Goal: Task Accomplishment & Management: Manage account settings

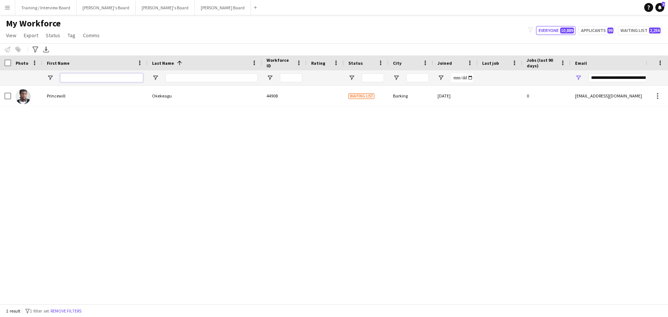
click at [73, 75] on input "First Name Filter Input" at bounding box center [101, 77] width 83 height 9
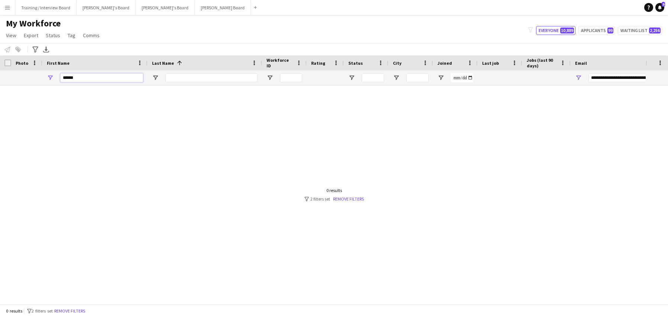
type input "******"
click at [175, 78] on input "Last Name Filter Input" at bounding box center [211, 77] width 92 height 9
type input "*****"
drag, startPoint x: 345, startPoint y: 197, endPoint x: 641, endPoint y: 74, distance: 320.1
click at [345, 197] on link "Remove filters" at bounding box center [348, 199] width 31 height 6
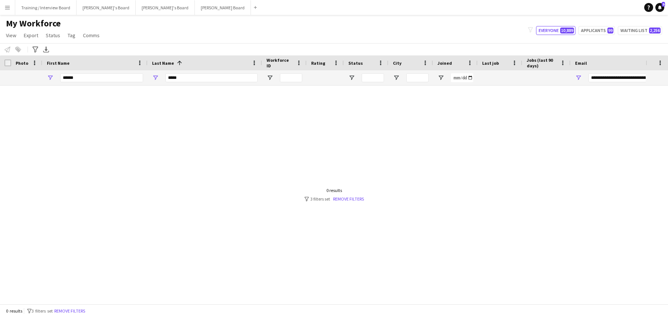
click at [650, 76] on div at bounding box center [657, 77] width 22 height 15
click at [641, 74] on input "**********" at bounding box center [652, 77] width 126 height 9
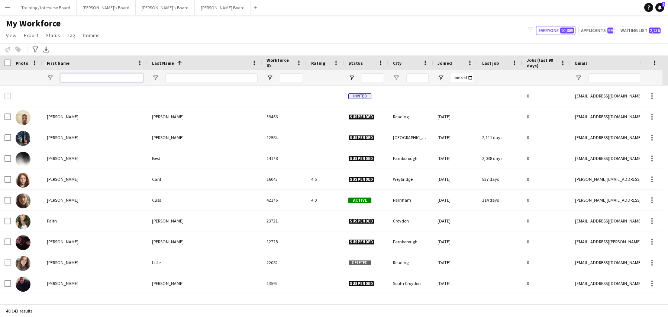
click at [69, 77] on input "First Name Filter Input" at bounding box center [101, 77] width 83 height 9
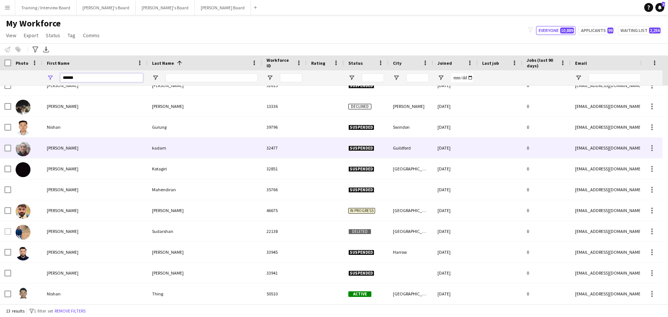
scroll to position [58, 0]
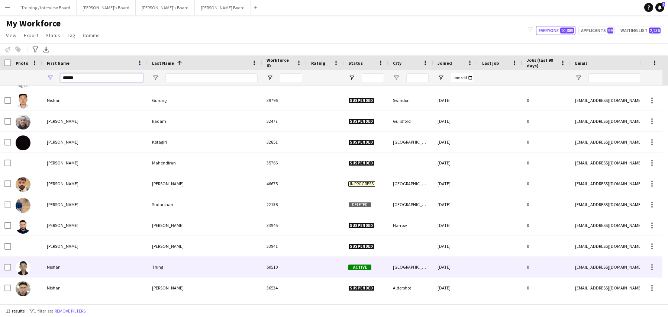
type input "******"
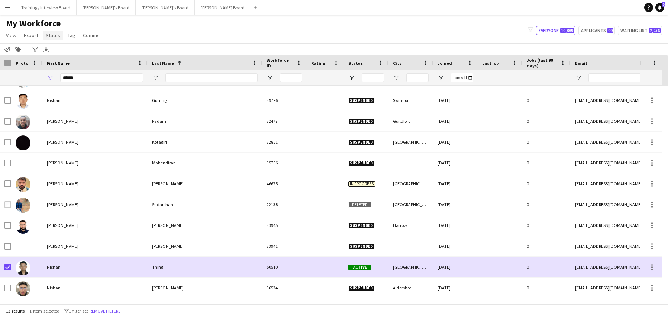
click at [55, 35] on span "Status" at bounding box center [53, 35] width 15 height 7
click at [61, 57] on link "Edit" at bounding box center [69, 52] width 52 height 16
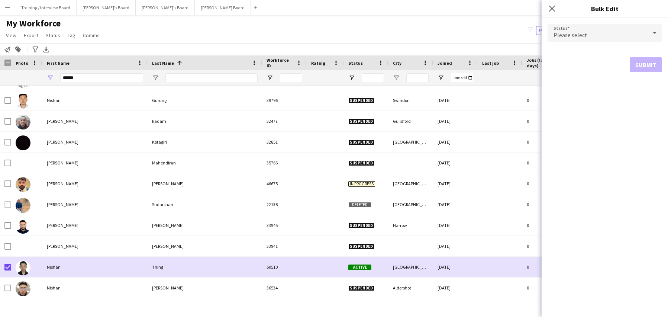
click at [661, 32] on div at bounding box center [654, 32] width 15 height 15
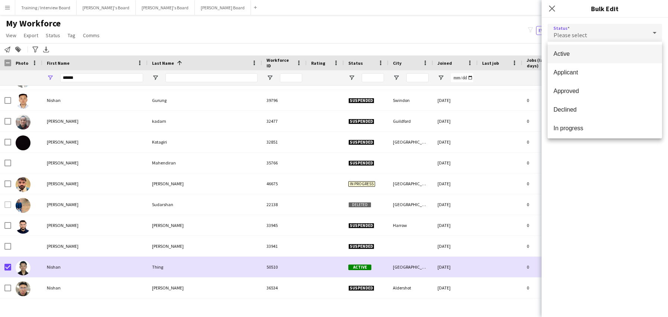
click at [637, 51] on span "Active" at bounding box center [605, 53] width 103 height 7
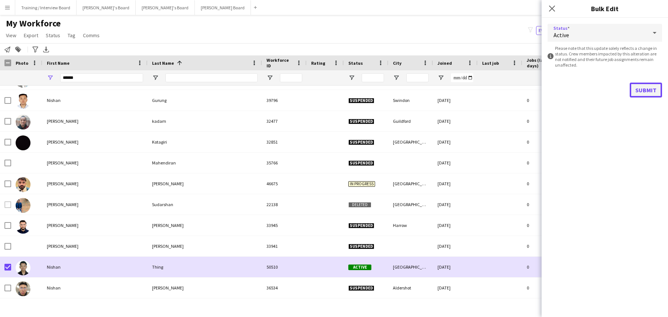
click at [638, 91] on button "Submit" at bounding box center [646, 90] width 32 height 15
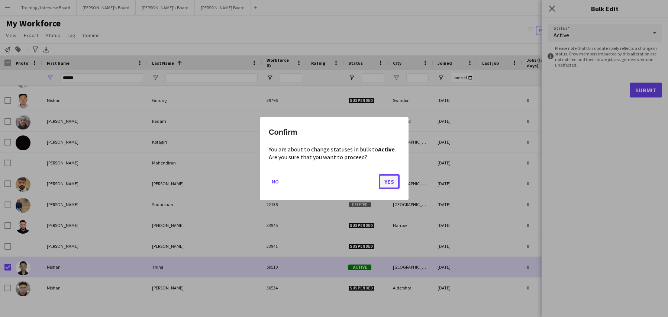
click at [389, 181] on button "Yes" at bounding box center [389, 181] width 21 height 15
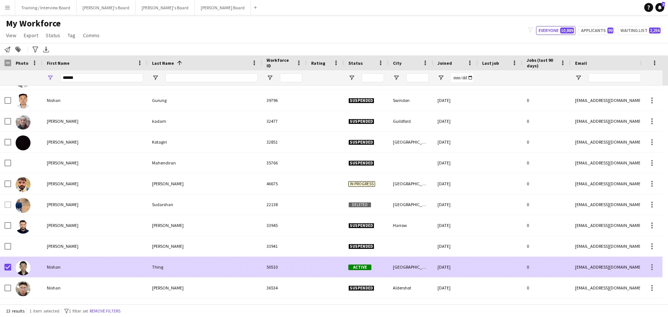
click at [4, 264] on div at bounding box center [5, 267] width 11 height 20
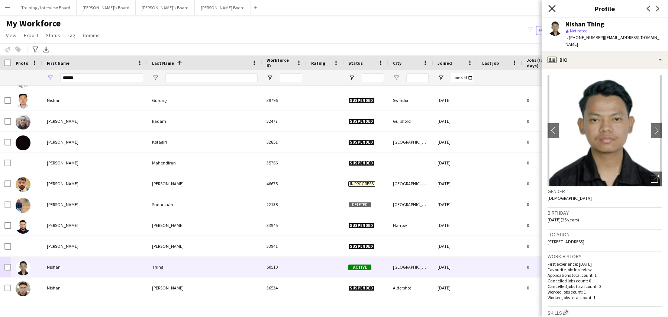
click at [551, 9] on icon at bounding box center [551, 8] width 7 height 7
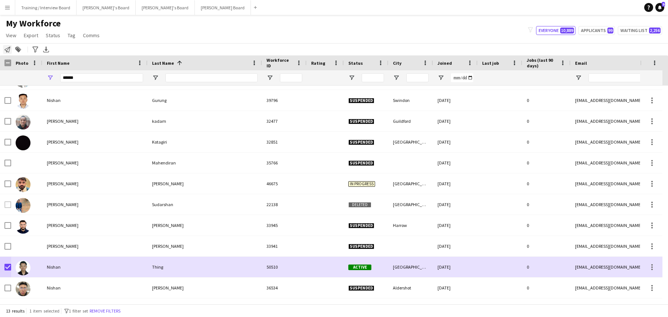
click at [12, 53] on div "Notify workforce" at bounding box center [7, 49] width 9 height 9
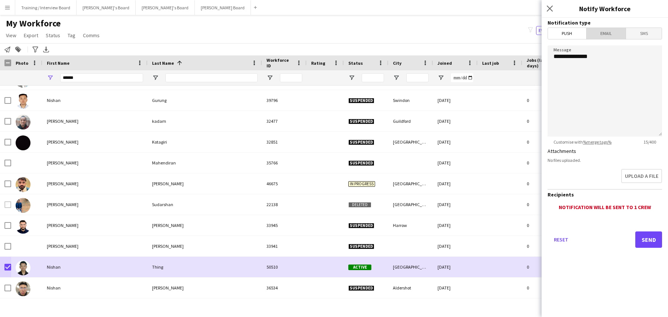
click at [609, 33] on span "Email" at bounding box center [606, 33] width 39 height 11
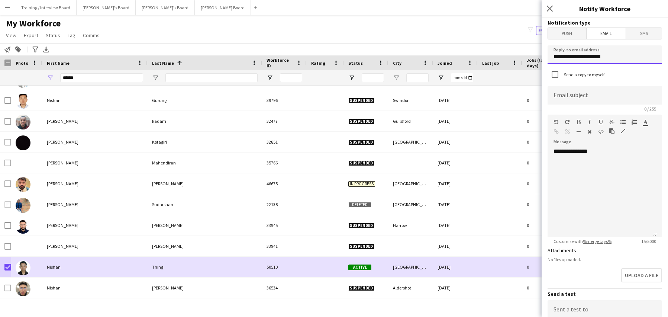
click at [620, 57] on input "**********" at bounding box center [605, 54] width 115 height 19
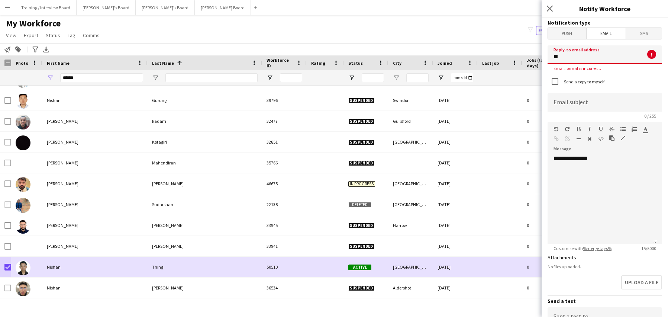
type input "*"
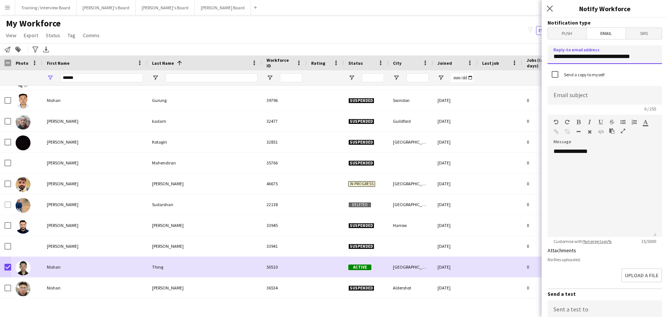
type input "**********"
click at [563, 94] on input at bounding box center [605, 95] width 115 height 19
type input "**********"
click at [614, 153] on div "**********" at bounding box center [602, 192] width 109 height 89
click at [567, 181] on div "**********" at bounding box center [602, 192] width 109 height 89
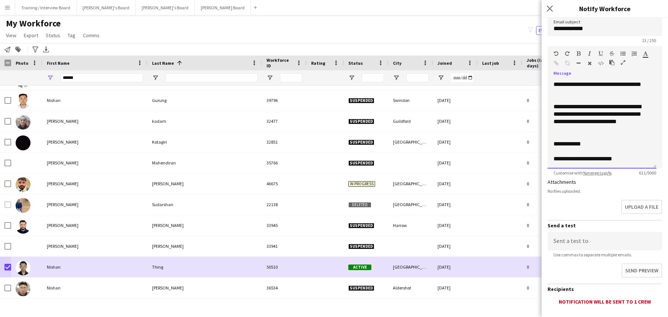
scroll to position [115, 0]
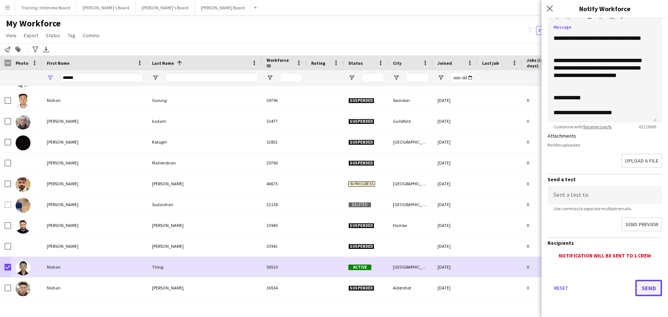
click at [635, 289] on button "Send" at bounding box center [648, 288] width 27 height 16
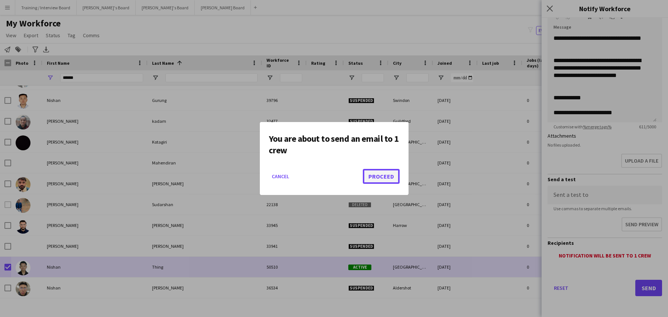
click at [376, 174] on button "Proceed" at bounding box center [381, 176] width 37 height 15
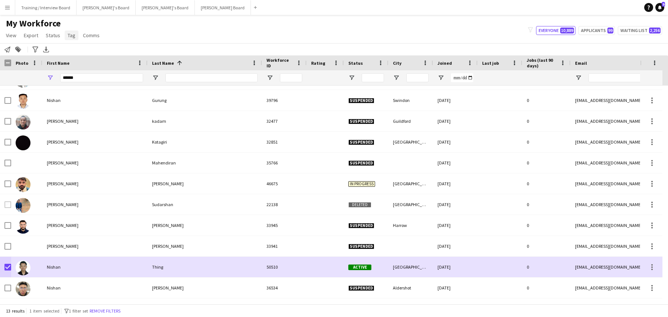
click at [71, 32] on span "Tag" at bounding box center [72, 35] width 8 height 7
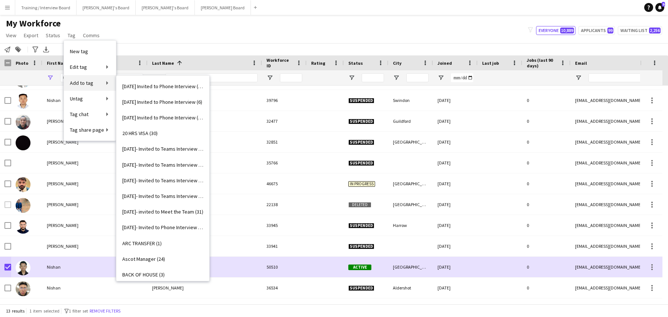
click at [89, 84] on span "Add to tag" at bounding box center [81, 83] width 23 height 7
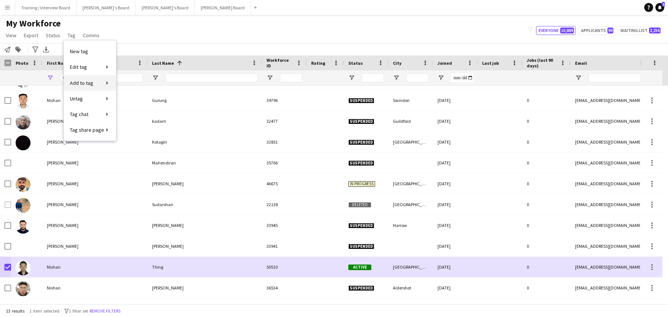
click at [107, 82] on link "Add to tag" at bounding box center [90, 83] width 52 height 16
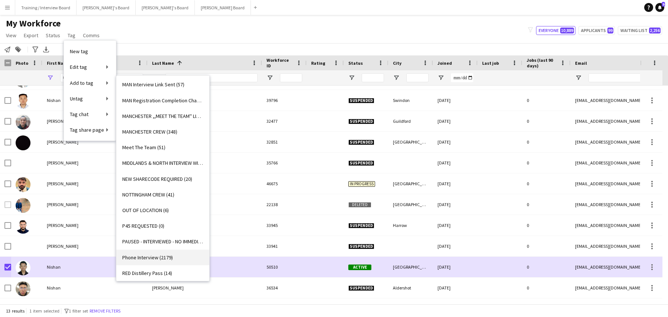
scroll to position [855, 0]
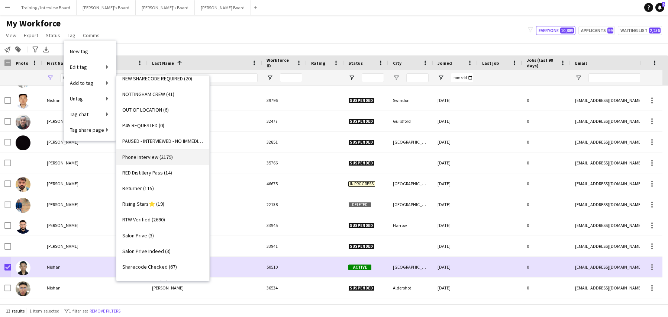
click at [148, 154] on span "Phone Interview (2179)" at bounding box center [147, 157] width 51 height 7
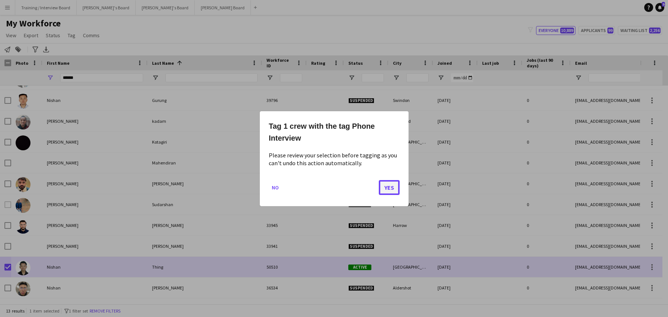
click at [388, 192] on button "Yes" at bounding box center [389, 187] width 21 height 15
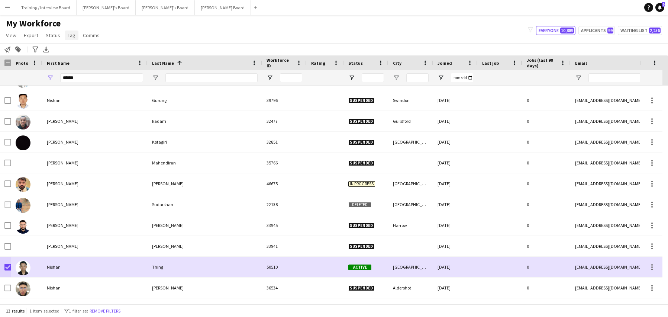
click at [69, 33] on span "Tag" at bounding box center [72, 35] width 8 height 7
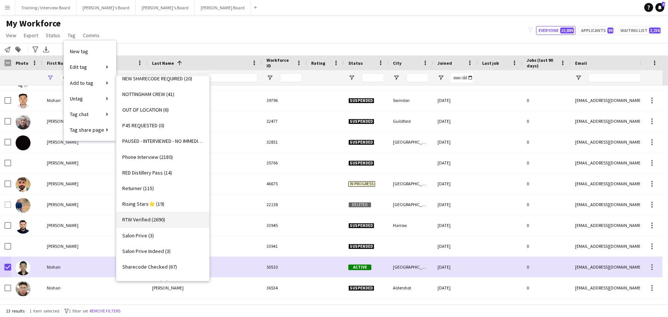
click at [150, 219] on span "RTW Verified (2690)" at bounding box center [143, 219] width 43 height 7
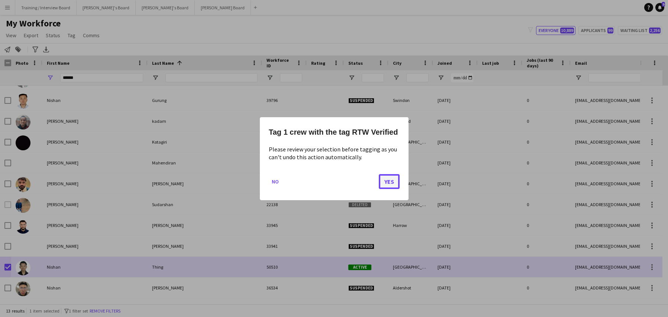
click at [392, 180] on button "Yes" at bounding box center [389, 181] width 21 height 15
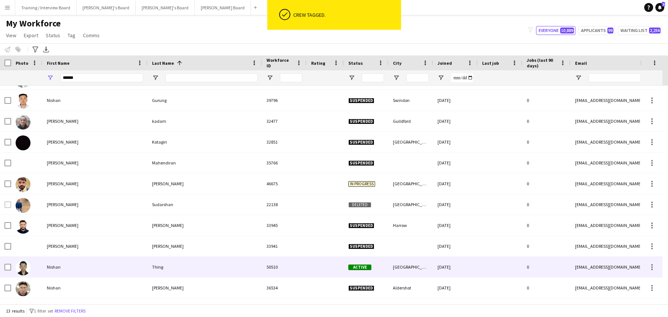
click at [81, 266] on div "Nishan" at bounding box center [94, 267] width 105 height 20
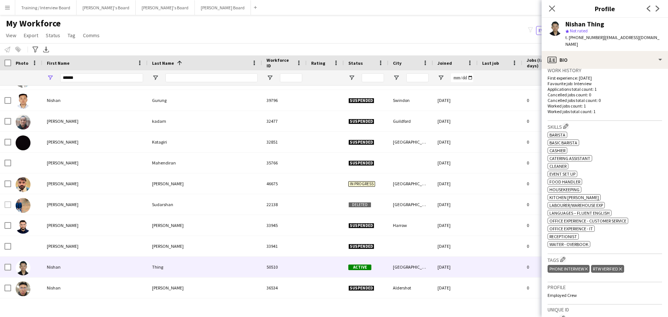
scroll to position [260, 0]
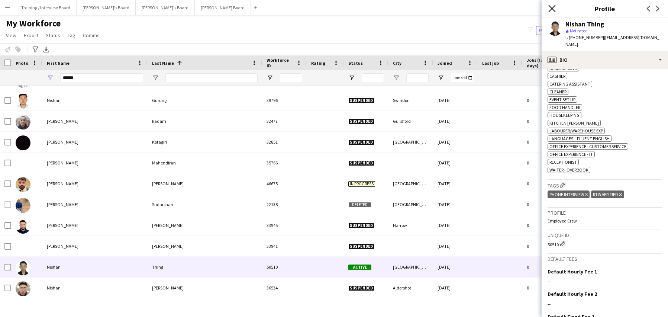
click at [552, 8] on icon "Close pop-in" at bounding box center [551, 8] width 7 height 7
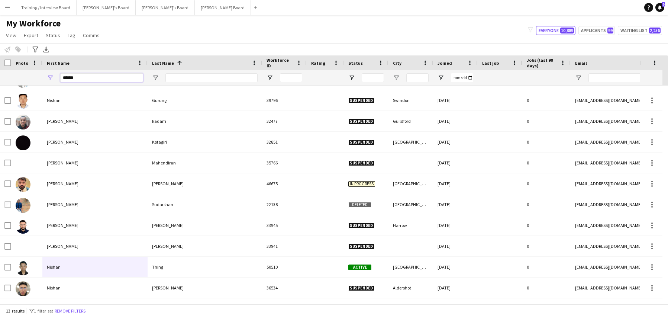
click at [80, 81] on input "******" at bounding box center [101, 77] width 83 height 9
type input "*"
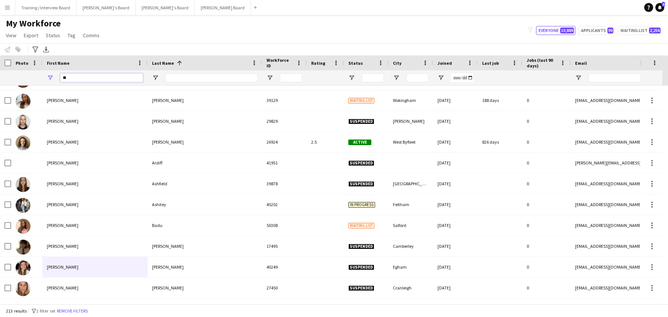
type input "*"
type input "******"
click at [185, 76] on input "Last Name Filter Input" at bounding box center [211, 77] width 92 height 9
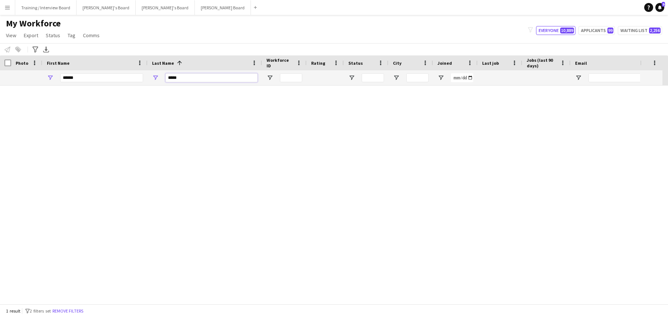
scroll to position [0, 0]
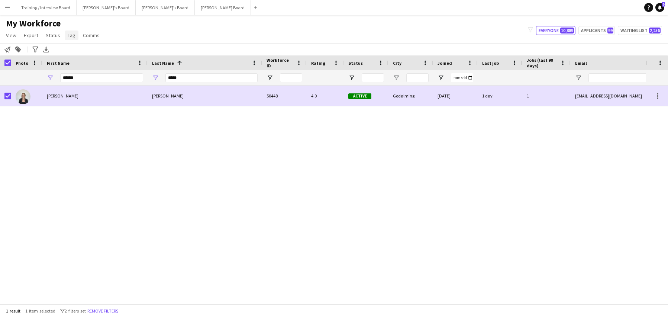
click at [66, 34] on link "Tag" at bounding box center [72, 35] width 14 height 10
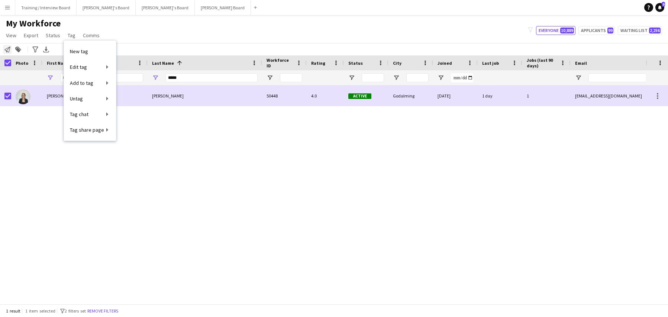
click at [10, 49] on icon "Notify workforce" at bounding box center [7, 49] width 6 height 6
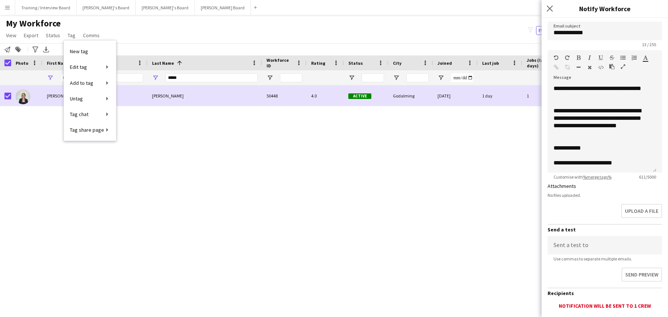
scroll to position [112, 0]
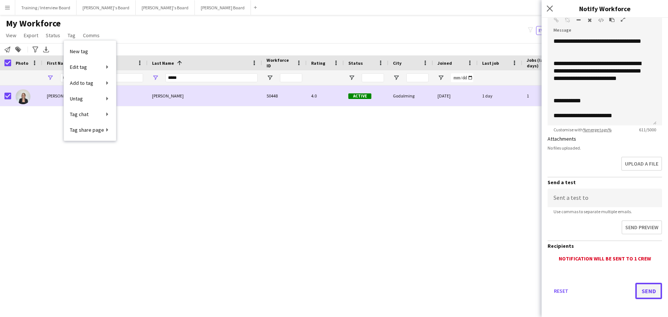
click at [647, 291] on button "Send" at bounding box center [648, 291] width 27 height 16
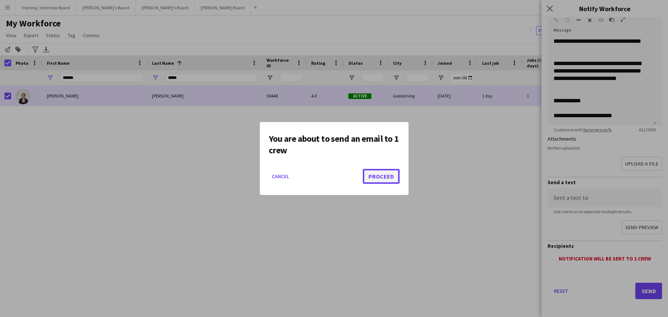
click at [383, 179] on button "Proceed" at bounding box center [381, 176] width 37 height 15
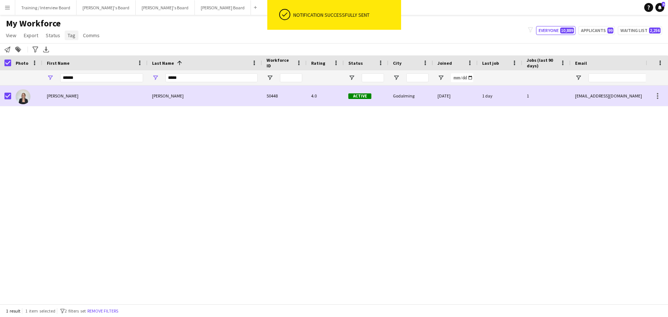
click at [68, 33] on span "Tag" at bounding box center [72, 35] width 8 height 7
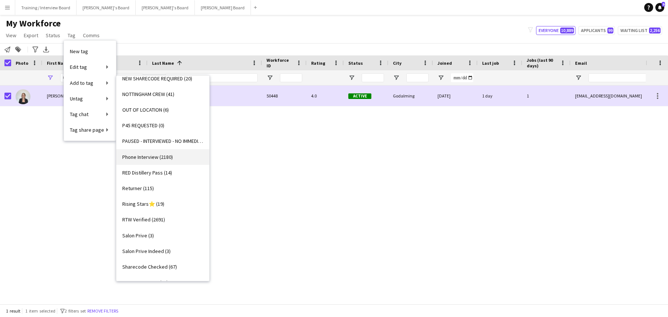
click at [154, 155] on span "Phone Interview (2180)" at bounding box center [147, 157] width 51 height 7
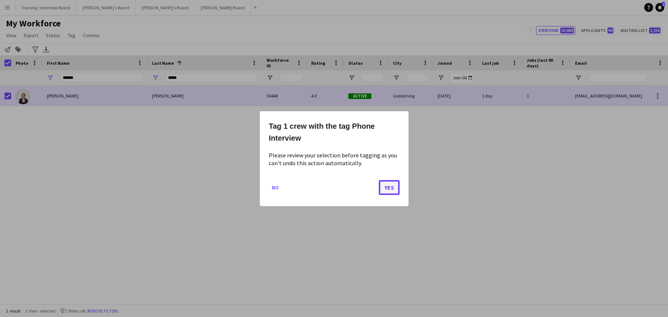
click at [390, 184] on button "Yes" at bounding box center [389, 187] width 21 height 15
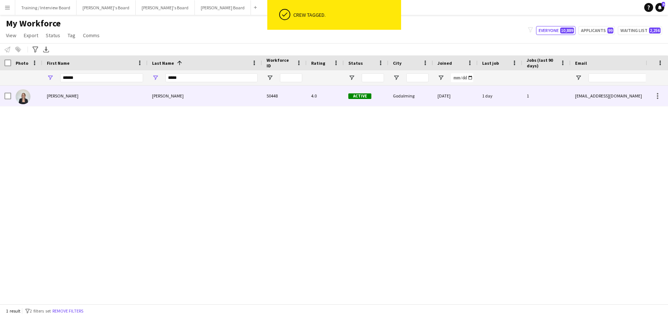
click at [7, 91] on div at bounding box center [7, 96] width 7 height 21
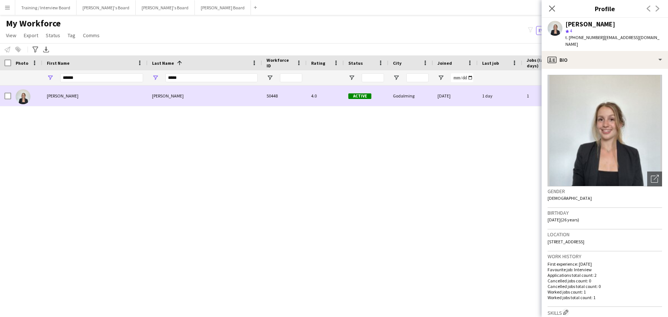
click at [4, 97] on div at bounding box center [5, 96] width 11 height 20
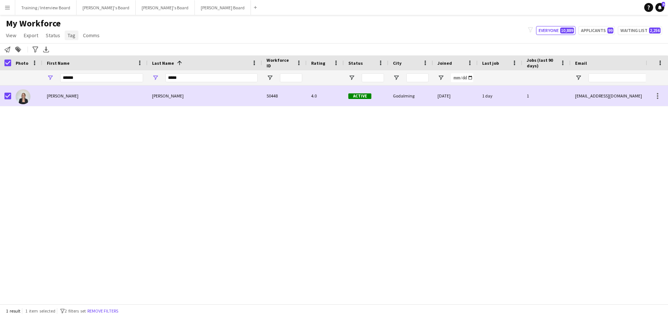
click at [72, 38] on span "Tag" at bounding box center [72, 35] width 8 height 7
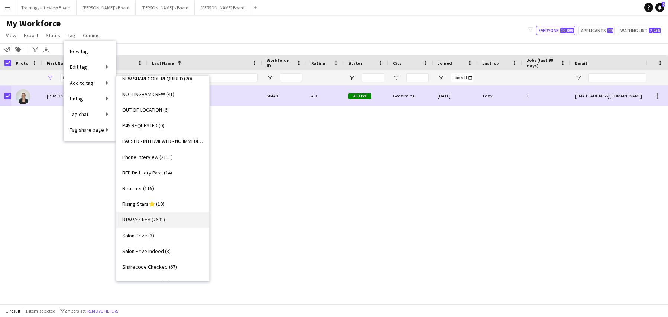
click at [145, 220] on span "RTW Verified (2691)" at bounding box center [143, 219] width 43 height 7
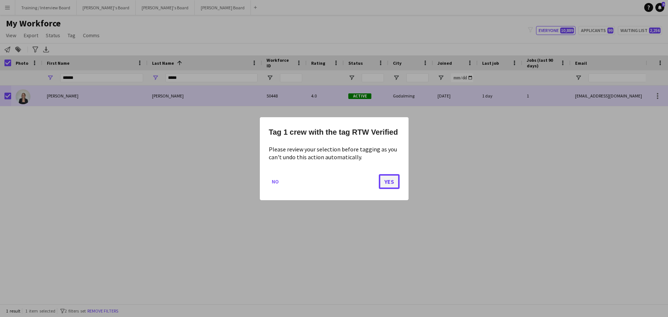
click at [387, 182] on button "Yes" at bounding box center [389, 181] width 21 height 15
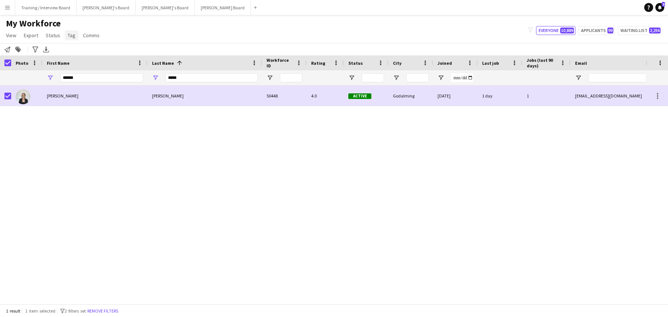
click at [72, 35] on span "Tag" at bounding box center [72, 35] width 8 height 7
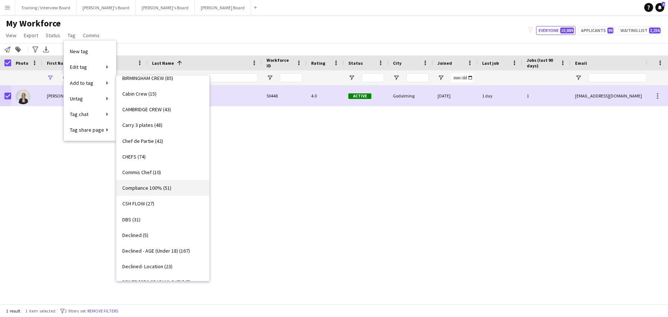
scroll to position [223, 0]
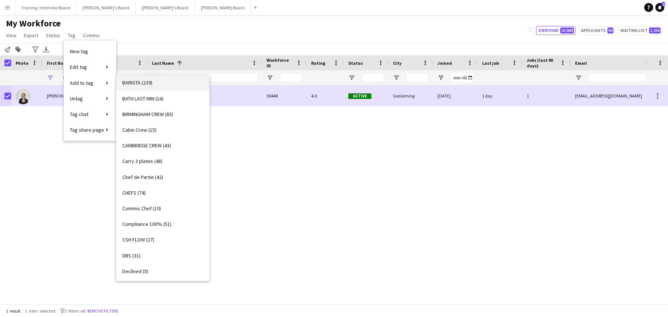
click at [131, 84] on span "BARISTA (239)" at bounding box center [137, 82] width 30 height 7
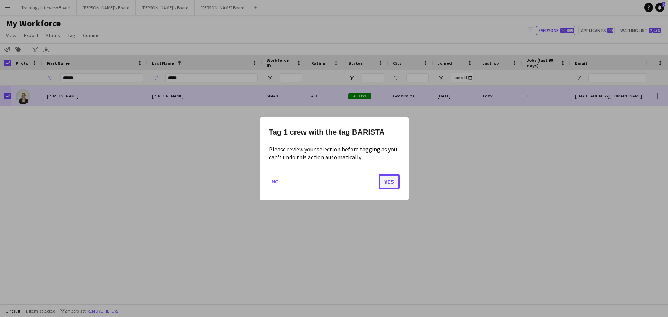
click at [394, 184] on button "Yes" at bounding box center [389, 181] width 21 height 15
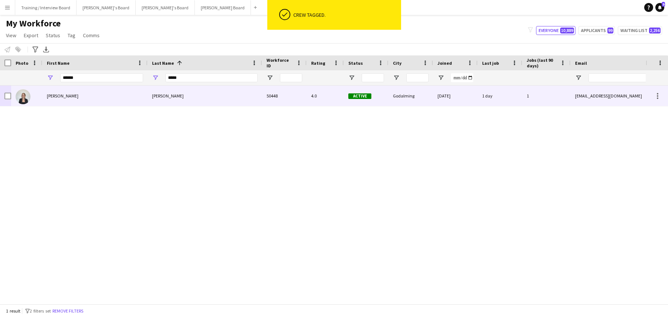
click at [101, 90] on div "Olivia" at bounding box center [94, 96] width 105 height 20
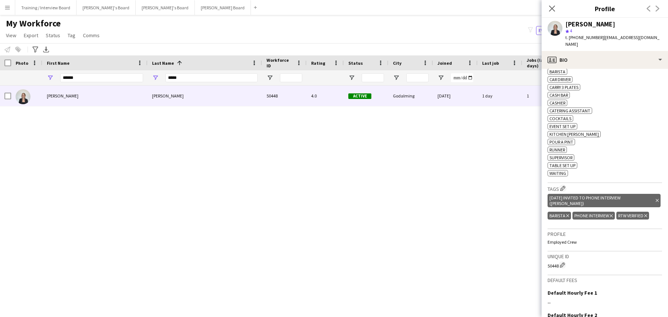
scroll to position [260, 0]
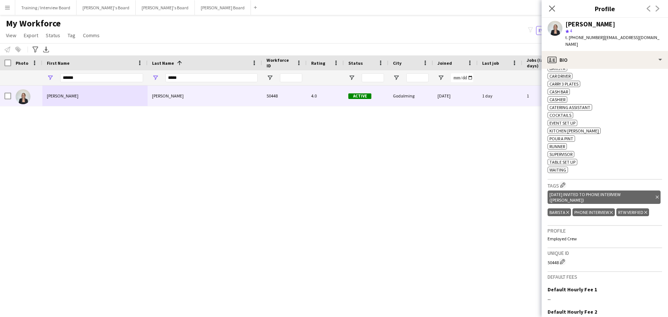
click at [656, 195] on icon "Delete tag" at bounding box center [657, 197] width 3 height 4
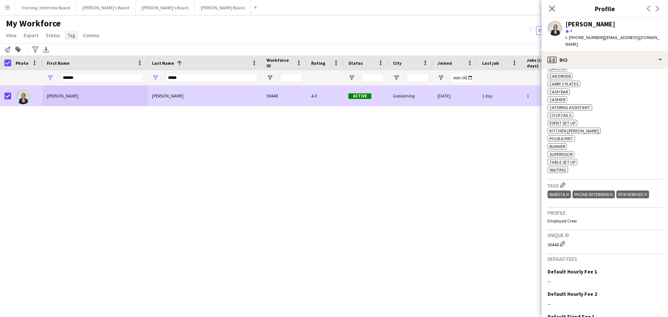
click at [68, 33] on span "Tag" at bounding box center [72, 35] width 8 height 7
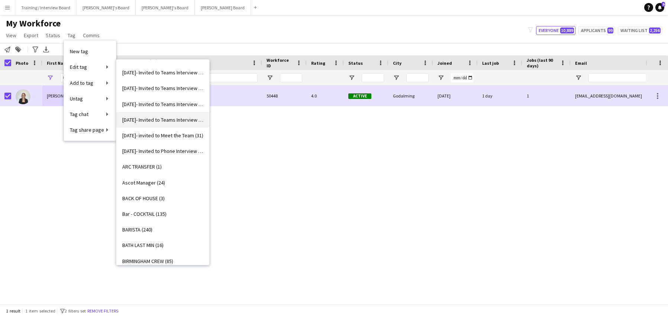
scroll to position [74, 0]
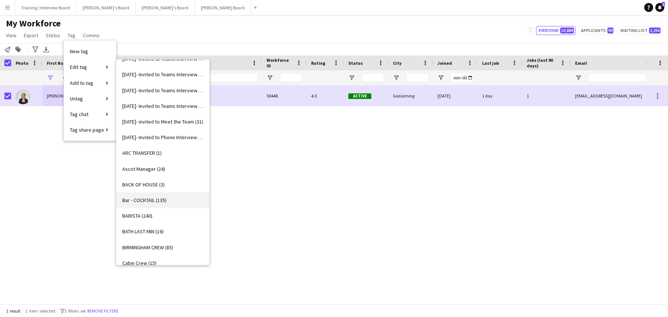
click at [149, 199] on span "Bar - COCKTAIL (135)" at bounding box center [144, 200] width 44 height 7
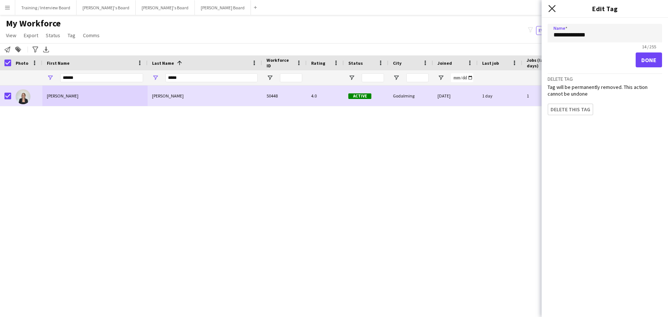
click at [550, 7] on icon "Close pop-in" at bounding box center [551, 8] width 7 height 7
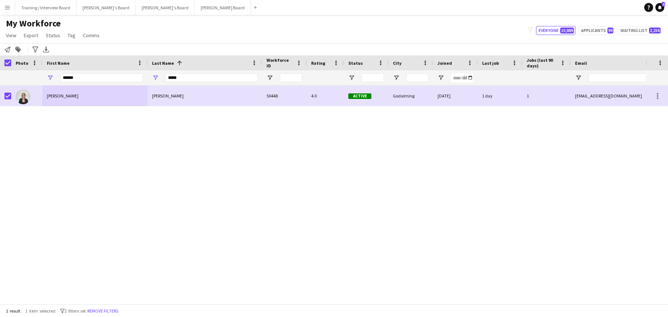
click at [169, 197] on div "Olivia Bates 50448 4.0 Active Godalming 02-10-2025 1 day 1 livvy9753@outlook.co…" at bounding box center [323, 192] width 646 height 213
click at [73, 37] on span "Tag" at bounding box center [72, 35] width 8 height 7
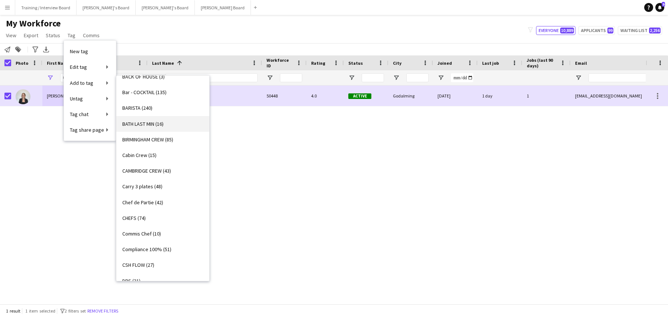
scroll to position [186, 0]
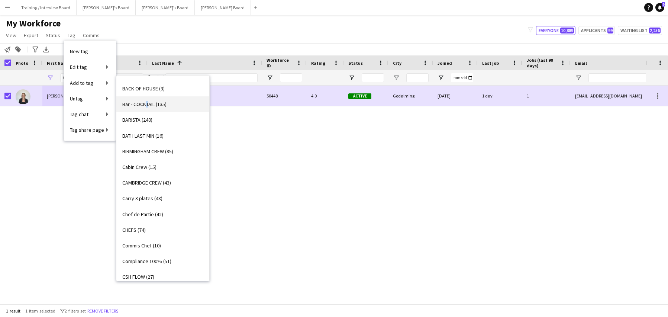
click at [147, 105] on span "Bar - COCKTAIL (135)" at bounding box center [144, 104] width 44 height 7
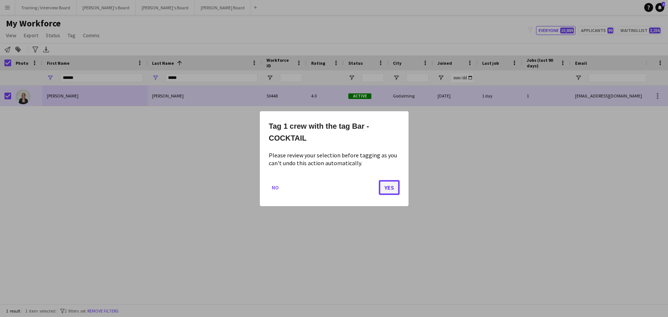
click at [385, 186] on button "Yes" at bounding box center [389, 187] width 21 height 15
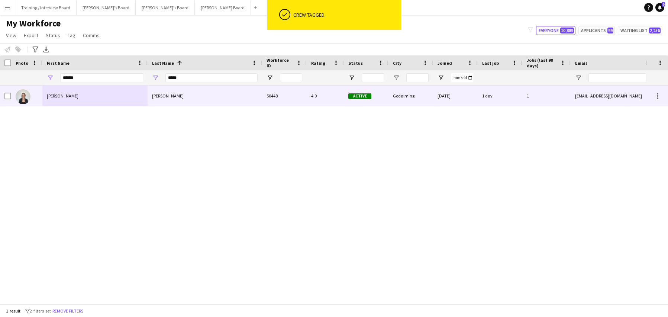
click at [97, 94] on div "Olivia" at bounding box center [94, 96] width 105 height 20
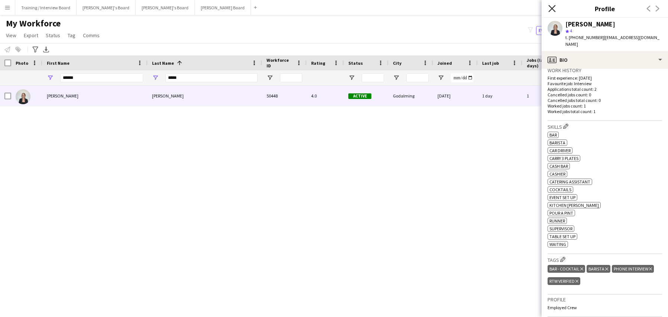
click at [551, 10] on icon at bounding box center [551, 8] width 7 height 7
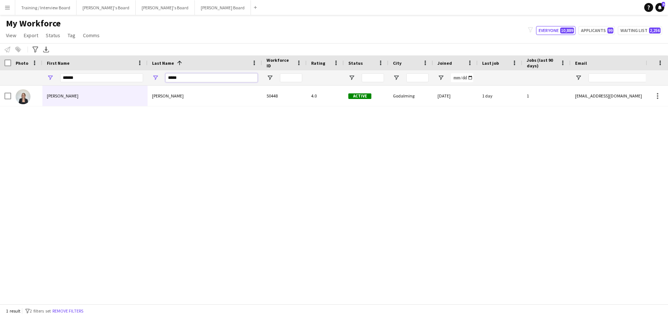
click at [188, 78] on input "*****" at bounding box center [211, 77] width 92 height 9
type input "*"
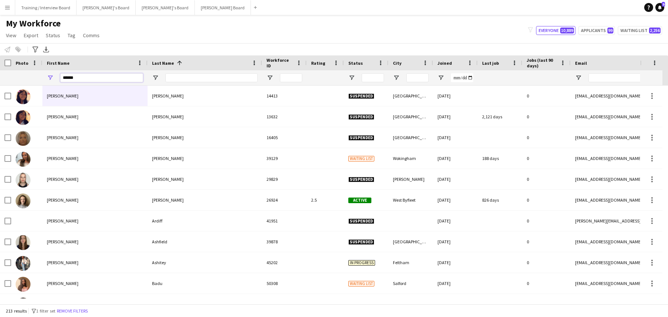
click at [84, 79] on input "******" at bounding box center [101, 77] width 83 height 9
type input "*"
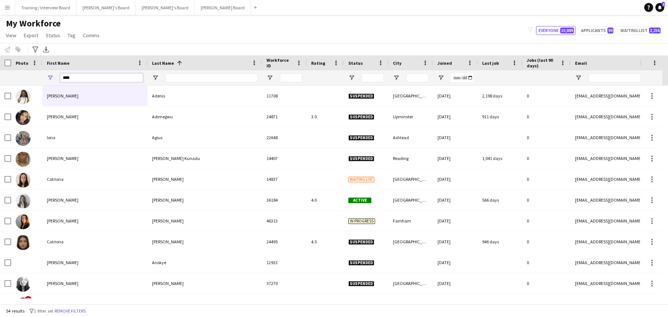
type input "****"
click at [182, 77] on input "Last Name Filter Input" at bounding box center [211, 77] width 92 height 9
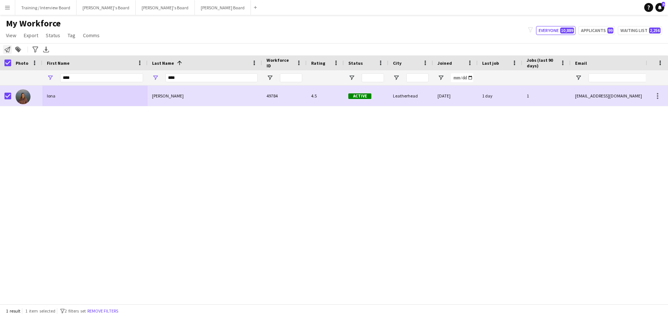
click at [6, 46] on icon "Notify workforce" at bounding box center [7, 49] width 6 height 6
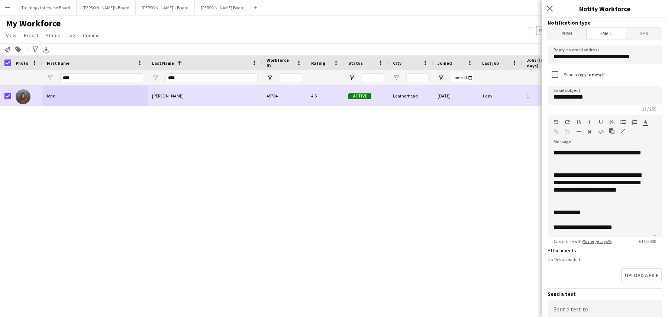
scroll to position [112, 0]
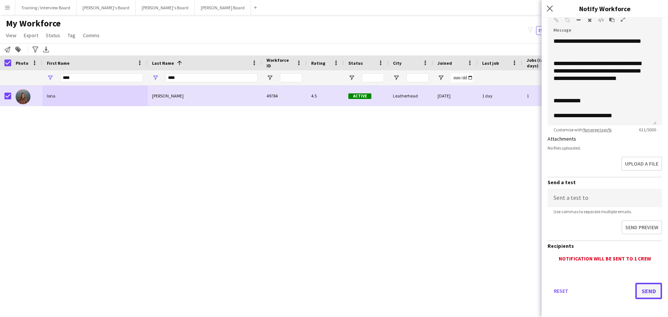
click at [649, 288] on button "Send" at bounding box center [648, 291] width 27 height 16
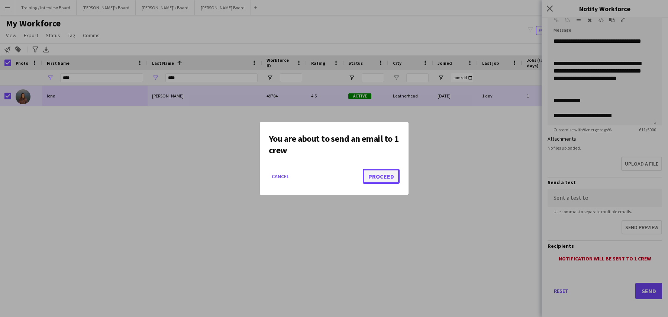
click at [387, 183] on button "Proceed" at bounding box center [381, 176] width 37 height 15
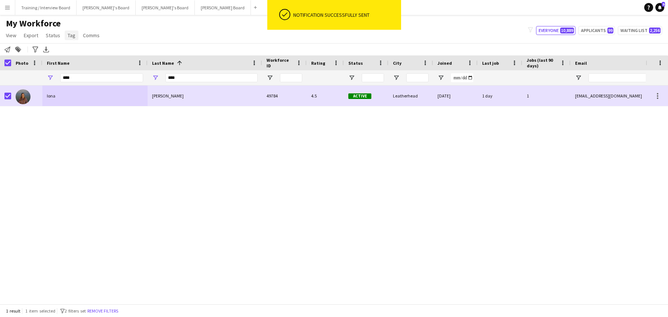
click at [69, 32] on span "Tag" at bounding box center [72, 35] width 8 height 7
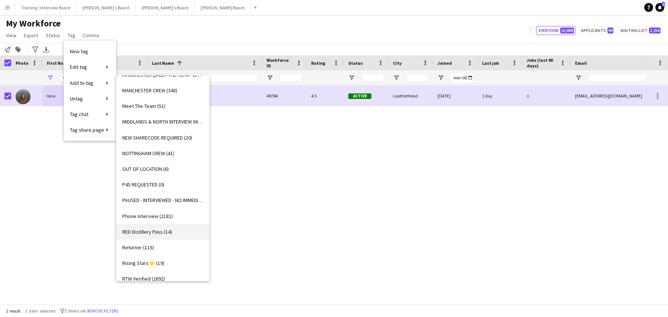
scroll to position [818, 0]
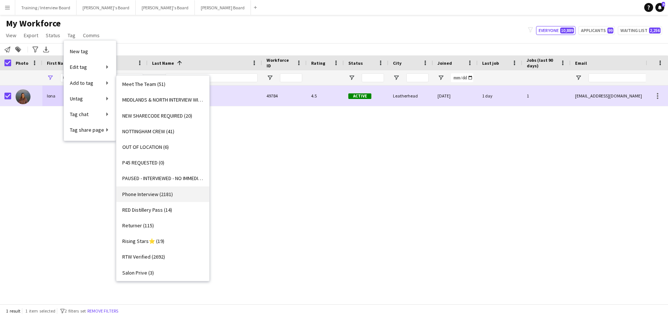
click at [142, 196] on span "Phone Interview (2181)" at bounding box center [147, 194] width 51 height 7
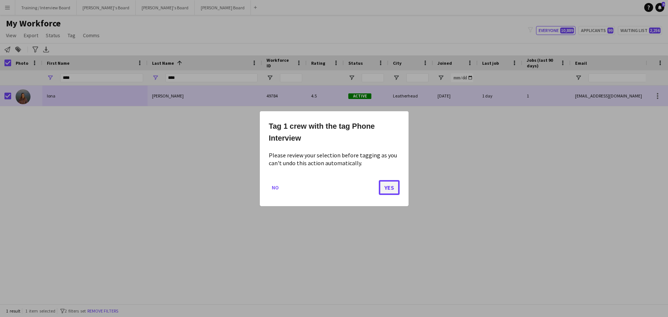
click at [387, 186] on button "Yes" at bounding box center [389, 187] width 21 height 15
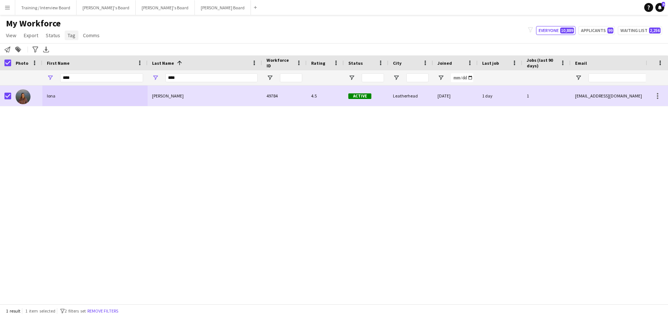
click at [72, 32] on link "Tag" at bounding box center [72, 35] width 14 height 10
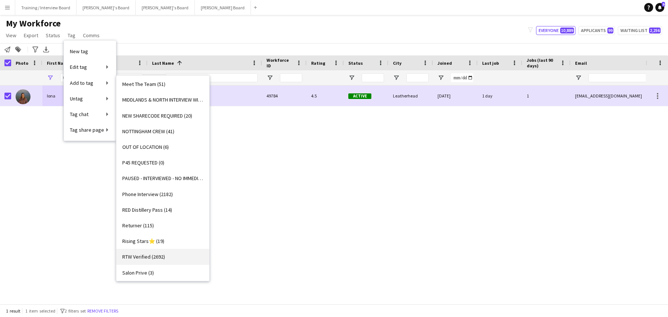
click at [144, 256] on span "RTW Verified (2692)" at bounding box center [143, 256] width 43 height 7
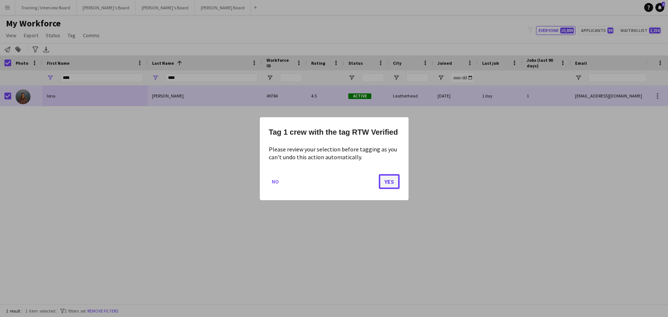
click at [388, 179] on button "Yes" at bounding box center [389, 181] width 21 height 15
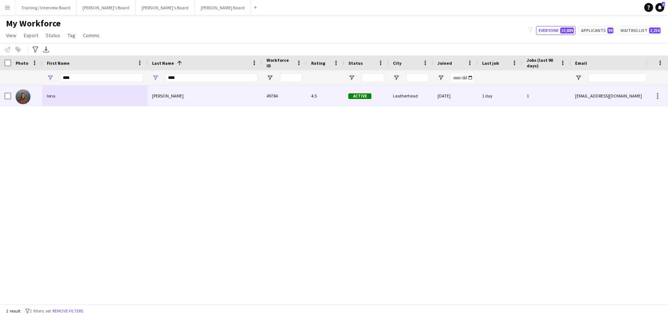
click at [197, 102] on div "Tait" at bounding box center [205, 96] width 115 height 20
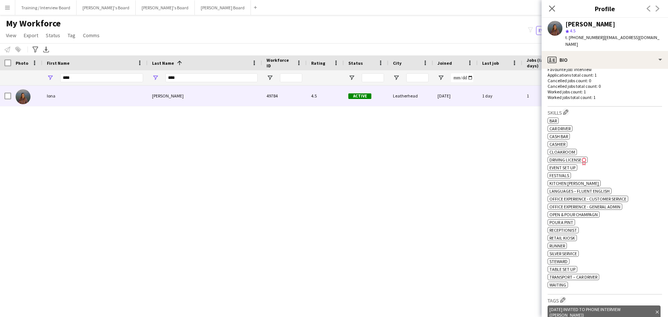
scroll to position [223, 0]
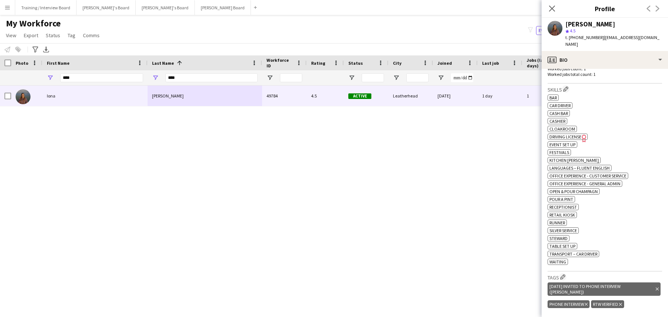
click at [656, 287] on icon "Delete tag" at bounding box center [657, 289] width 3 height 4
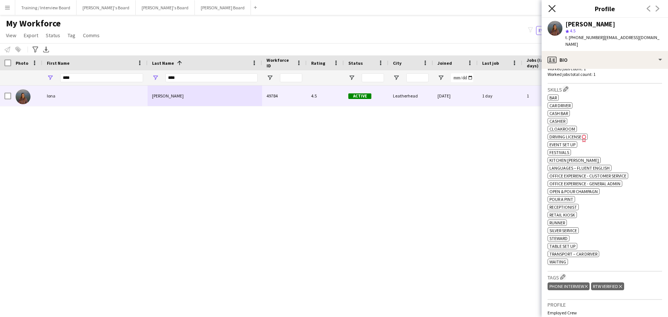
click at [552, 11] on icon "Close pop-in" at bounding box center [551, 8] width 7 height 7
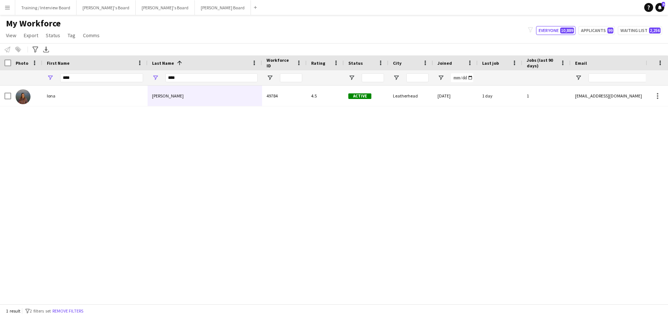
click at [187, 83] on div "****" at bounding box center [211, 77] width 92 height 15
click at [184, 78] on input "****" at bounding box center [211, 77] width 92 height 9
type input "*"
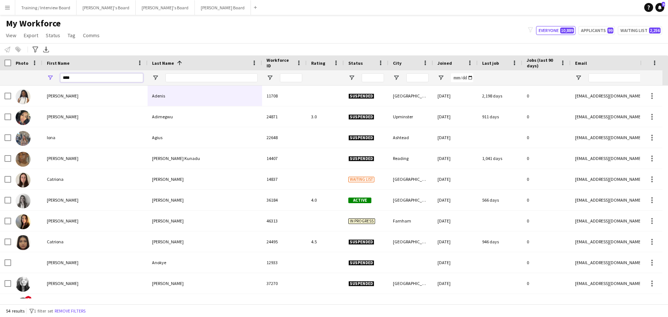
click at [115, 78] on input "****" at bounding box center [101, 77] width 83 height 9
type input "*"
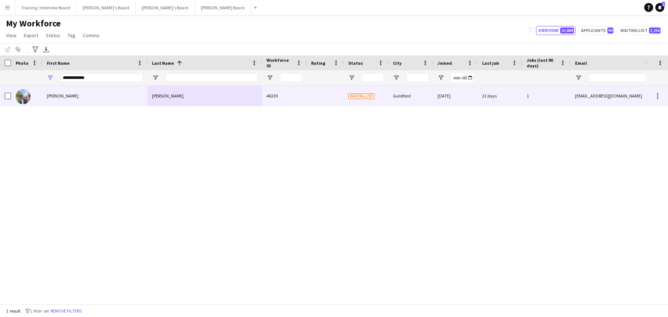
click at [90, 93] on div "Muhammad Shaheer" at bounding box center [94, 96] width 105 height 20
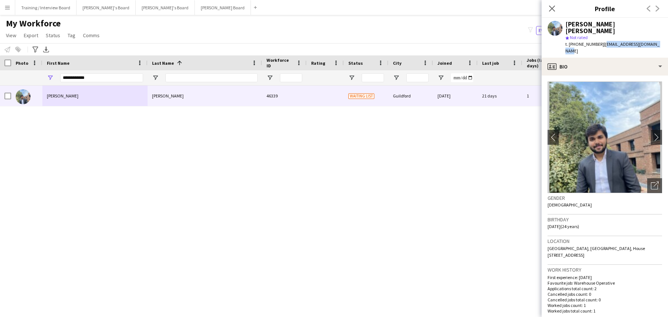
drag, startPoint x: 601, startPoint y: 38, endPoint x: 666, endPoint y: 39, distance: 65.1
click at [666, 39] on app-profile-header "Muhammad Shaheer Amir star Not rated t. +447459389681 | shaheer.amir159@gmail.c…" at bounding box center [605, 38] width 126 height 40
copy span "shaheer.amir159@gmail.com"
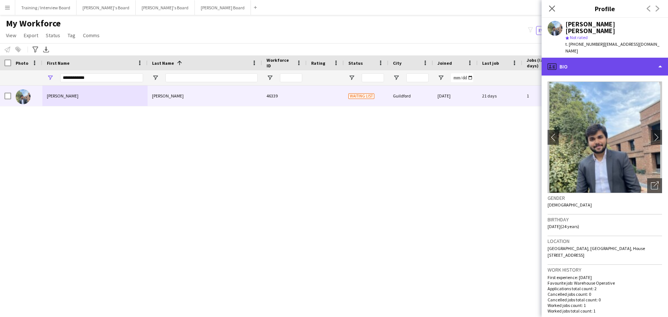
click at [658, 58] on div "profile Bio" at bounding box center [605, 67] width 126 height 18
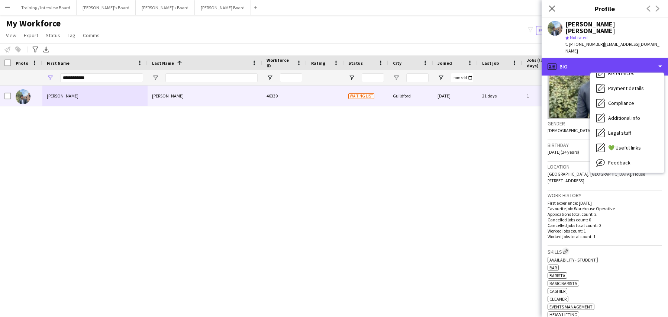
scroll to position [89, 0]
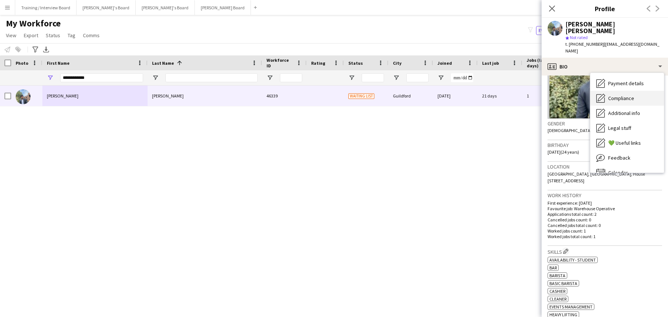
click at [627, 95] on span "Compliance" at bounding box center [621, 98] width 26 height 7
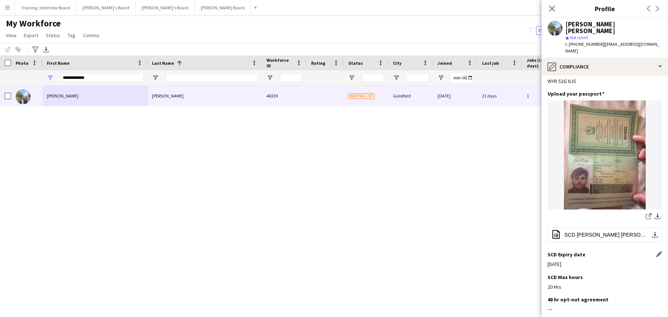
scroll to position [74, 0]
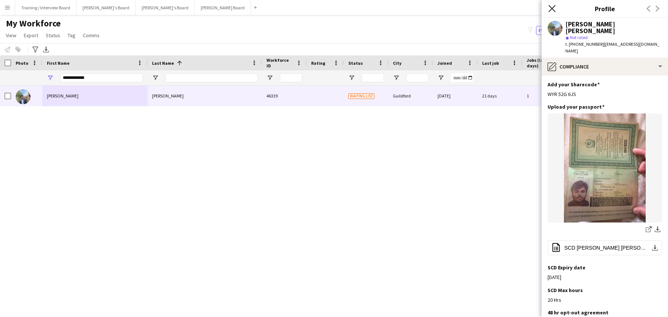
click at [548, 6] on icon "Close pop-in" at bounding box center [551, 8] width 7 height 7
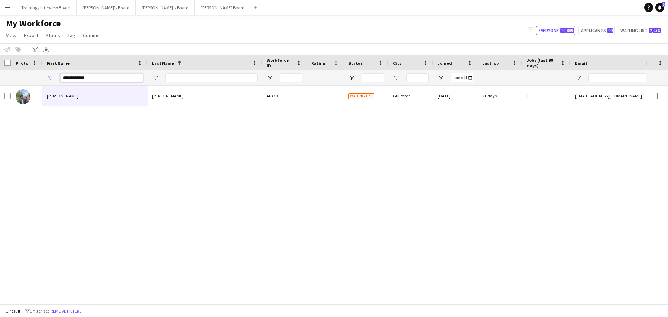
click at [108, 77] on input "**********" at bounding box center [101, 77] width 83 height 9
type input "*"
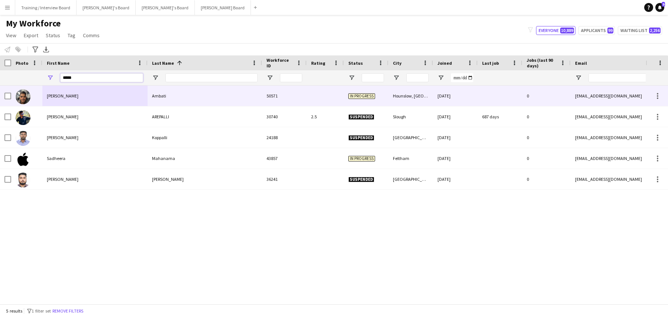
type input "*****"
click at [124, 95] on div "Dheeraj" at bounding box center [94, 96] width 105 height 20
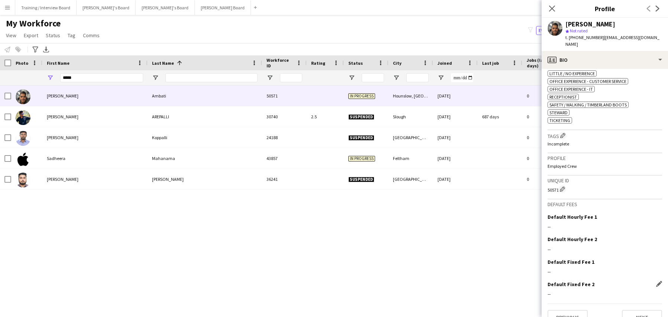
scroll to position [329, 0]
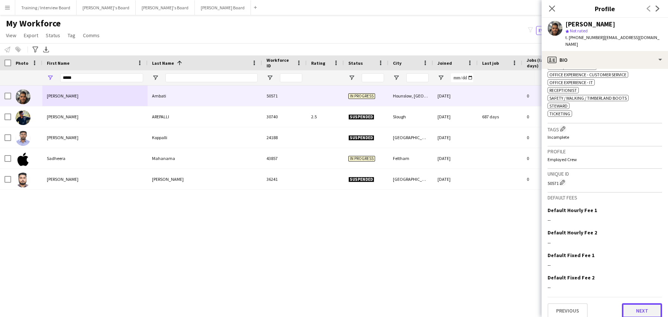
click at [636, 308] on button "Next" at bounding box center [642, 310] width 40 height 15
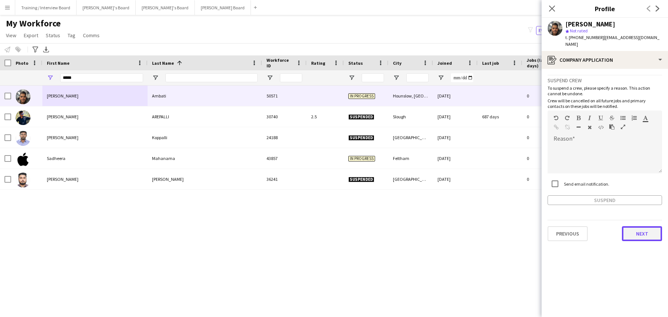
click at [633, 226] on button "Next" at bounding box center [642, 233] width 40 height 15
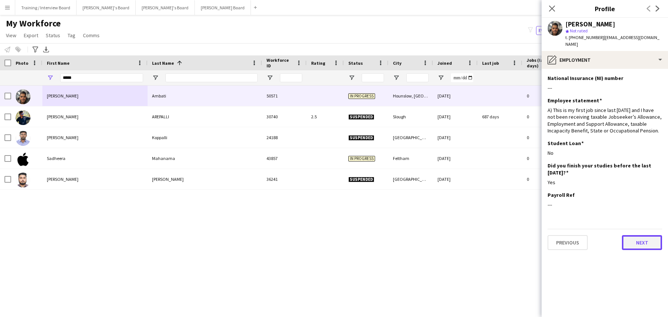
click at [647, 235] on button "Next" at bounding box center [642, 242] width 40 height 15
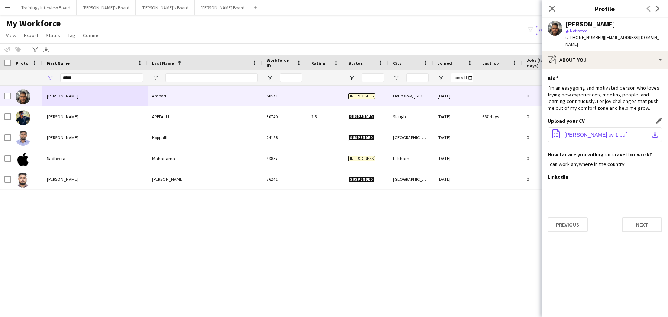
click at [658, 127] on button "office-file-sheet Dheeraj cv 1.pdf download-bottom" at bounding box center [605, 134] width 115 height 15
click at [641, 221] on button "Next" at bounding box center [642, 224] width 40 height 15
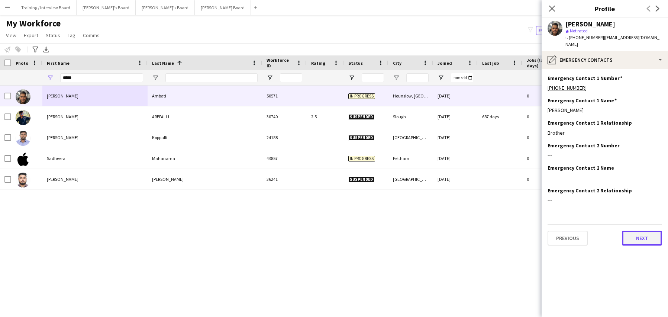
click at [641, 231] on button "Next" at bounding box center [642, 238] width 40 height 15
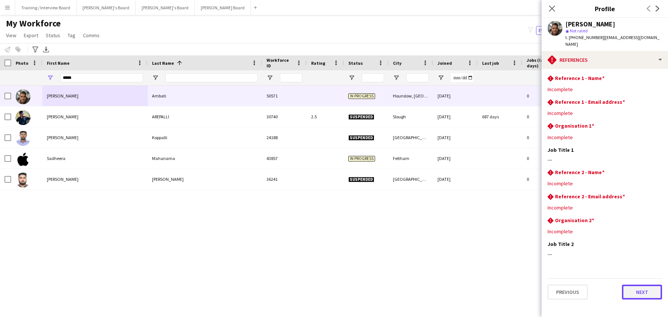
click at [633, 288] on button "Next" at bounding box center [642, 291] width 40 height 15
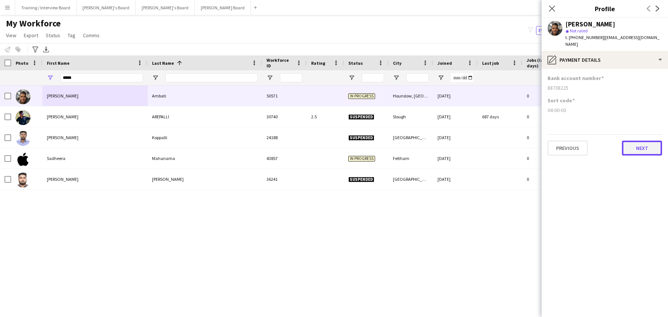
click at [644, 141] on button "Next" at bounding box center [642, 148] width 40 height 15
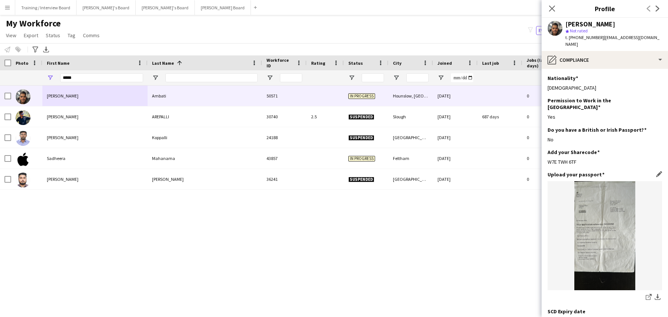
scroll to position [74, 0]
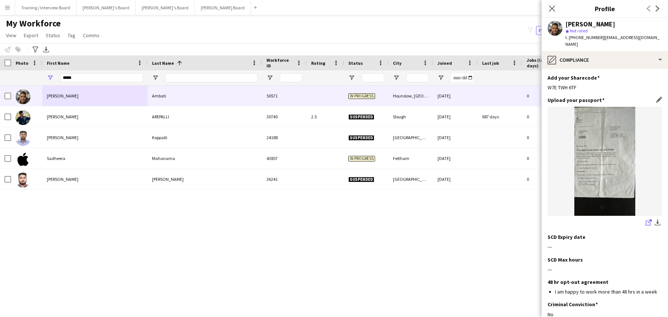
click at [646, 219] on icon "share-external-link-1" at bounding box center [649, 222] width 6 height 6
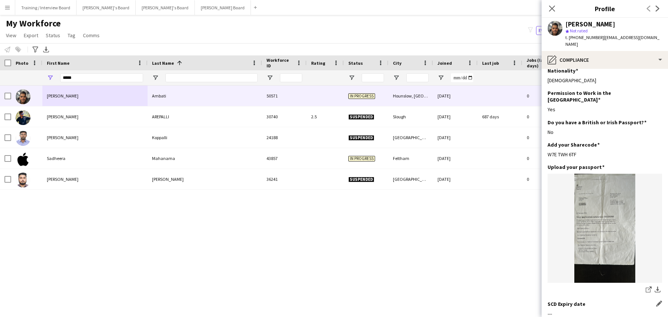
scroll to position [0, 0]
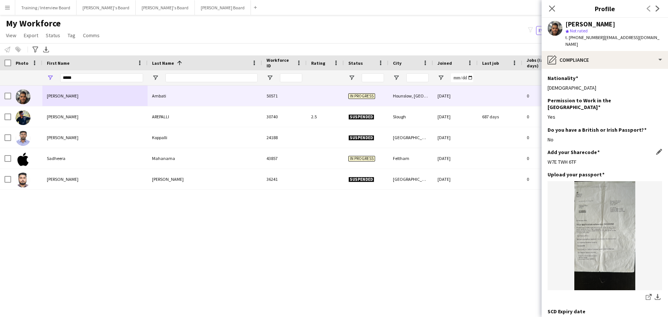
drag, startPoint x: 548, startPoint y: 148, endPoint x: 577, endPoint y: 150, distance: 29.1
click at [577, 158] on div "W7E TWH 6TF" at bounding box center [605, 161] width 115 height 7
copy div "W7E TWH 6TF"
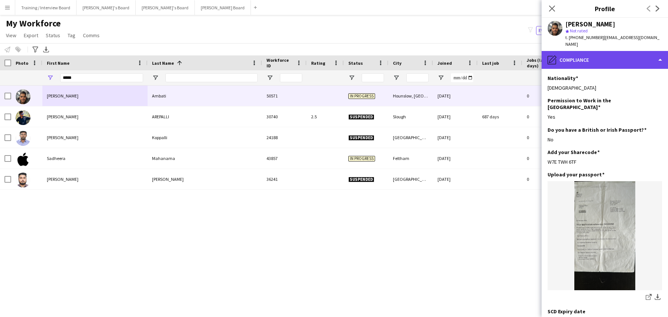
click at [662, 51] on div "pencil4 Compliance" at bounding box center [605, 60] width 126 height 18
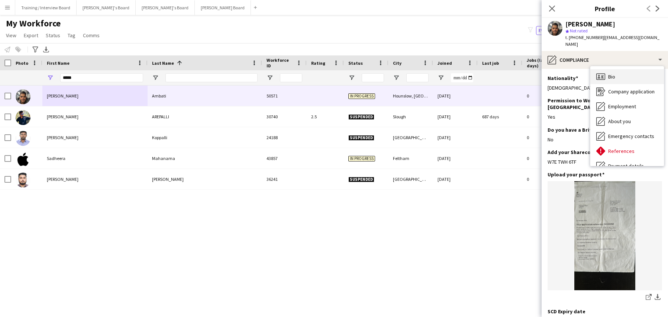
click at [610, 73] on span "Bio" at bounding box center [611, 76] width 7 height 7
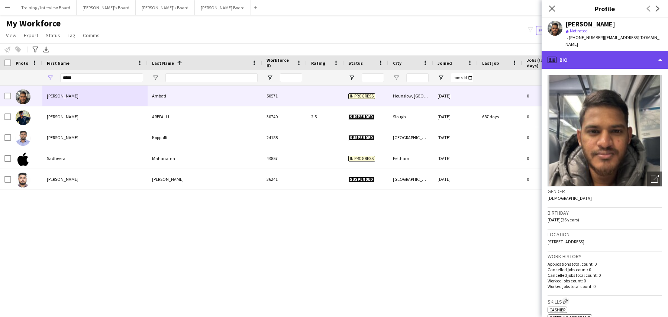
click at [659, 52] on div "profile Bio" at bounding box center [605, 60] width 126 height 18
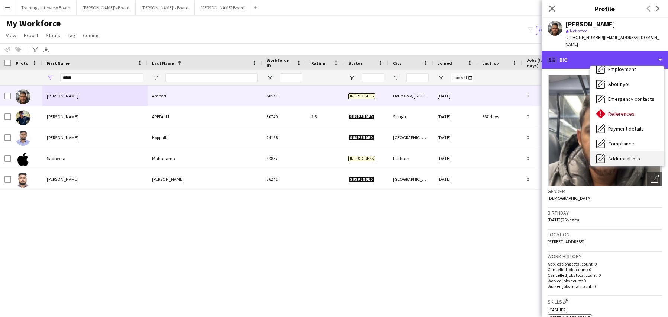
scroll to position [74, 0]
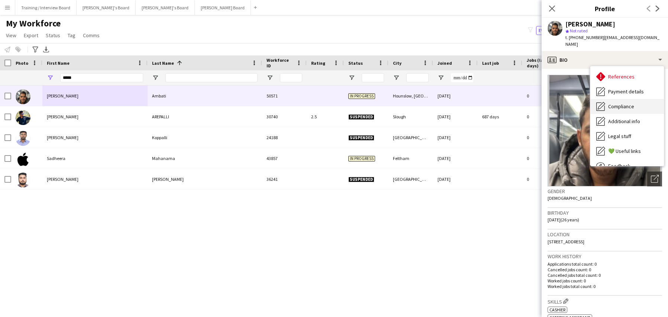
click at [628, 103] on span "Compliance" at bounding box center [621, 106] width 26 height 7
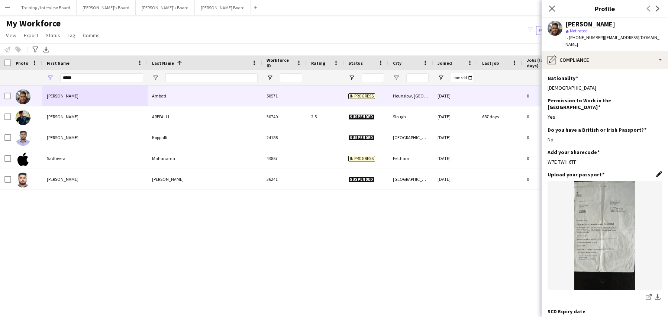
click at [656, 171] on app-icon "Edit this field" at bounding box center [659, 174] width 6 height 6
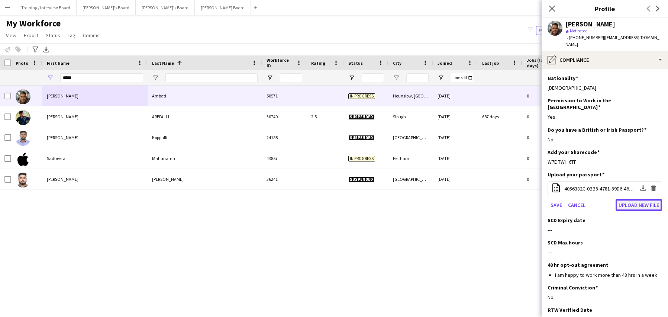
click at [635, 199] on button "Upload new file" at bounding box center [639, 205] width 46 height 12
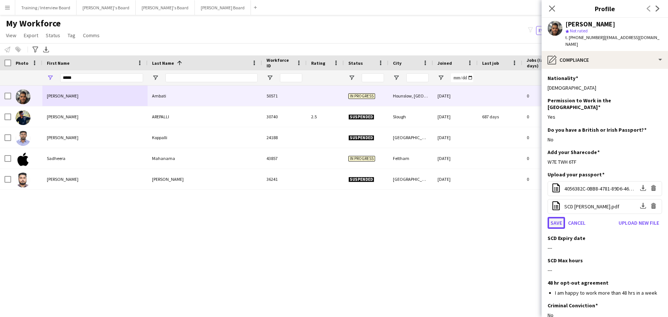
click at [557, 217] on button "Save" at bounding box center [556, 223] width 17 height 12
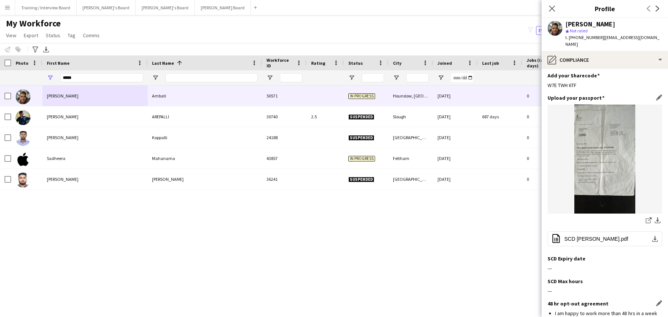
scroll to position [112, 0]
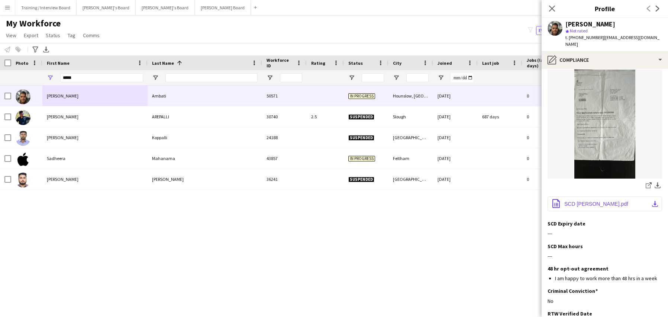
click at [616, 201] on span "SCD Dheeraj Ambati.pdf" at bounding box center [596, 204] width 64 height 6
click at [656, 220] on app-icon "Edit this field" at bounding box center [659, 223] width 6 height 6
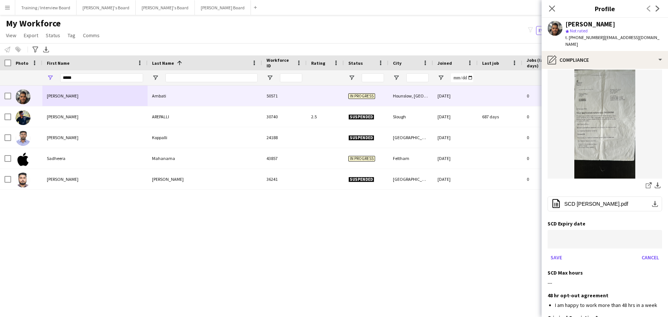
click at [586, 224] on body "Menu Boards Boards Boards All jobs Status Workforce Workforce My Workforce Recr…" at bounding box center [334, 158] width 668 height 317
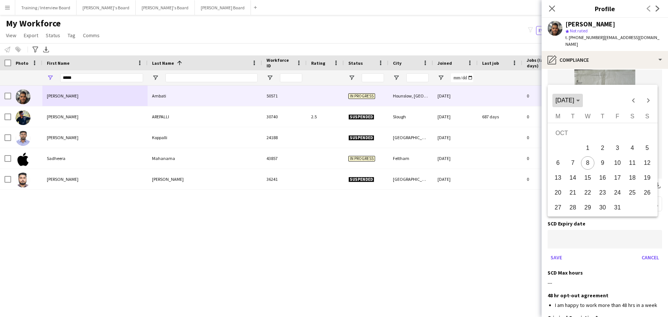
click at [583, 102] on span "Choose month and year" at bounding box center [568, 100] width 30 height 18
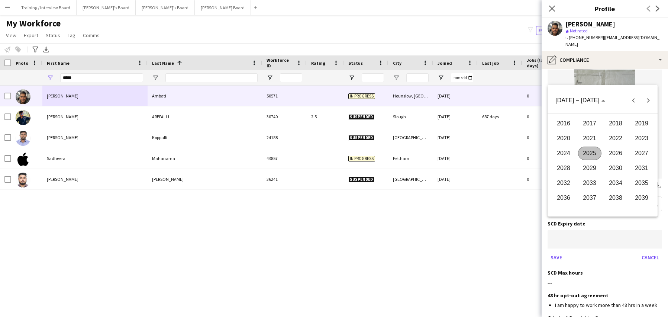
click at [619, 151] on span "2026" at bounding box center [615, 153] width 23 height 13
click at [564, 154] on span "MAY" at bounding box center [563, 153] width 23 height 13
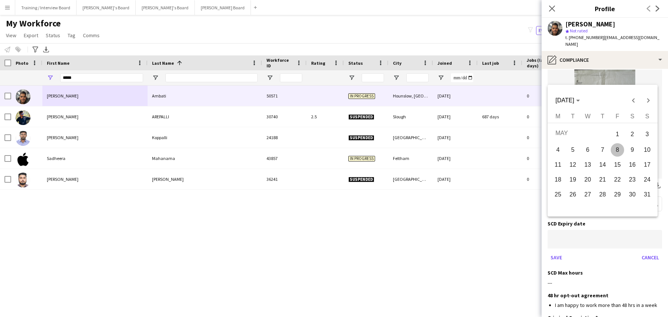
click at [589, 180] on span "20" at bounding box center [587, 179] width 13 height 13
type input "**********"
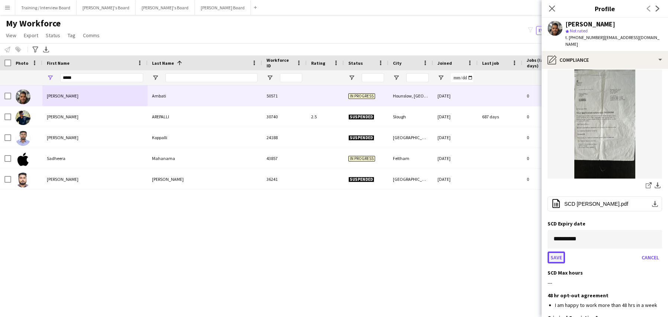
click at [555, 251] on button "Save" at bounding box center [556, 257] width 17 height 12
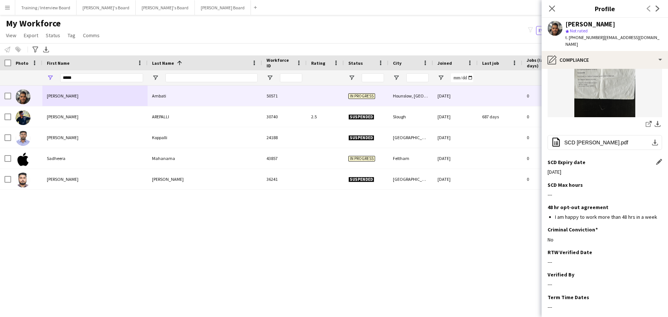
scroll to position [200, 0]
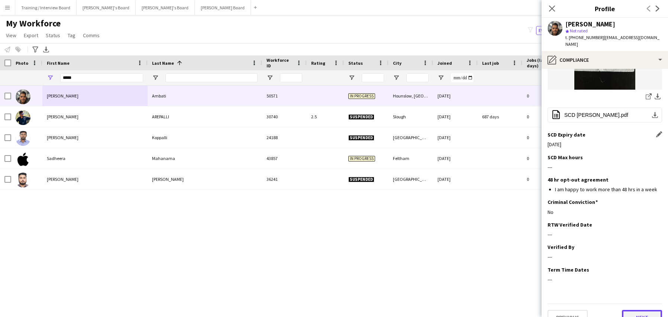
click at [652, 310] on button "Next" at bounding box center [642, 317] width 40 height 15
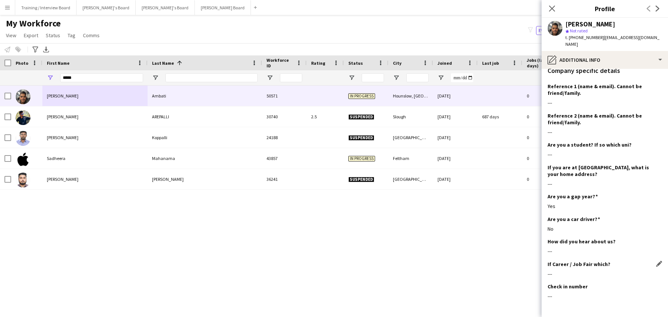
scroll to position [132, 0]
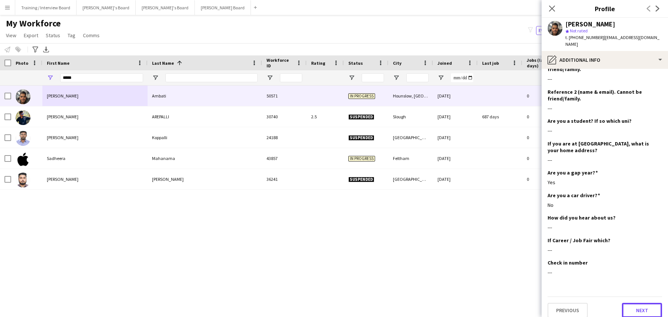
drag, startPoint x: 632, startPoint y: 302, endPoint x: 633, endPoint y: 297, distance: 5.4
click at [633, 303] on button "Next" at bounding box center [642, 310] width 40 height 15
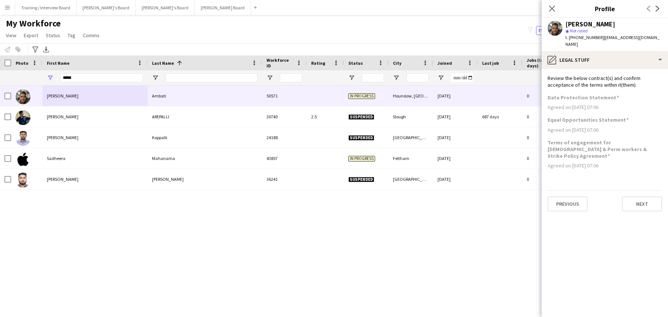
scroll to position [0, 0]
click at [636, 196] on button "Next" at bounding box center [642, 203] width 40 height 15
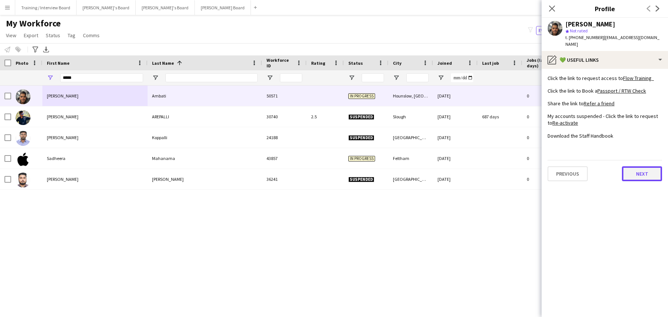
click at [648, 167] on button "Next" at bounding box center [642, 173] width 40 height 15
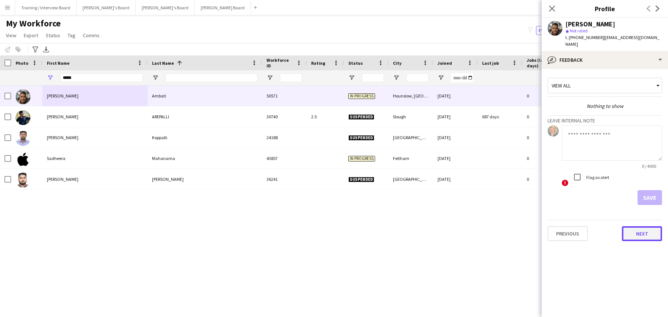
click at [647, 230] on button "Next" at bounding box center [642, 233] width 40 height 15
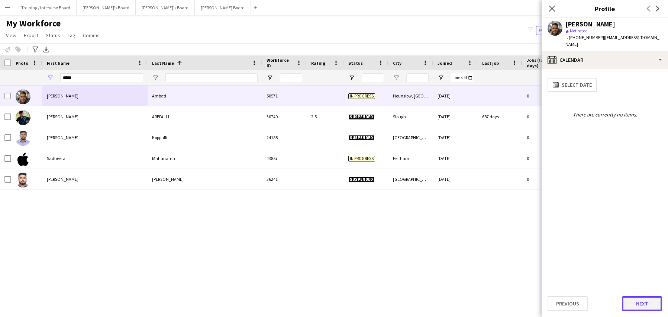
click at [650, 306] on button "Next" at bounding box center [642, 303] width 40 height 15
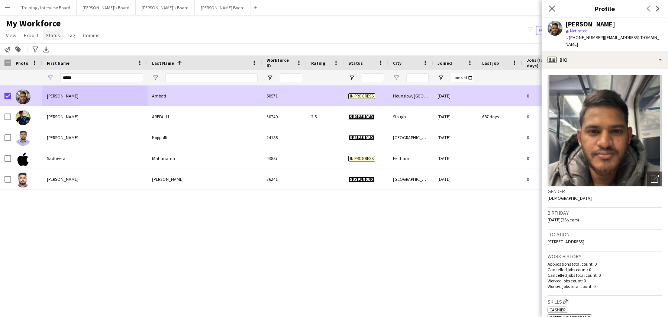
click at [50, 32] on link "Status" at bounding box center [53, 35] width 20 height 10
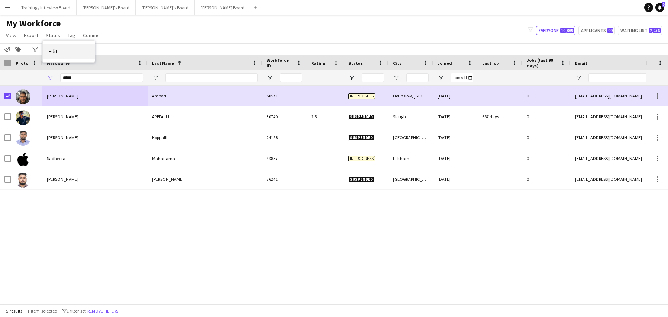
click at [51, 51] on span "Edit" at bounding box center [53, 51] width 9 height 7
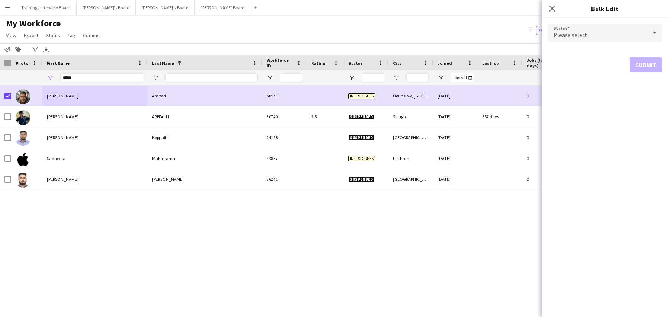
click at [652, 30] on icon at bounding box center [654, 32] width 9 height 15
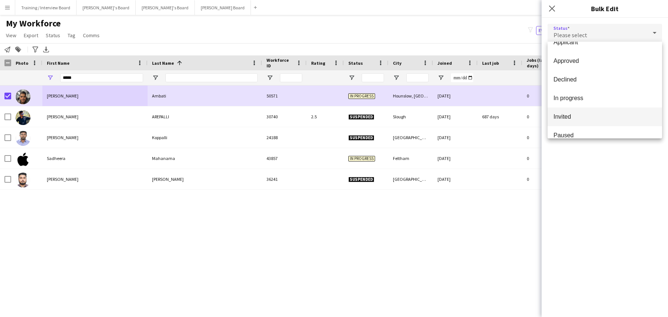
scroll to position [74, 0]
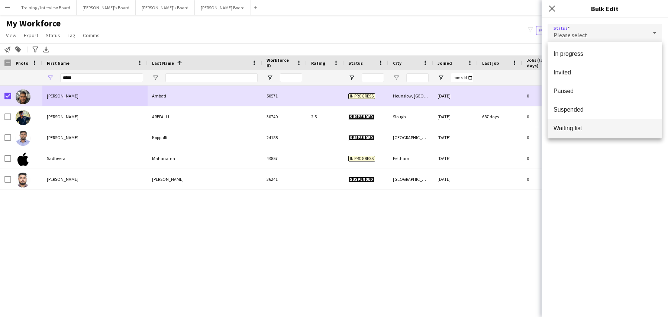
click at [590, 130] on span "Waiting list" at bounding box center [605, 128] width 103 height 7
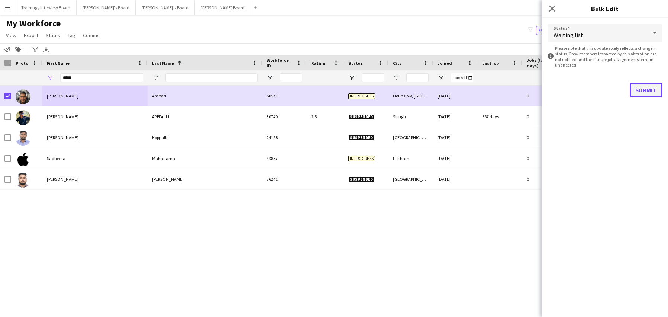
click at [644, 95] on button "Submit" at bounding box center [646, 90] width 32 height 15
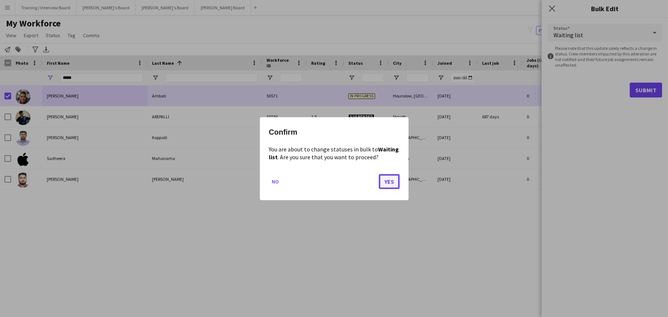
click at [385, 178] on button "Yes" at bounding box center [389, 181] width 21 height 15
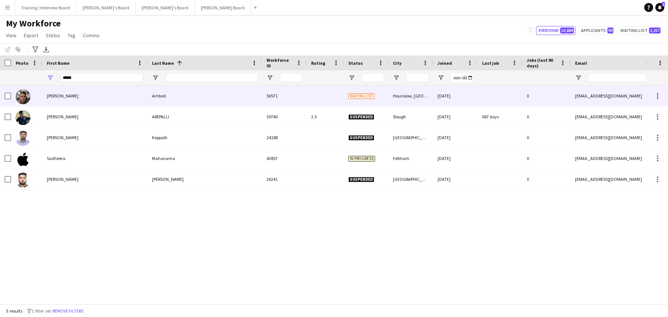
click at [202, 92] on div "Ambati" at bounding box center [205, 96] width 115 height 20
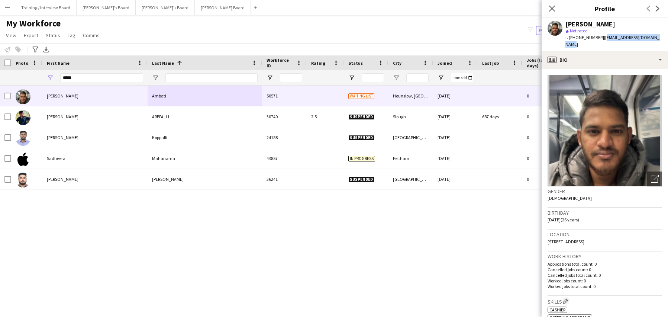
drag, startPoint x: 601, startPoint y: 35, endPoint x: 657, endPoint y: 39, distance: 56.0
click at [657, 39] on span "| dheerajambati979@gmail.com" at bounding box center [613, 41] width 94 height 12
copy span "dheerajambati979@gmail.com"
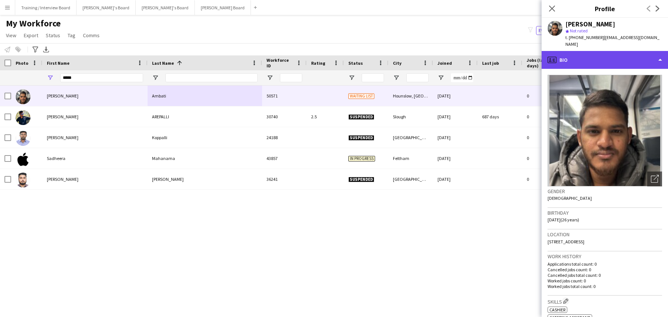
click at [659, 54] on div "profile Bio" at bounding box center [605, 60] width 126 height 18
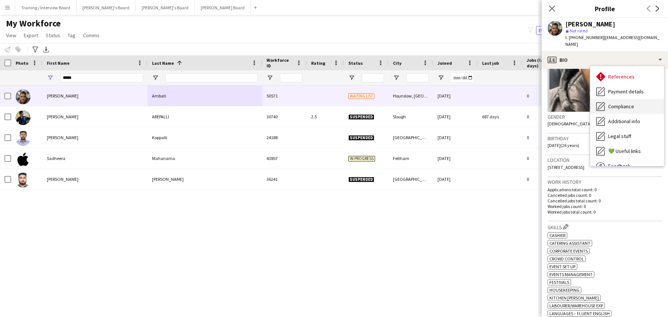
click at [622, 103] on span "Compliance" at bounding box center [621, 106] width 26 height 7
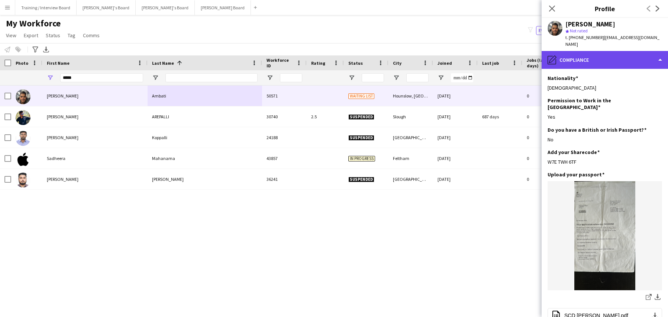
click at [658, 54] on div "pencil4 Compliance" at bounding box center [605, 60] width 126 height 18
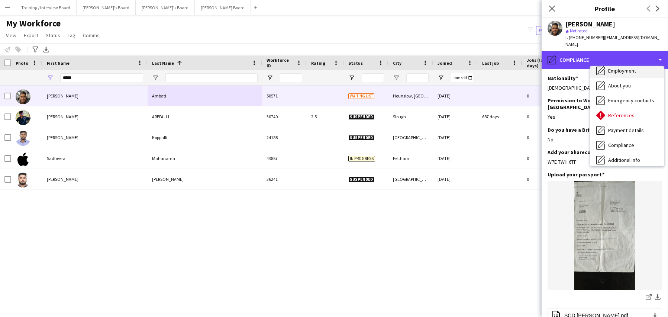
scroll to position [0, 0]
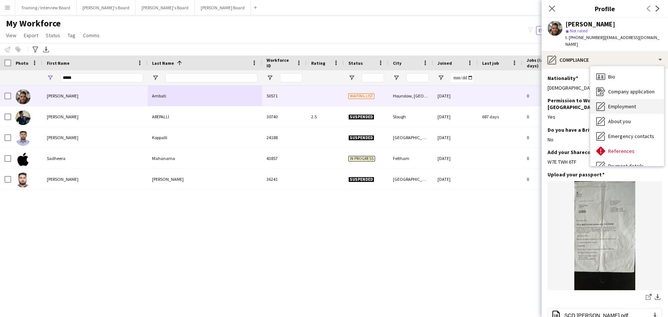
click at [622, 103] on span "Employment" at bounding box center [622, 106] width 28 height 7
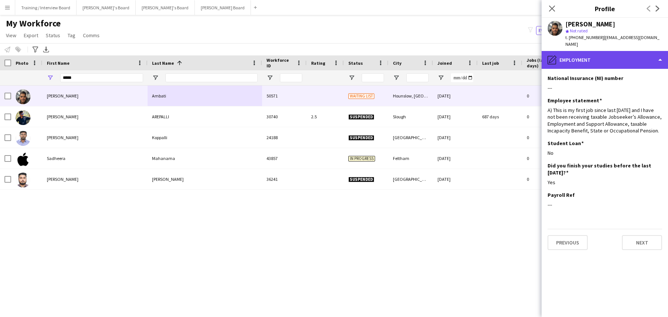
click at [660, 53] on div "pencil4 Employment" at bounding box center [605, 60] width 126 height 18
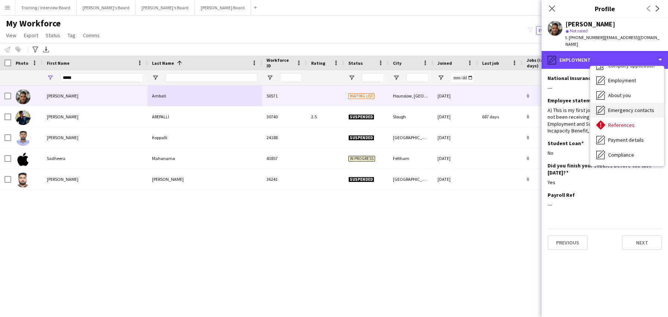
scroll to position [37, 0]
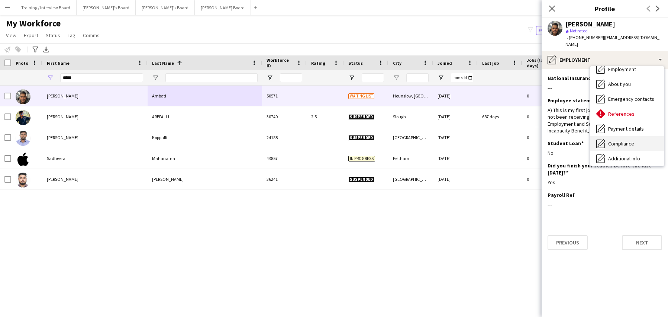
click at [632, 140] on span "Compliance" at bounding box center [621, 143] width 26 height 7
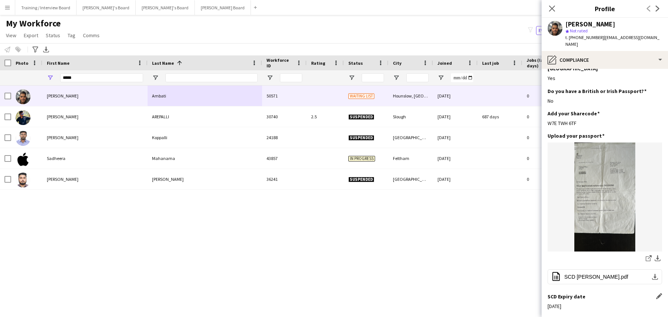
scroll to position [74, 0]
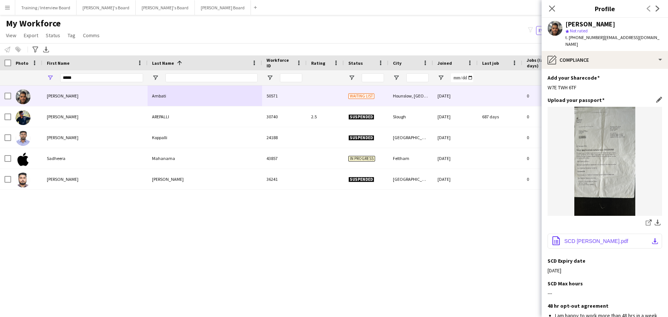
click at [652, 238] on app-icon "download-bottom" at bounding box center [655, 241] width 6 height 6
click at [614, 234] on button "office-file-sheet SCD Dheeraj Ambati.pdf download-bottom" at bounding box center [605, 241] width 115 height 15
click at [551, 6] on icon "Close pop-in" at bounding box center [551, 8] width 7 height 7
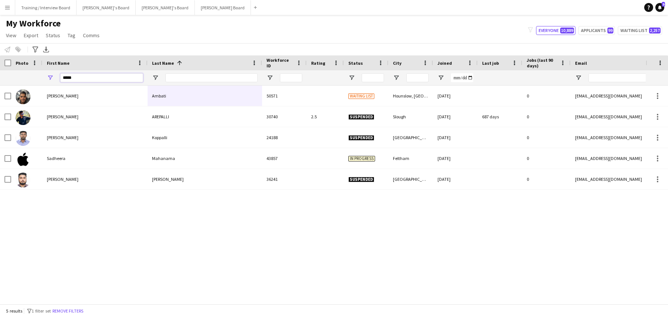
click at [93, 82] on input "*****" at bounding box center [101, 77] width 83 height 9
type input "*"
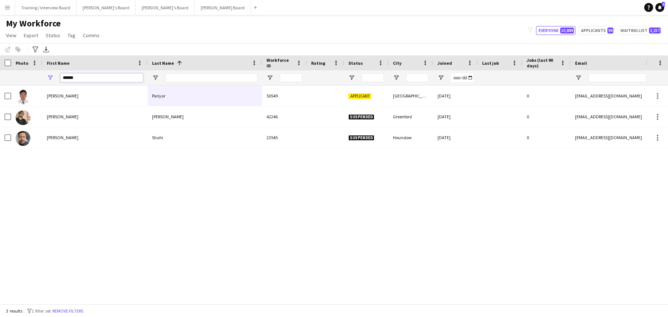
type input "******"
click at [185, 75] on input "Last Name Filter Input" at bounding box center [211, 77] width 92 height 9
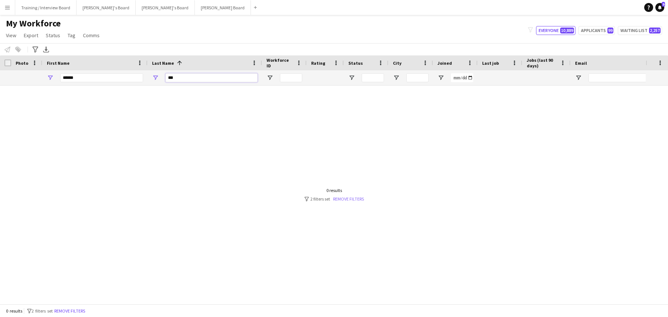
type input "***"
click at [341, 197] on link "Remove filters" at bounding box center [348, 199] width 31 height 6
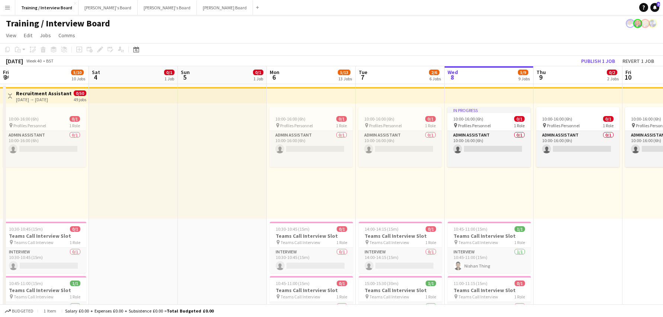
scroll to position [0, 224]
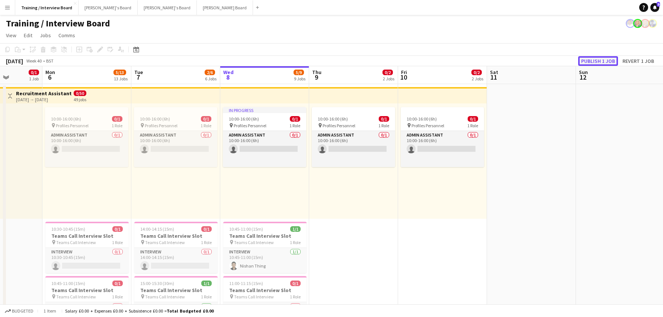
click at [607, 58] on button "Publish 1 job" at bounding box center [598, 61] width 40 height 10
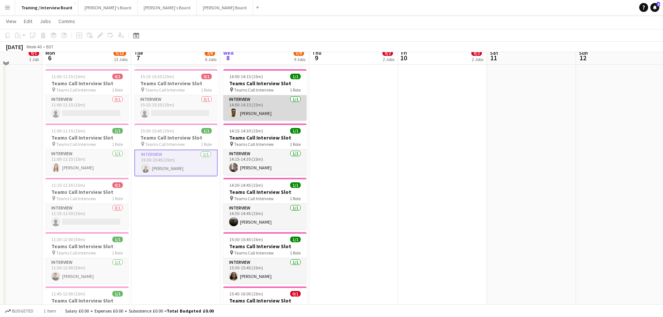
scroll to position [223, 0]
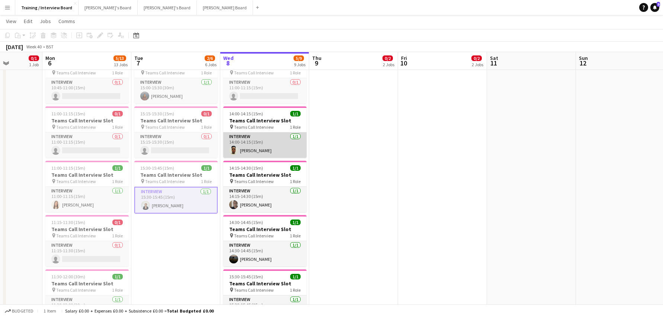
click at [243, 152] on app-card-role "Interview 1/1 14:00-14:15 (15m) Richard Hahlani" at bounding box center [264, 144] width 83 height 25
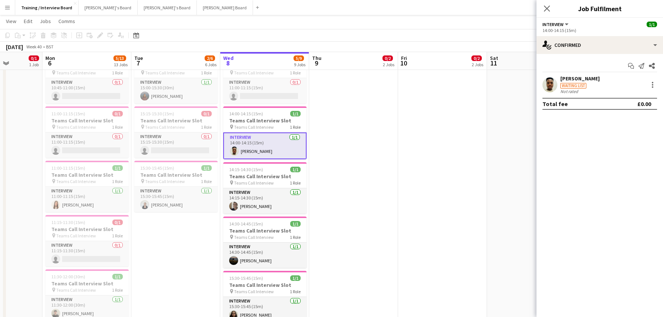
click at [592, 79] on div "Richard Hahlani" at bounding box center [579, 78] width 39 height 7
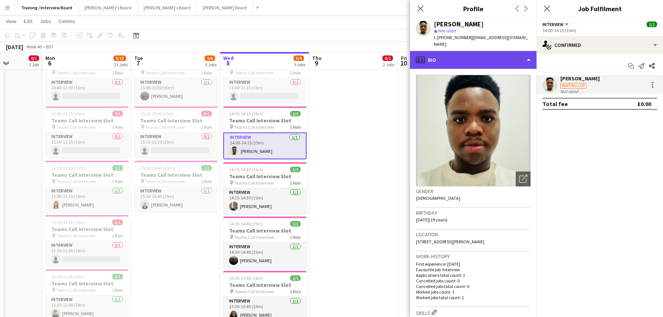
click at [528, 51] on div "profile Bio" at bounding box center [473, 60] width 126 height 18
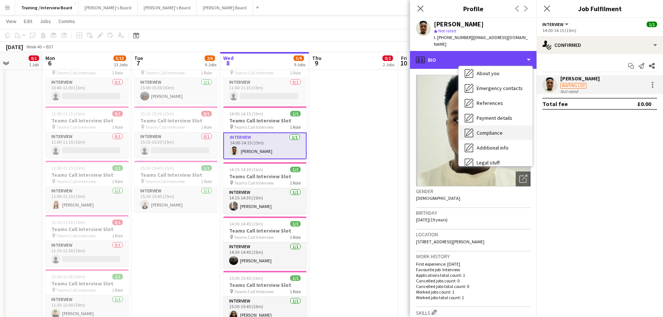
scroll to position [100, 0]
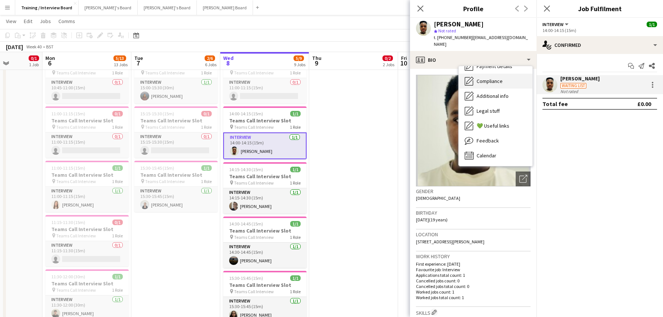
click at [479, 78] on span "Compliance" at bounding box center [489, 81] width 26 height 7
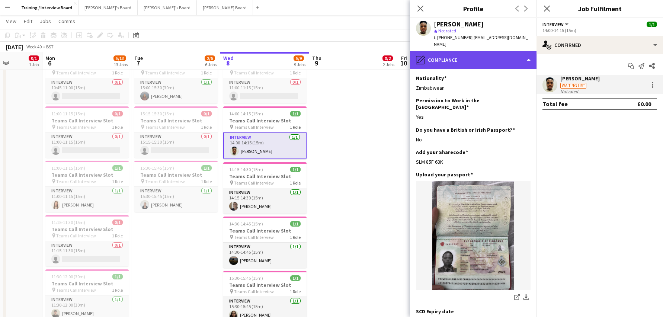
click at [529, 54] on div "pencil4 Compliance" at bounding box center [473, 60] width 126 height 18
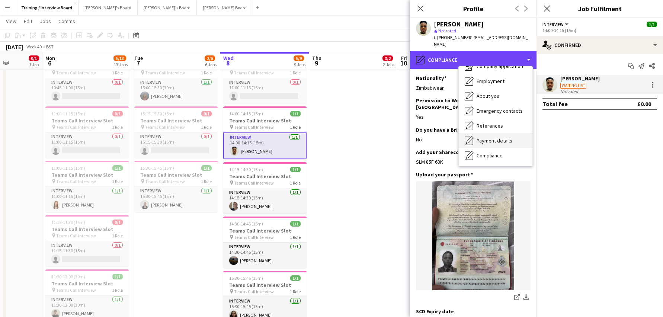
scroll to position [0, 0]
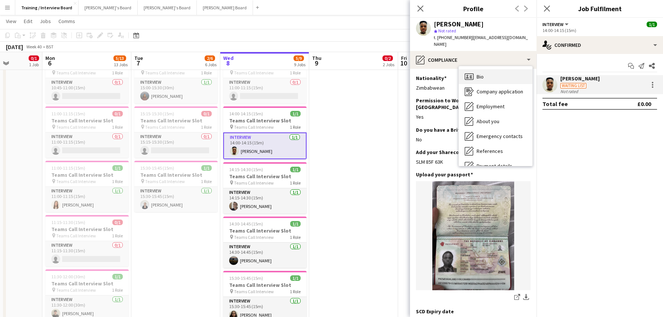
click at [488, 69] on div "Bio Bio" at bounding box center [495, 76] width 74 height 15
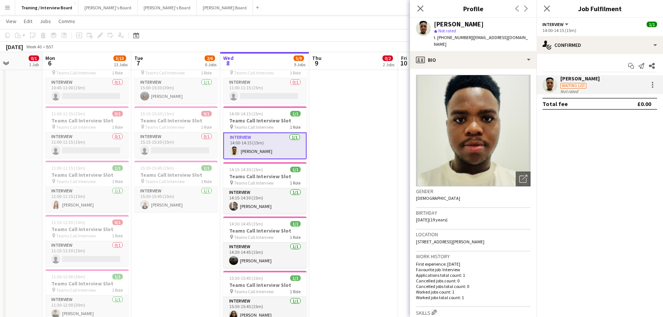
click at [414, 3] on div "Close pop-in" at bounding box center [420, 8] width 21 height 17
click at [422, 6] on icon at bounding box center [420, 9] width 6 height 6
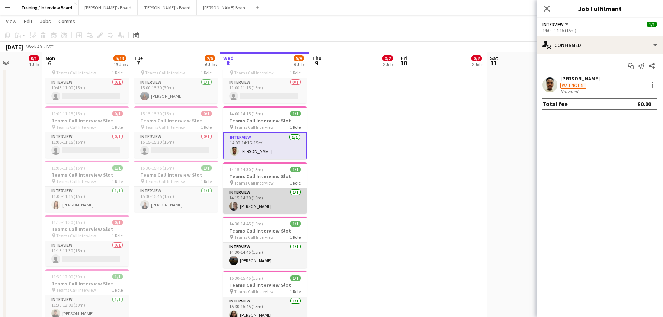
click at [267, 205] on app-card-role "Interview 1/1 14:15-14:30 (15m) Jakub Szczyglowski" at bounding box center [264, 200] width 83 height 25
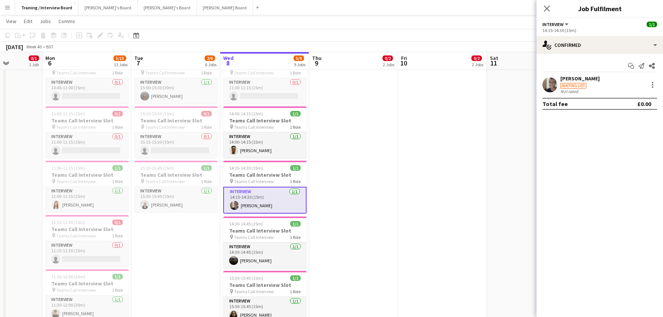
click at [579, 78] on div "Jakub Szczyglowski" at bounding box center [579, 78] width 39 height 7
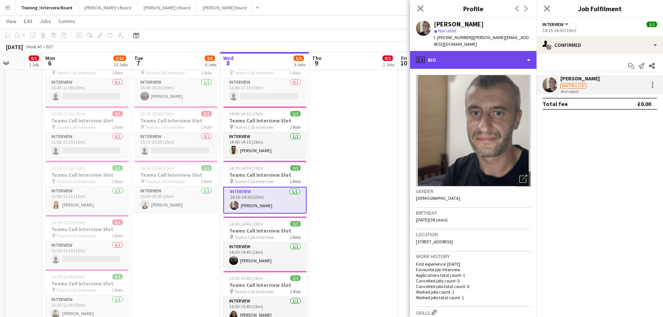
click at [531, 51] on div "profile Bio" at bounding box center [473, 60] width 126 height 18
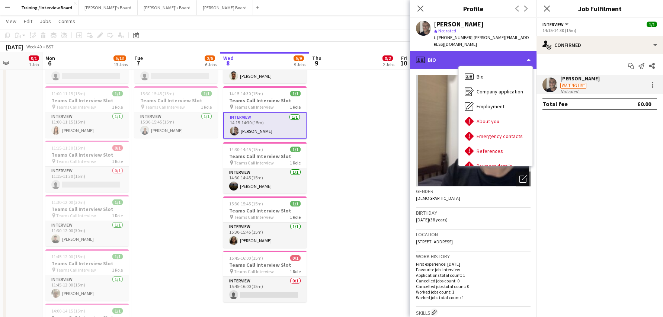
click at [530, 55] on div "profile Bio" at bounding box center [473, 60] width 126 height 18
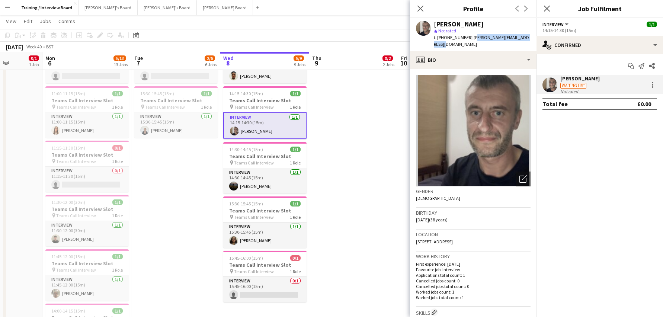
drag, startPoint x: 472, startPoint y: 37, endPoint x: 531, endPoint y: 39, distance: 58.4
click at [531, 39] on div "Jakub Szczyglowski star Not rated t. +4407742915562 | jakub.szczyglowski@gmail.…" at bounding box center [473, 34] width 126 height 33
copy span "akub.szczyglowski@gmail.com"
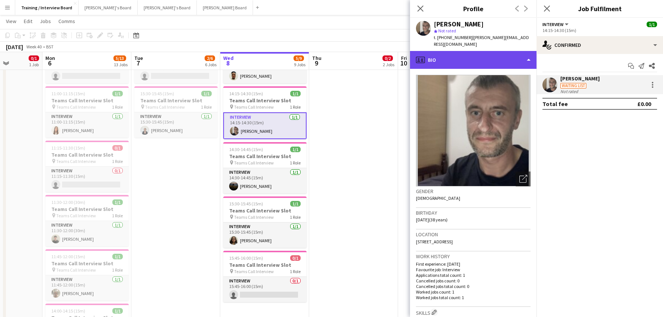
click at [525, 52] on div "profile Bio" at bounding box center [473, 60] width 126 height 18
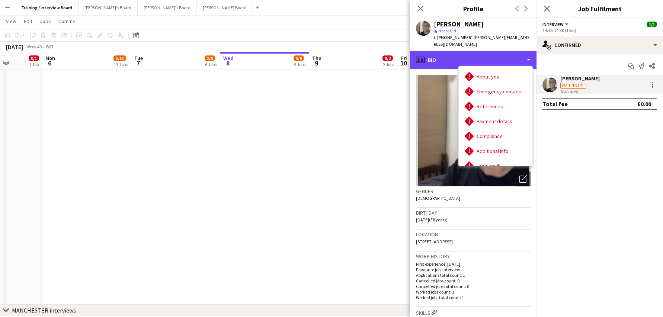
scroll to position [59, 0]
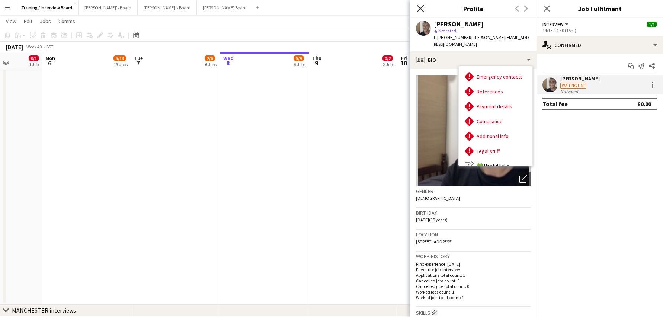
click at [417, 6] on icon "Close pop-in" at bounding box center [419, 8] width 7 height 7
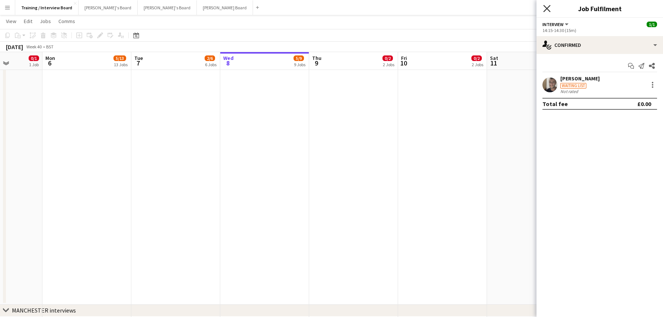
click at [549, 11] on icon at bounding box center [546, 8] width 7 height 7
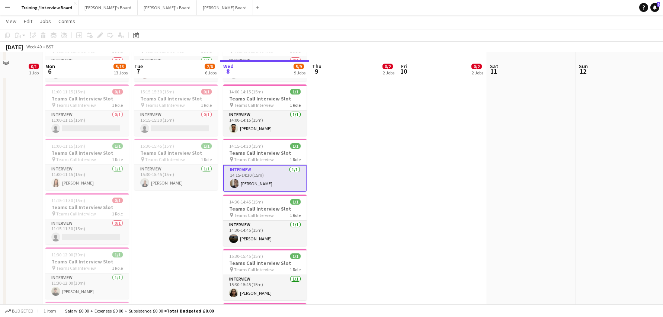
scroll to position [257, 0]
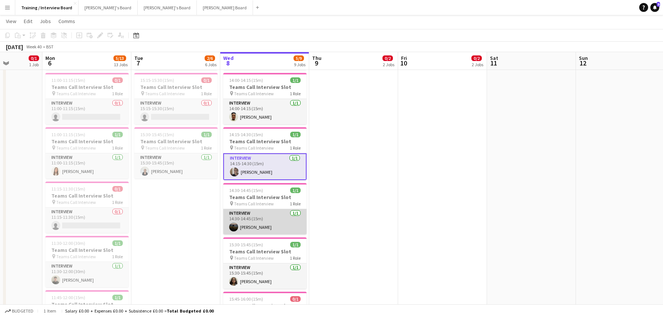
click at [255, 227] on app-card-role "Interview 1/1 14:30-14:45 (15m) Andy George" at bounding box center [264, 221] width 83 height 25
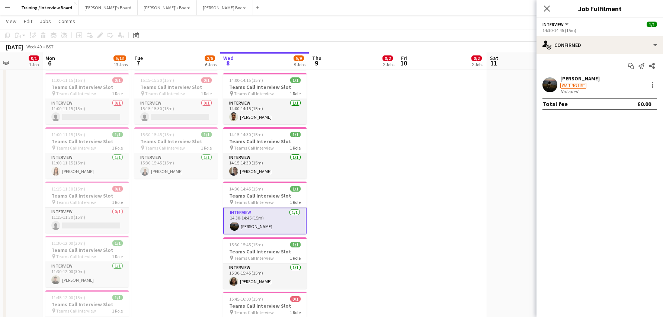
click at [583, 80] on div "[PERSON_NAME]" at bounding box center [579, 78] width 39 height 7
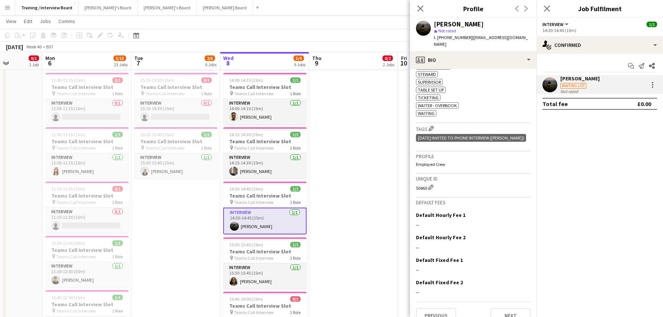
scroll to position [462, 0]
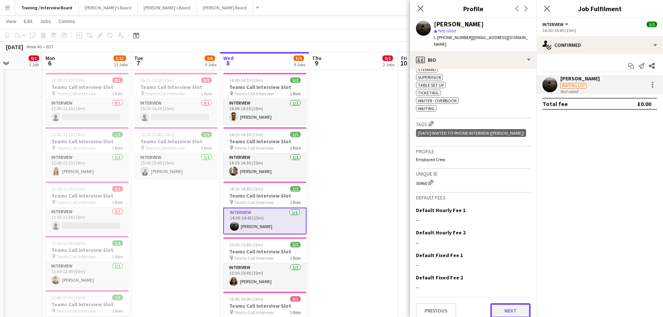
click at [505, 303] on button "Next" at bounding box center [510, 310] width 40 height 15
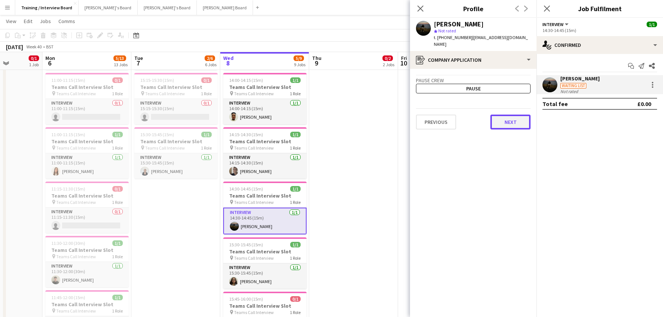
click at [519, 116] on button "Next" at bounding box center [510, 122] width 40 height 15
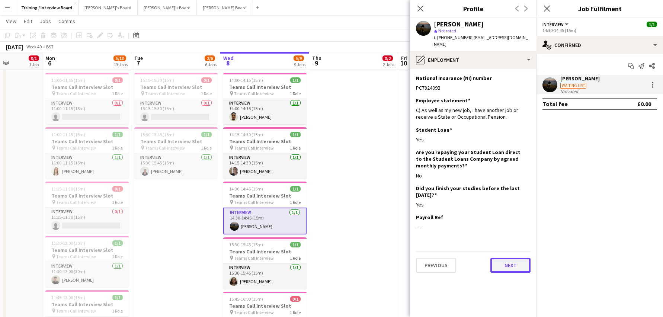
click at [521, 258] on button "Next" at bounding box center [510, 265] width 40 height 15
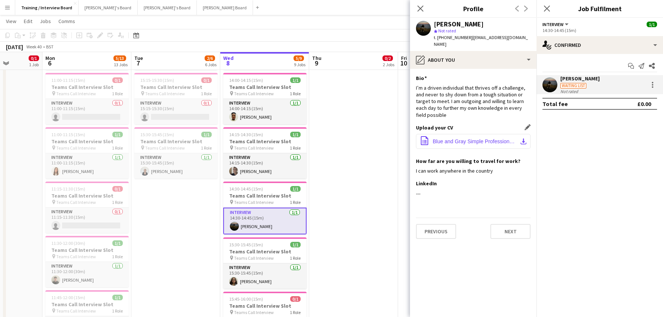
click at [525, 138] on app-icon "download-bottom" at bounding box center [523, 141] width 6 height 6
click at [493, 228] on button "Next" at bounding box center [510, 231] width 40 height 15
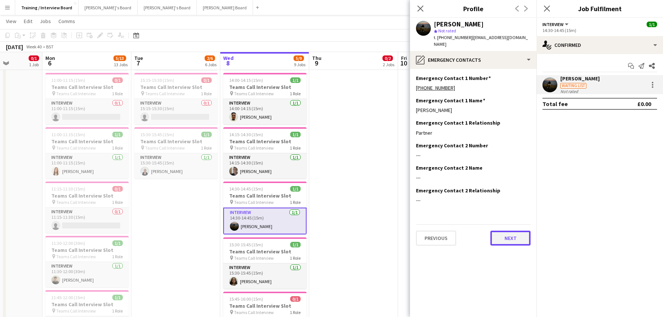
click at [518, 235] on button "Next" at bounding box center [510, 238] width 40 height 15
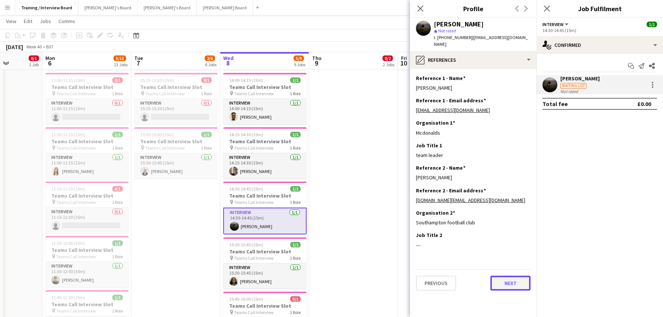
click at [506, 276] on button "Next" at bounding box center [510, 283] width 40 height 15
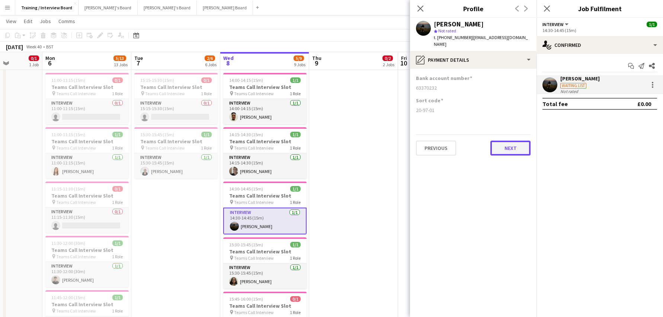
click at [511, 141] on button "Next" at bounding box center [510, 148] width 40 height 15
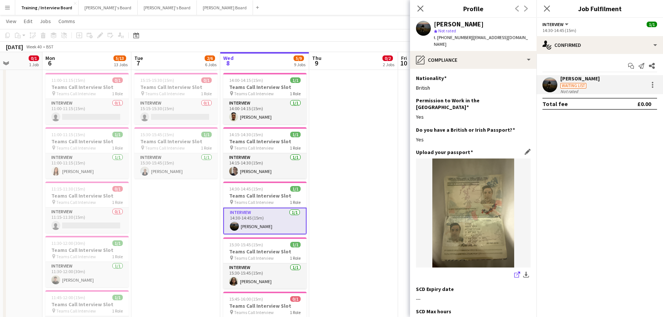
click at [514, 273] on icon at bounding box center [516, 275] width 5 height 5
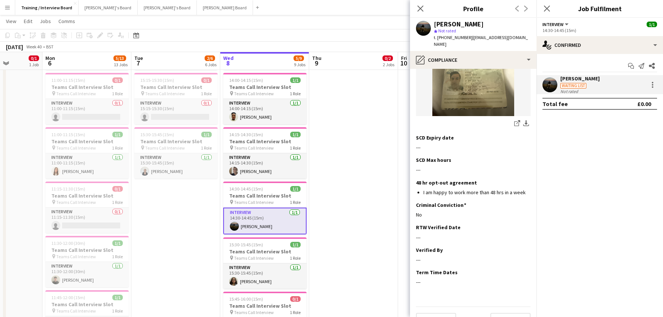
scroll to position [154, 0]
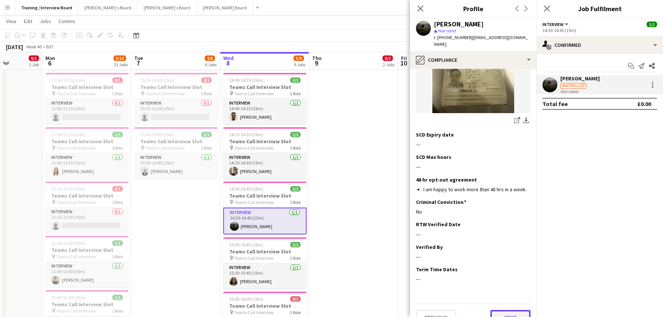
click at [498, 310] on button "Next" at bounding box center [510, 317] width 40 height 15
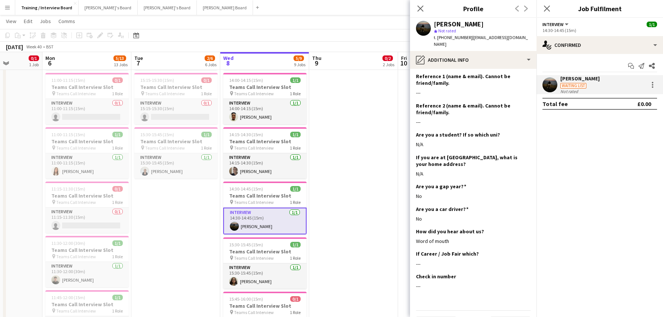
scroll to position [437, 0]
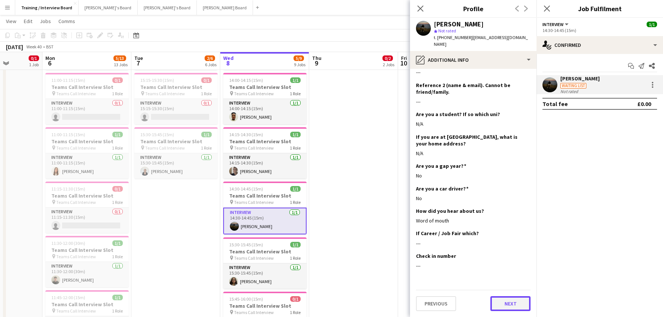
click at [502, 304] on button "Next" at bounding box center [510, 303] width 40 height 15
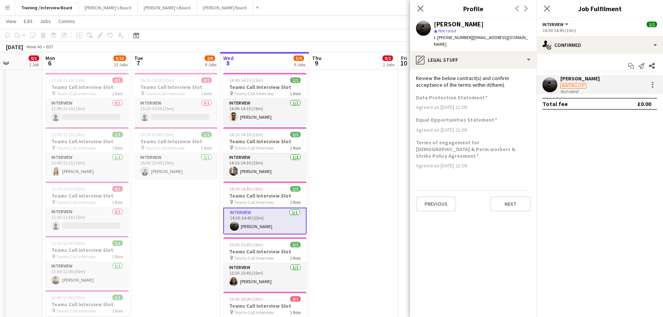
scroll to position [0, 0]
click at [506, 196] on button "Next" at bounding box center [510, 203] width 40 height 15
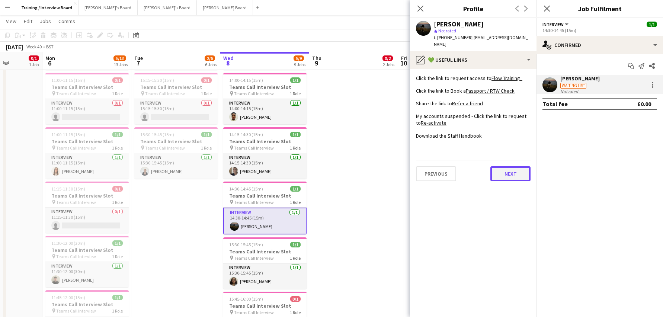
click at [525, 167] on button "Next" at bounding box center [510, 173] width 40 height 15
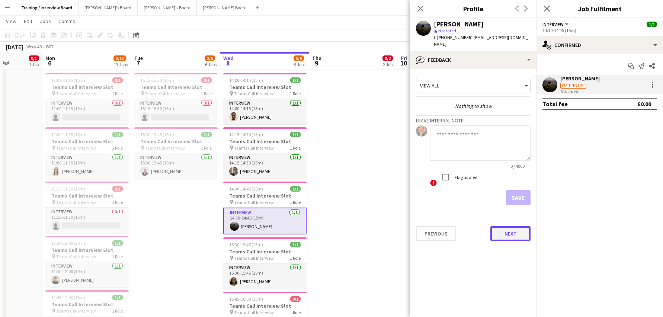
click at [498, 226] on button "Next" at bounding box center [510, 233] width 40 height 15
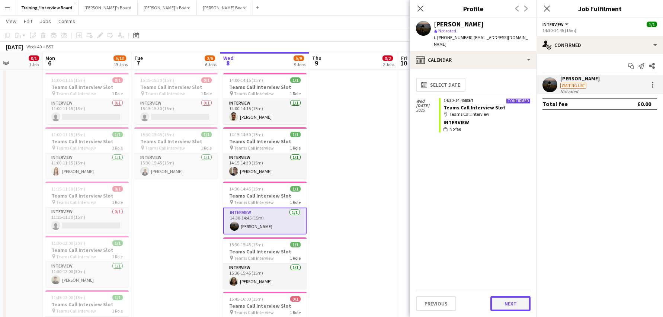
click at [503, 308] on button "Next" at bounding box center [510, 303] width 40 height 15
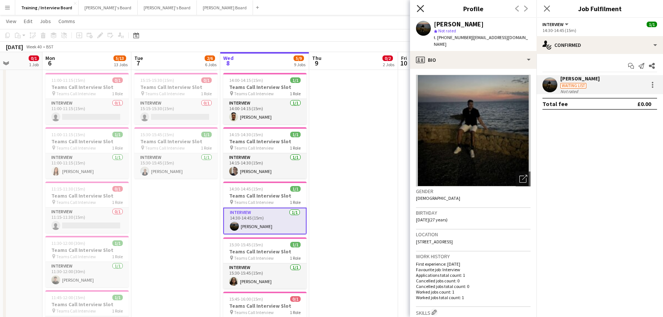
click at [421, 6] on icon "Close pop-in" at bounding box center [419, 8] width 7 height 7
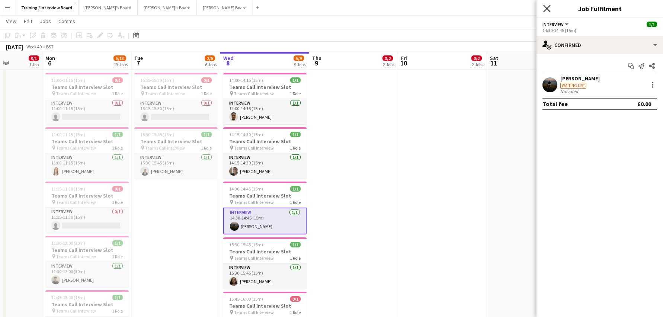
click at [544, 6] on icon at bounding box center [546, 8] width 7 height 7
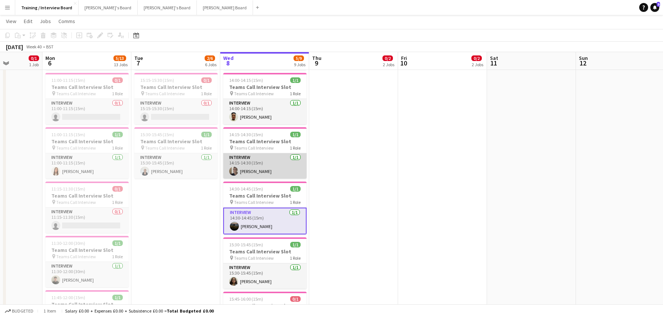
click at [246, 173] on app-card-role "Interview 1/1 14:15-14:30 (15m) Jakub Szczyglowski" at bounding box center [264, 165] width 83 height 25
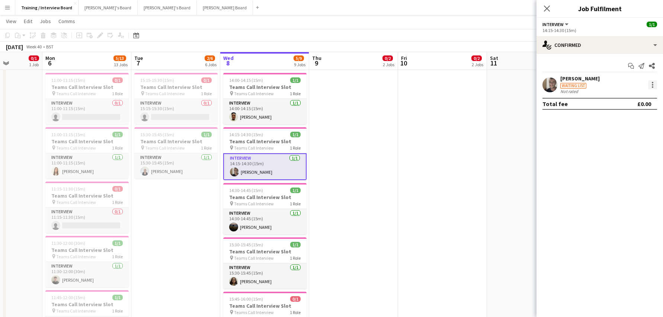
click at [653, 85] on div at bounding box center [651, 84] width 1 height 1
click at [572, 165] on div at bounding box center [331, 158] width 663 height 317
click at [652, 86] on div at bounding box center [651, 86] width 1 height 1
click at [622, 171] on span "Remove" at bounding box center [616, 170] width 22 height 6
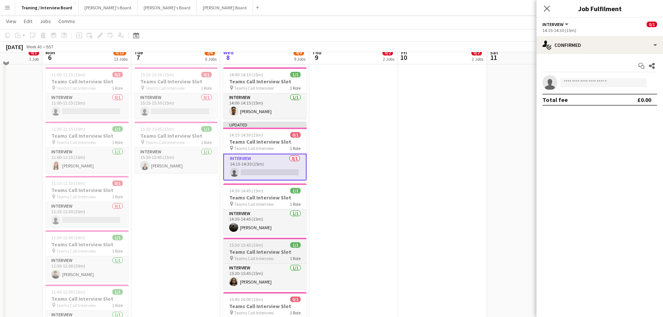
scroll to position [331, 0]
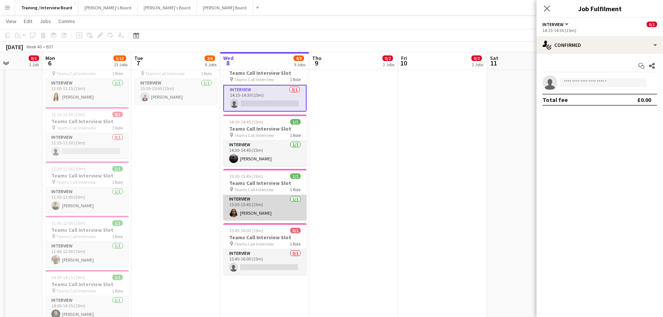
click at [258, 214] on app-card-role "Interview 1/1 15:30-15:45 (15m) Mansi Shah" at bounding box center [264, 207] width 83 height 25
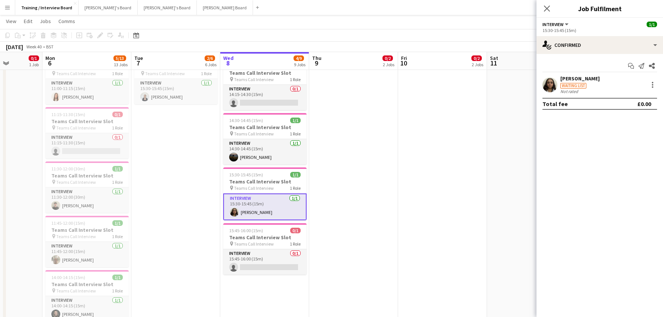
click at [569, 79] on div "[PERSON_NAME]" at bounding box center [579, 78] width 39 height 7
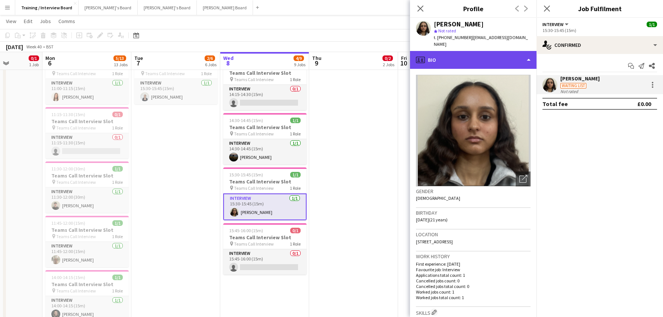
click at [527, 51] on div "profile Bio" at bounding box center [473, 60] width 126 height 18
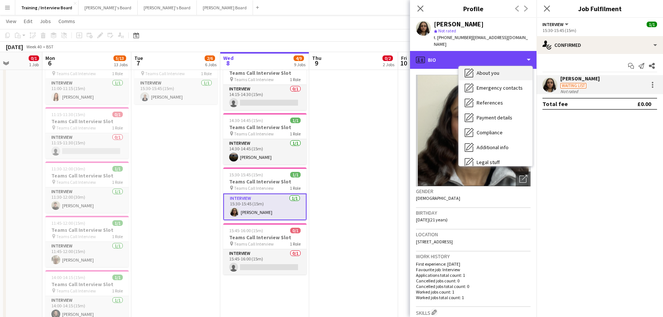
scroll to position [74, 0]
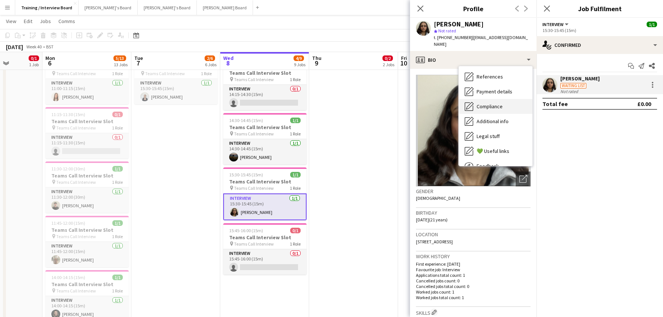
click at [490, 103] on span "Compliance" at bounding box center [489, 106] width 26 height 7
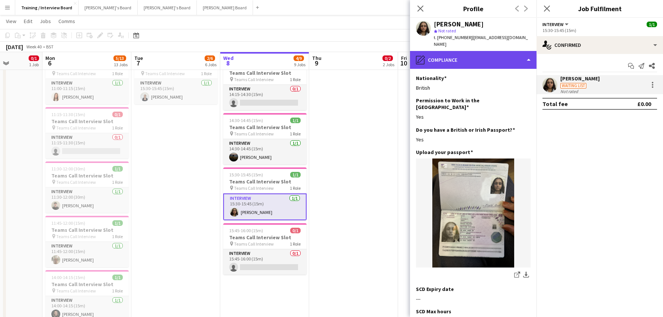
click at [529, 52] on div "pencil4 Compliance" at bounding box center [473, 60] width 126 height 18
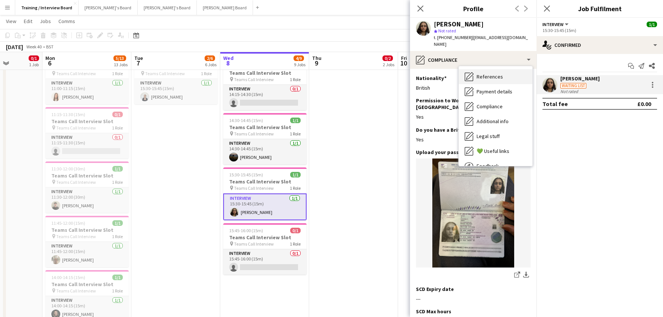
click at [491, 73] on span "References" at bounding box center [489, 76] width 26 height 7
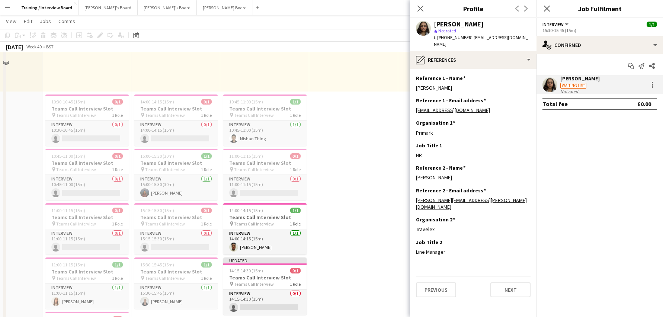
scroll to position [33, 0]
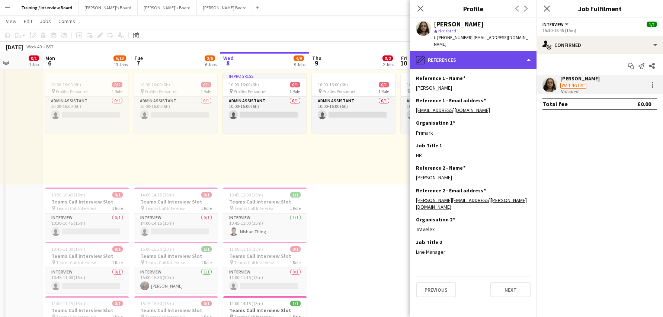
click at [529, 52] on div "pencil4 References" at bounding box center [473, 60] width 126 height 18
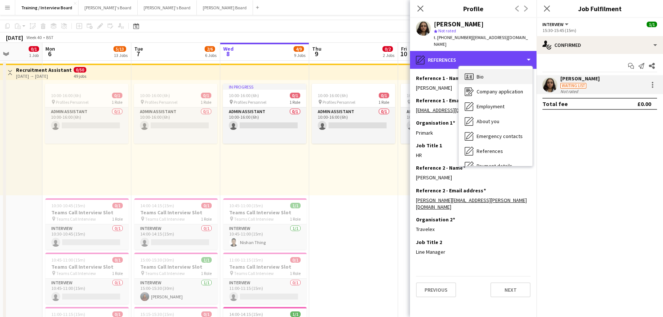
scroll to position [0, 0]
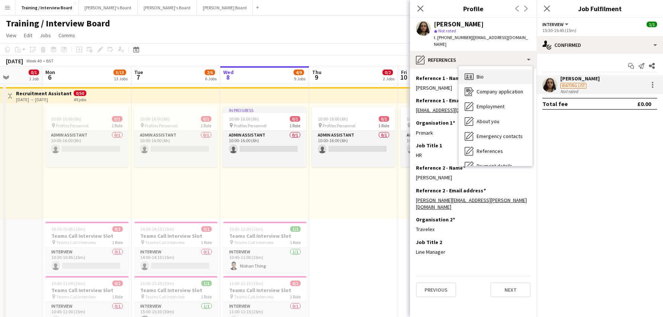
click at [495, 70] on div "Bio Bio" at bounding box center [495, 76] width 74 height 15
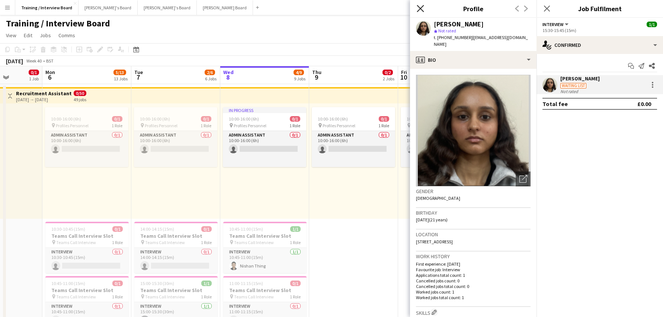
click at [420, 6] on icon "Close pop-in" at bounding box center [419, 8] width 7 height 7
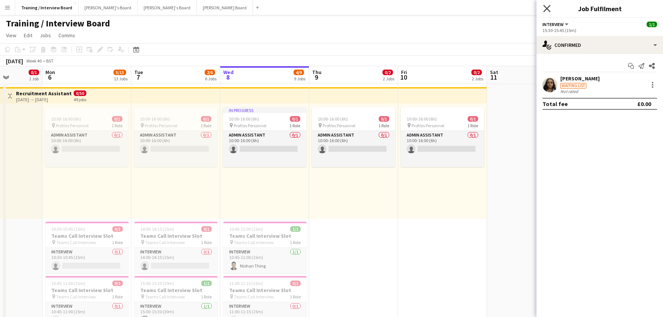
click at [549, 6] on icon at bounding box center [546, 8] width 7 height 7
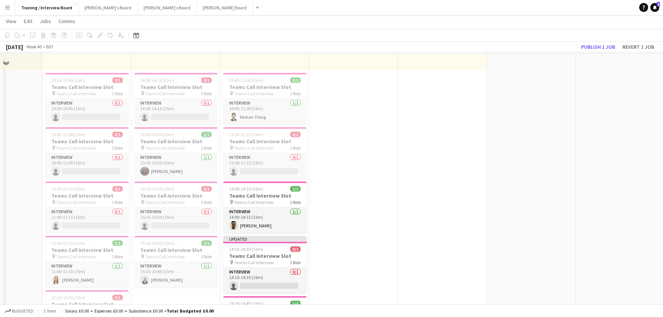
scroll to position [149, 0]
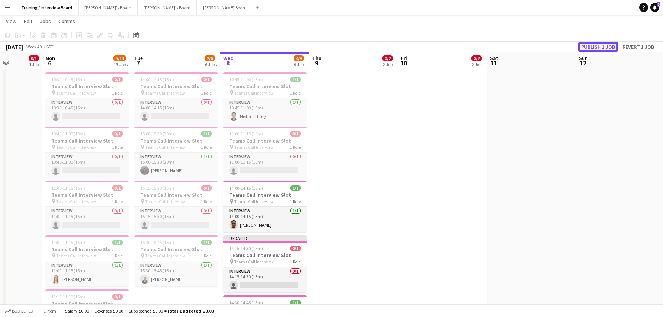
click at [602, 46] on button "Publish 1 job" at bounding box center [598, 47] width 40 height 10
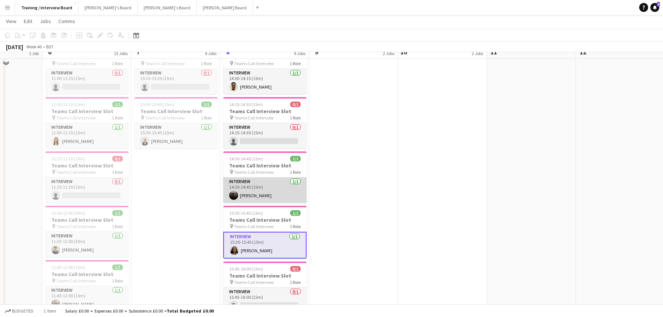
scroll to position [297, 0]
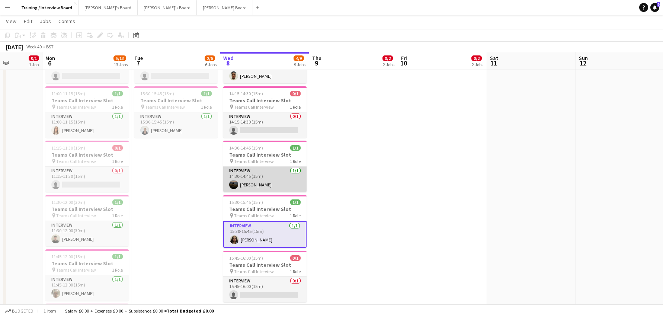
click at [264, 184] on app-card-role "Interview 1/1 14:30-14:45 (15m) Andy George" at bounding box center [264, 179] width 83 height 25
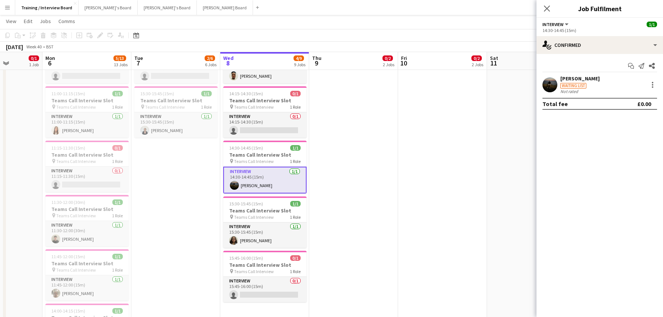
click at [572, 79] on div "[PERSON_NAME]" at bounding box center [579, 78] width 39 height 7
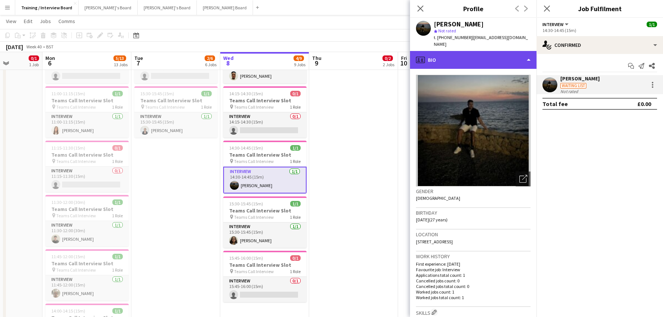
click at [526, 53] on div "profile Bio" at bounding box center [473, 60] width 126 height 18
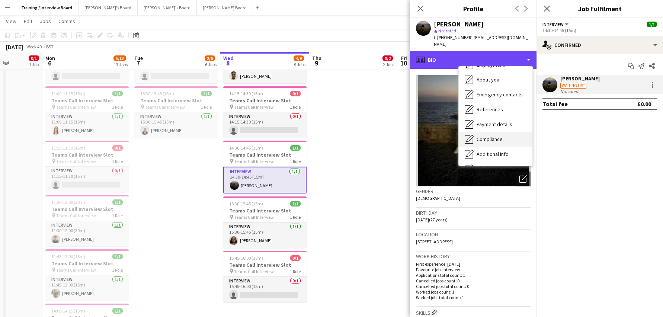
scroll to position [74, 0]
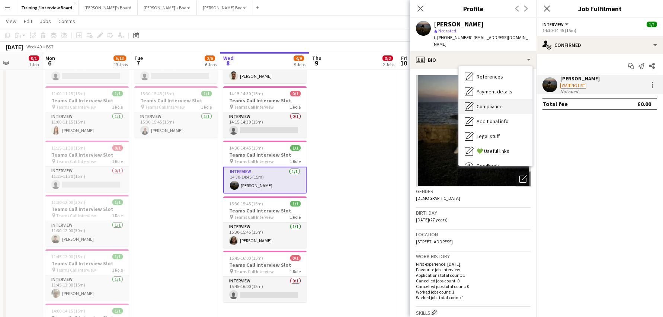
click at [499, 103] on span "Compliance" at bounding box center [489, 106] width 26 height 7
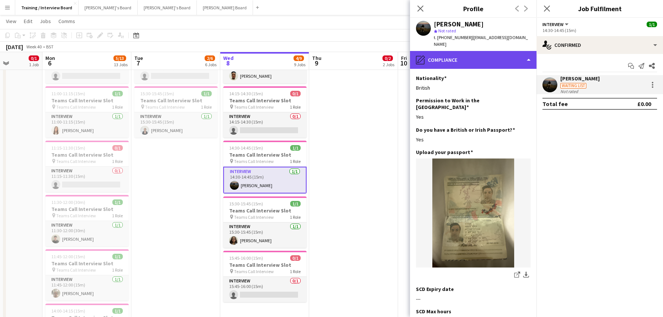
click at [531, 52] on div "pencil4 Compliance" at bounding box center [473, 60] width 126 height 18
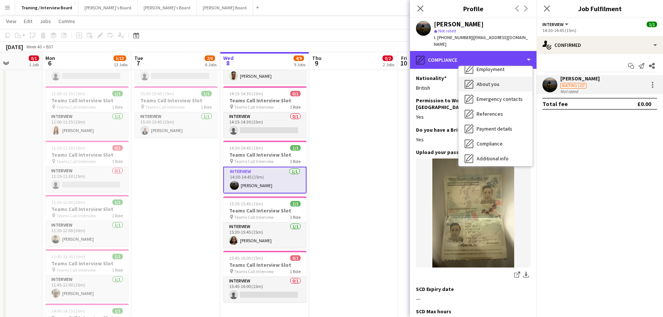
scroll to position [0, 0]
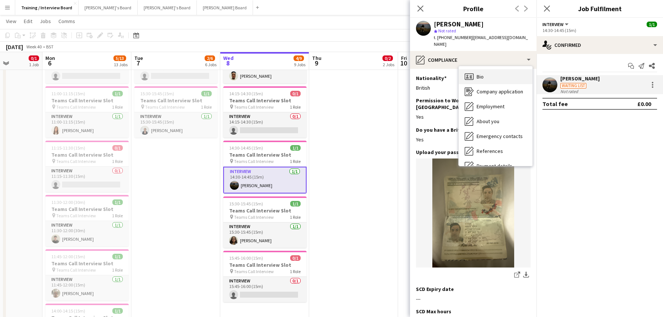
click at [485, 69] on div "Bio Bio" at bounding box center [495, 76] width 74 height 15
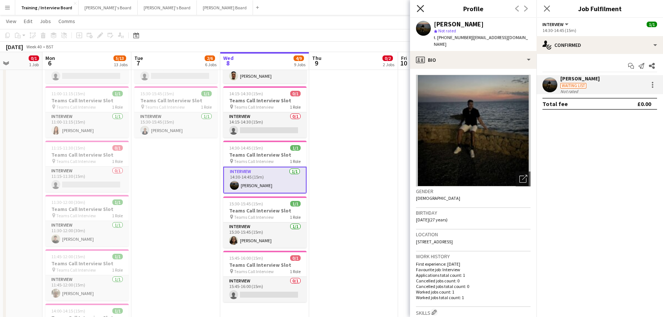
click at [423, 9] on icon "Close pop-in" at bounding box center [419, 8] width 7 height 7
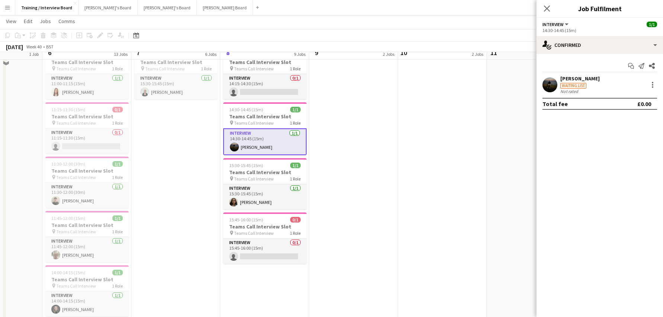
scroll to position [372, 0]
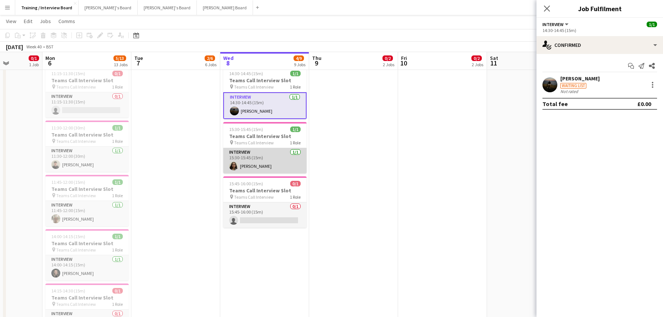
click at [256, 166] on app-card-role "Interview 1/1 15:30-15:45 (15m) Mansi Shah" at bounding box center [264, 160] width 83 height 25
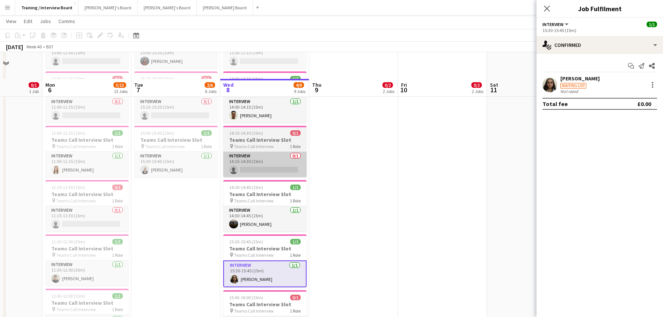
scroll to position [223, 0]
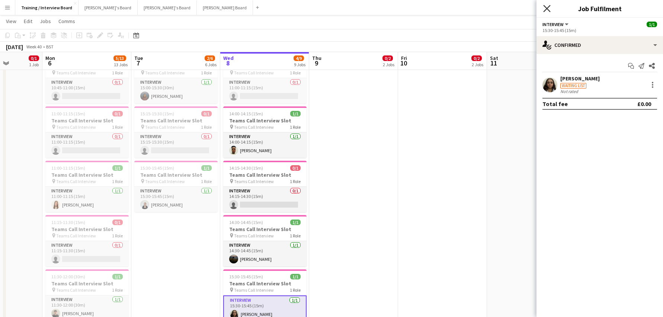
click at [544, 9] on icon "Close pop-in" at bounding box center [546, 8] width 7 height 7
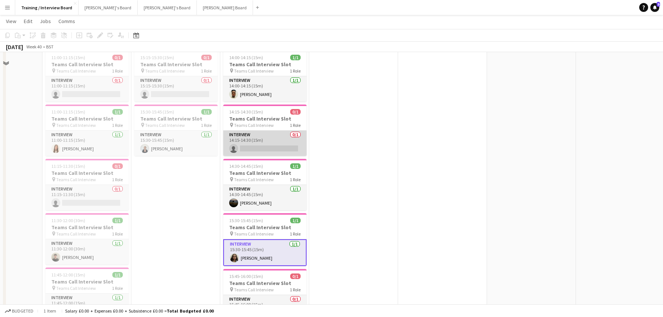
scroll to position [297, 0]
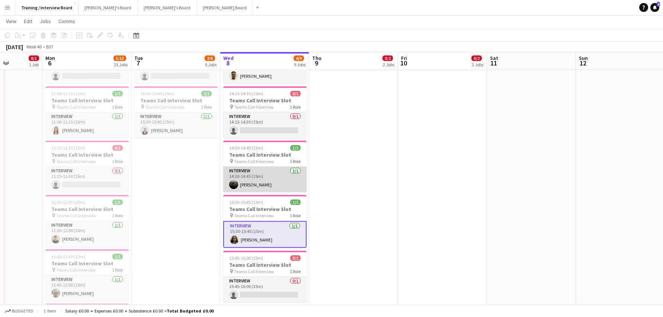
click at [250, 184] on app-card-role "Interview 1/1 14:30-14:45 (15m) Andy George" at bounding box center [264, 179] width 83 height 25
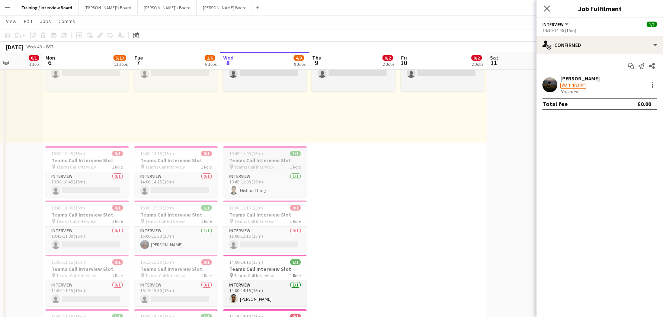
scroll to position [74, 0]
click at [267, 193] on app-card-role "Interview 1/1 10:45-11:00 (15m) Nishan Thing" at bounding box center [264, 185] width 83 height 25
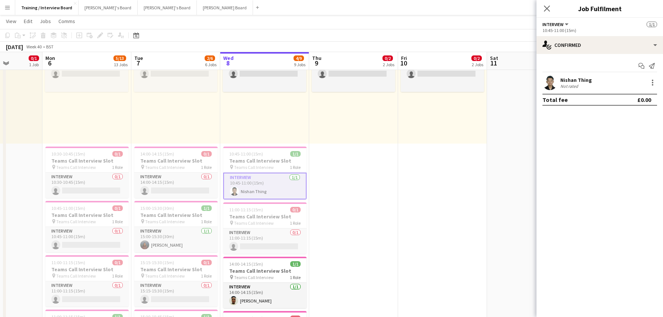
scroll to position [0, 223]
click at [249, 192] on app-card-role "Interview 1/1 10:45-11:00 (15m) Nishan Thing" at bounding box center [265, 186] width 83 height 27
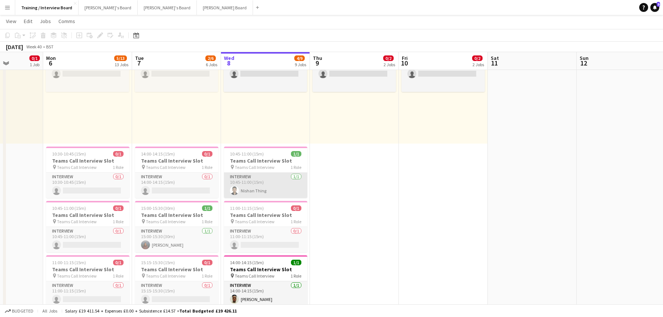
click at [241, 187] on app-card-role "Interview 1/1 10:45-11:00 (15m) Nishan Thing" at bounding box center [265, 185] width 83 height 25
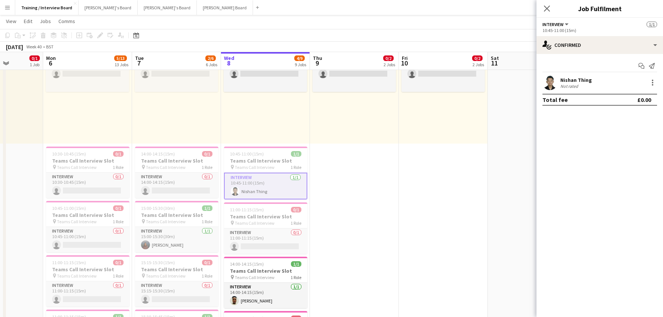
click at [581, 77] on div "Nishan Thing" at bounding box center [576, 80] width 32 height 7
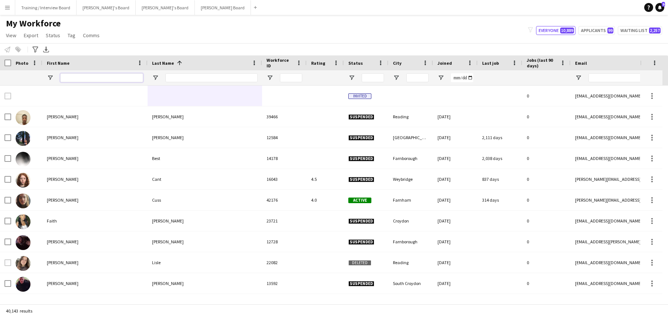
click at [66, 78] on input "First Name Filter Input" at bounding box center [101, 77] width 83 height 9
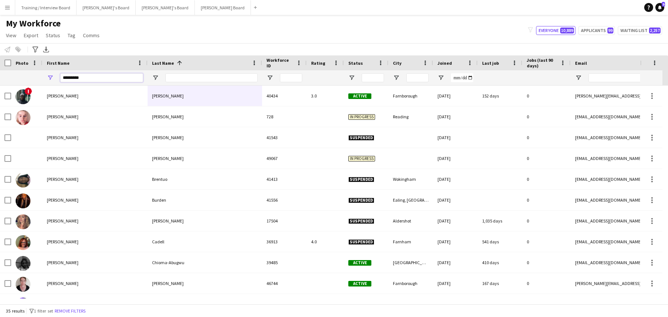
type input "*********"
click at [171, 78] on input "Last Name Filter Input" at bounding box center [211, 77] width 92 height 9
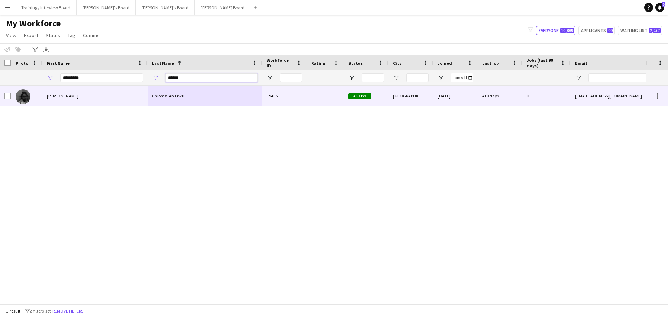
type input "******"
click at [141, 93] on div "Stephanie" at bounding box center [94, 96] width 105 height 20
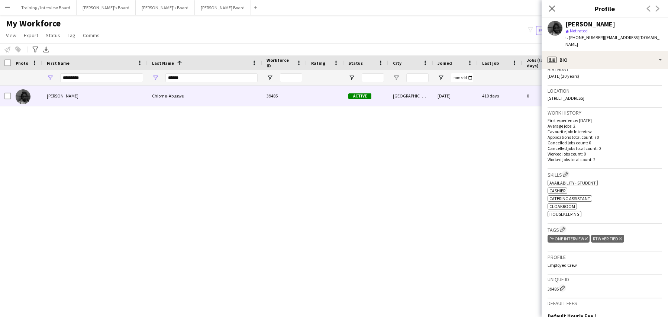
scroll to position [249, 0]
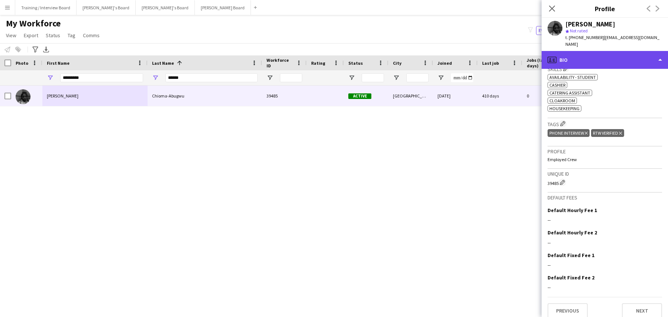
click at [660, 52] on div "profile Bio" at bounding box center [605, 60] width 126 height 18
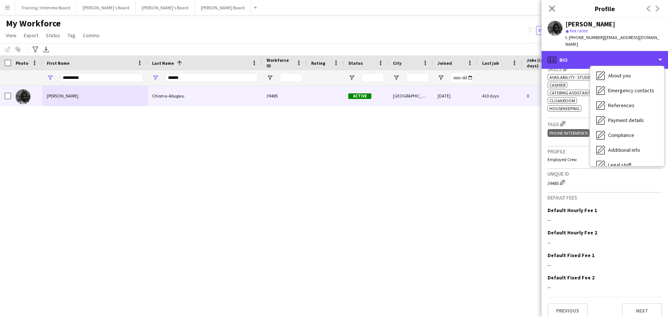
scroll to position [100, 0]
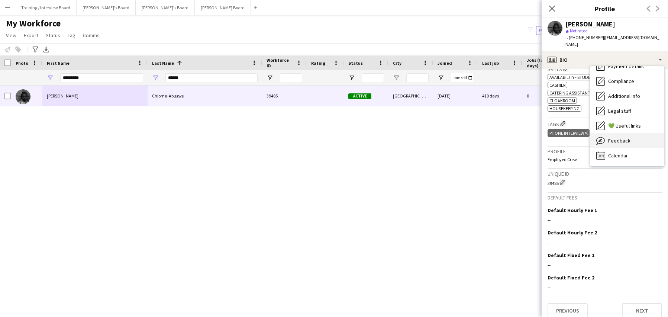
click at [628, 137] on span "Feedback" at bounding box center [619, 140] width 22 height 7
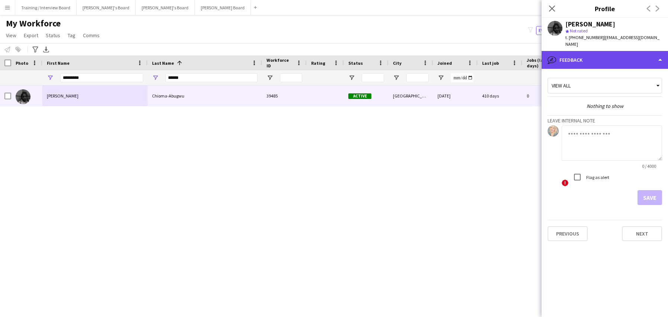
click at [660, 51] on div "bubble-pencil Feedback" at bounding box center [605, 60] width 126 height 18
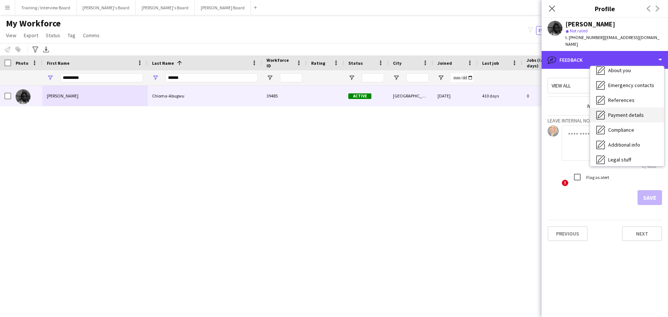
scroll to position [74, 0]
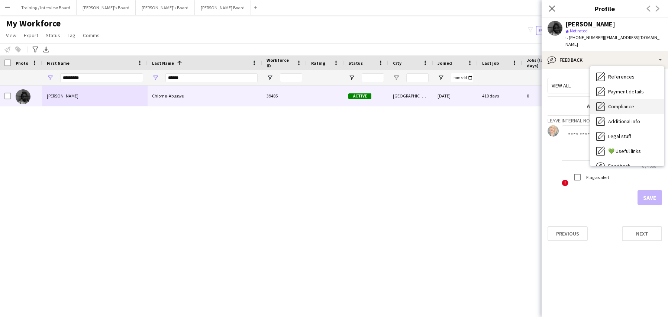
click at [627, 103] on span "Compliance" at bounding box center [621, 106] width 26 height 7
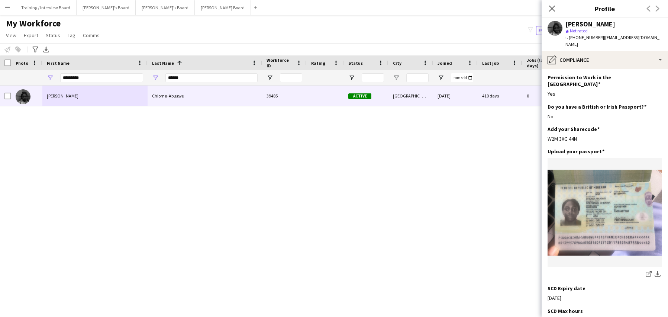
scroll to position [0, 0]
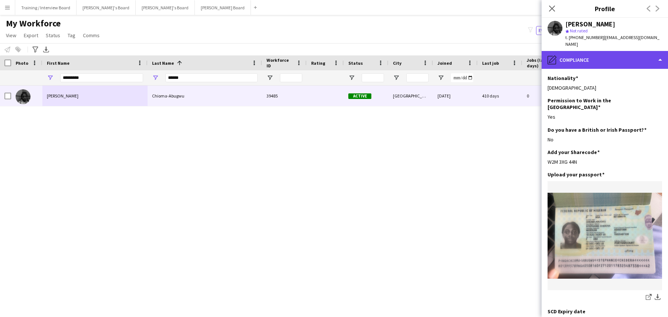
click at [658, 52] on div "pencil4 Compliance" at bounding box center [605, 60] width 126 height 18
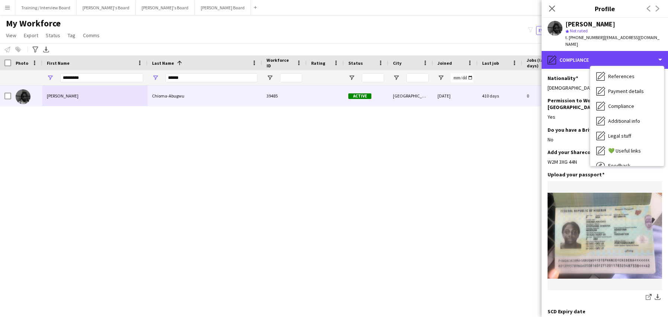
scroll to position [100, 0]
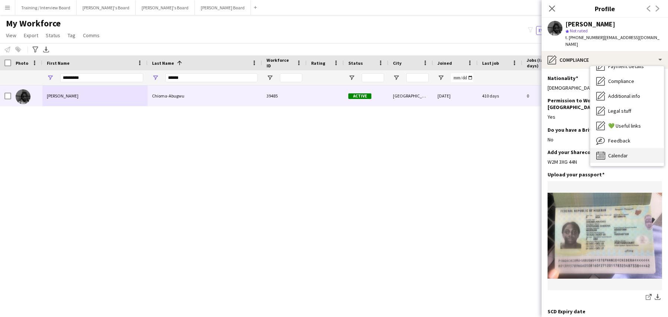
click at [618, 152] on span "Calendar" at bounding box center [618, 155] width 20 height 7
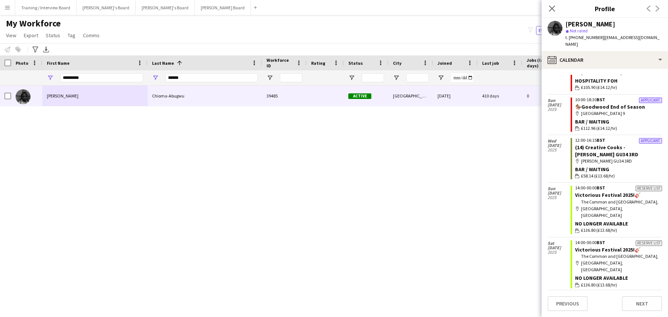
scroll to position [0, 0]
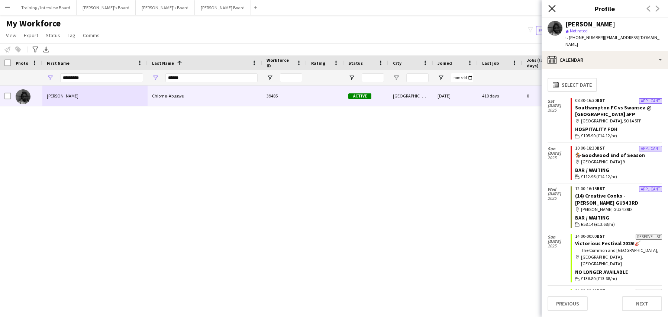
click at [553, 8] on icon at bounding box center [551, 8] width 7 height 7
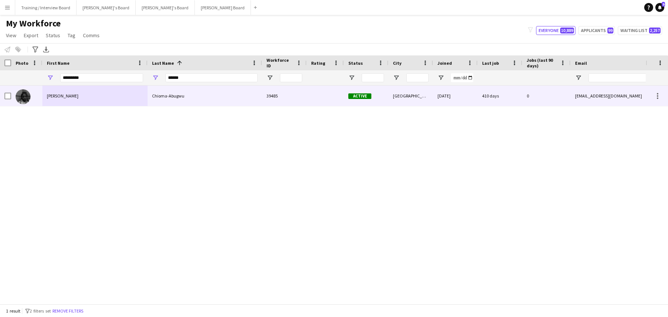
click at [158, 96] on div "Chioma-Abugwu" at bounding box center [205, 96] width 115 height 20
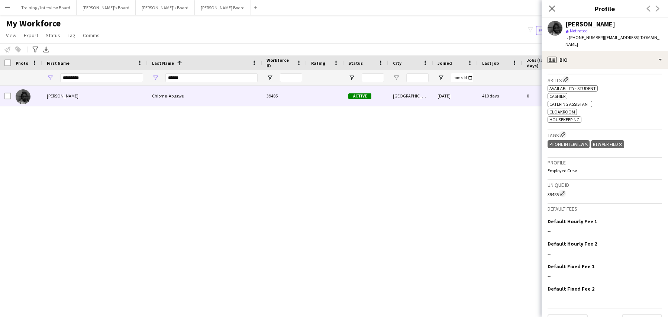
scroll to position [249, 0]
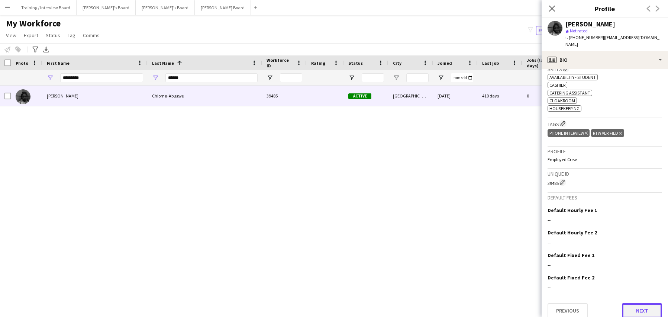
click at [640, 308] on button "Next" at bounding box center [642, 310] width 40 height 15
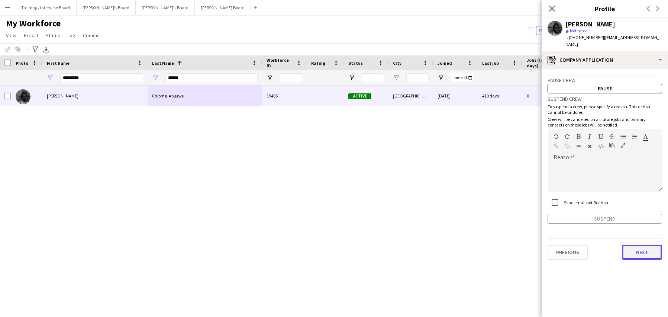
click at [649, 248] on button "Next" at bounding box center [642, 252] width 40 height 15
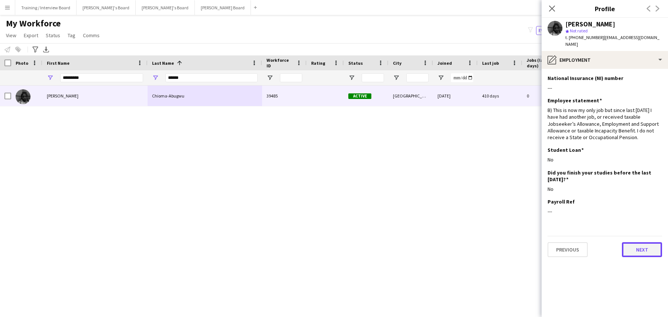
click at [651, 248] on button "Next" at bounding box center [642, 249] width 40 height 15
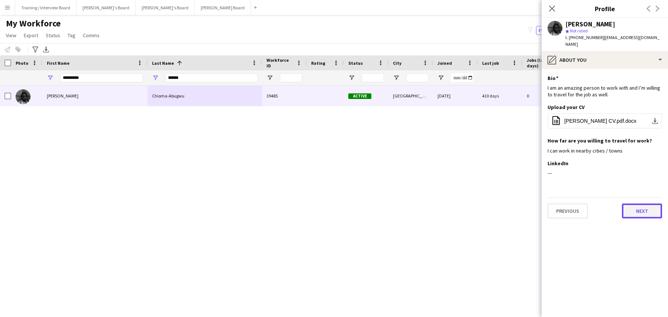
click at [651, 211] on button "Next" at bounding box center [642, 210] width 40 height 15
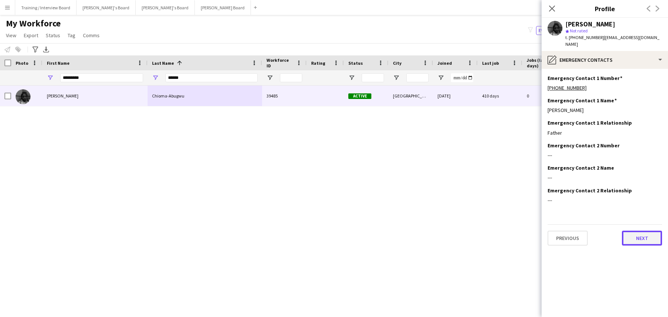
click at [647, 233] on button "Next" at bounding box center [642, 238] width 40 height 15
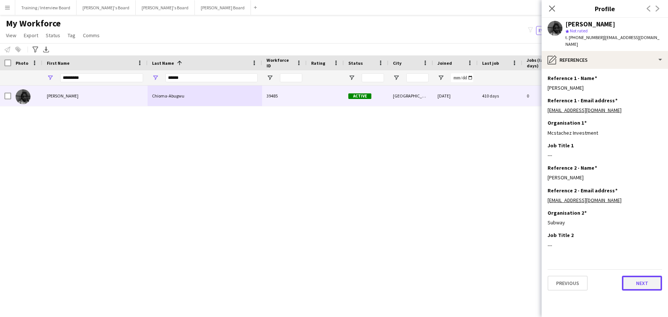
click at [637, 276] on button "Next" at bounding box center [642, 283] width 40 height 15
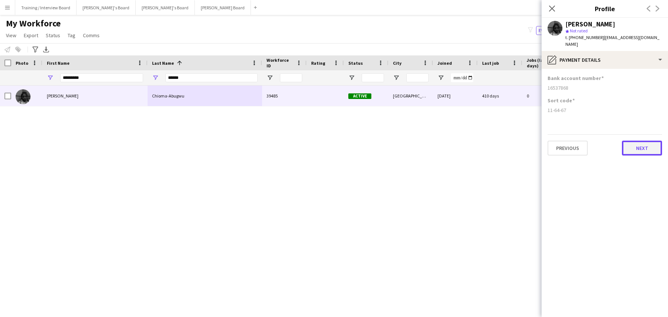
click at [639, 145] on button "Next" at bounding box center [642, 148] width 40 height 15
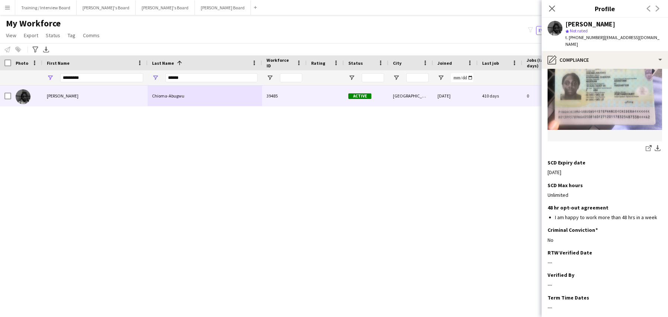
scroll to position [177, 0]
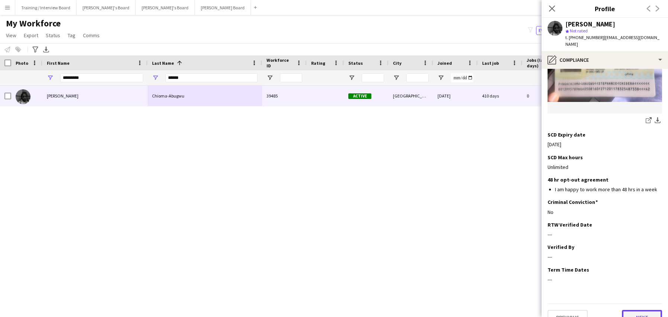
click at [641, 310] on button "Next" at bounding box center [642, 317] width 40 height 15
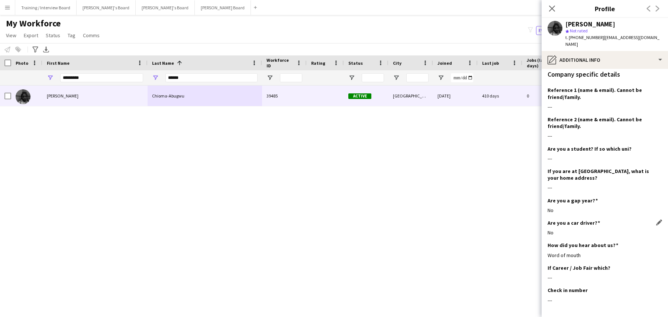
scroll to position [112, 0]
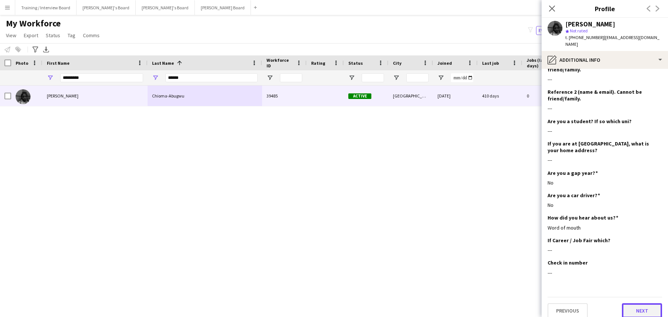
click at [635, 305] on button "Next" at bounding box center [642, 310] width 40 height 15
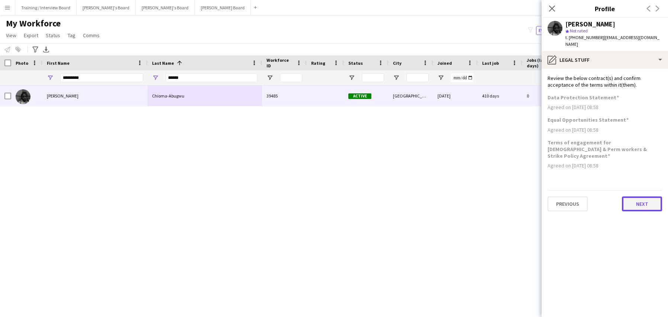
click at [650, 196] on button "Next" at bounding box center [642, 203] width 40 height 15
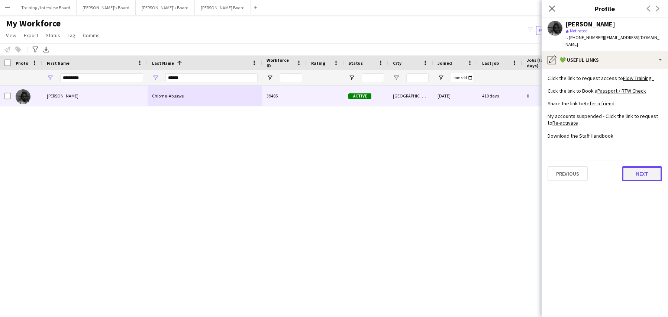
click at [644, 167] on button "Next" at bounding box center [642, 173] width 40 height 15
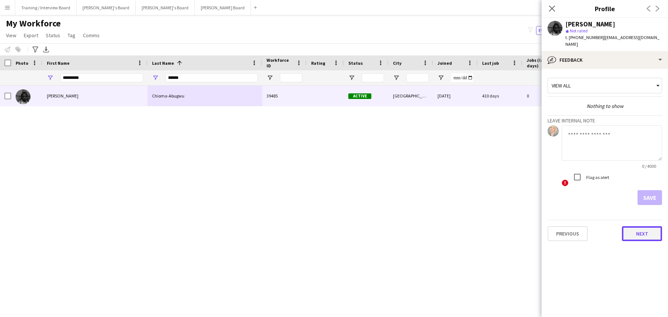
click at [638, 229] on button "Next" at bounding box center [642, 233] width 40 height 15
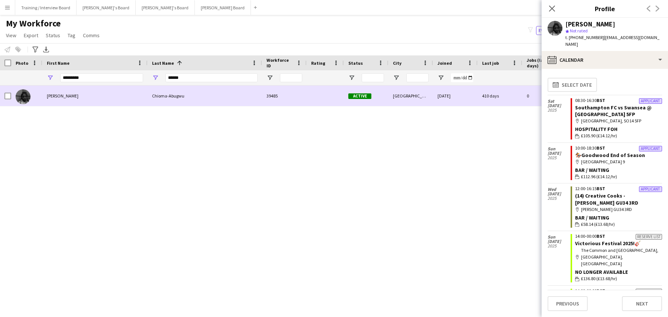
click at [125, 90] on div "Stephanie" at bounding box center [94, 96] width 105 height 20
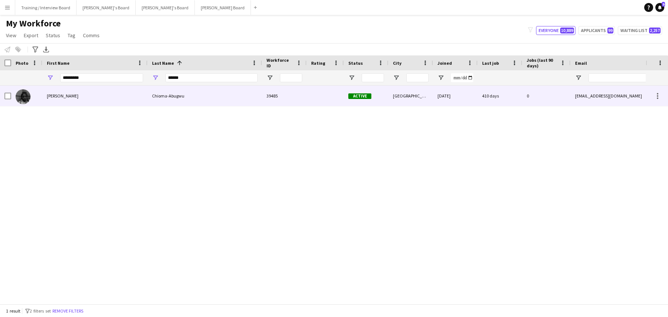
click at [74, 92] on div "Stephanie" at bounding box center [94, 96] width 105 height 20
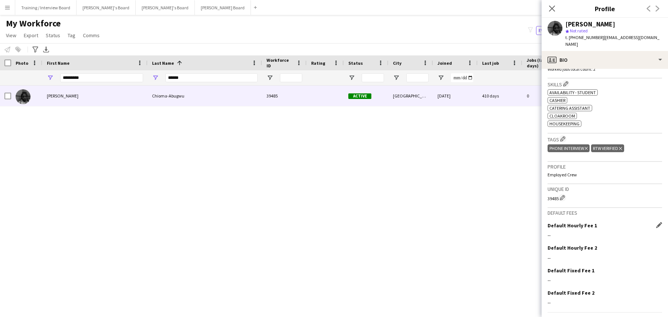
scroll to position [249, 0]
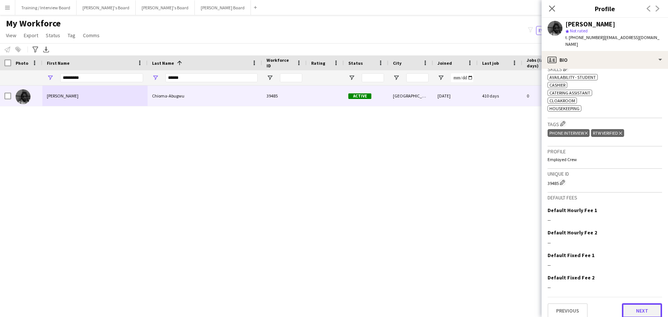
click at [622, 303] on button "Next" at bounding box center [642, 310] width 40 height 15
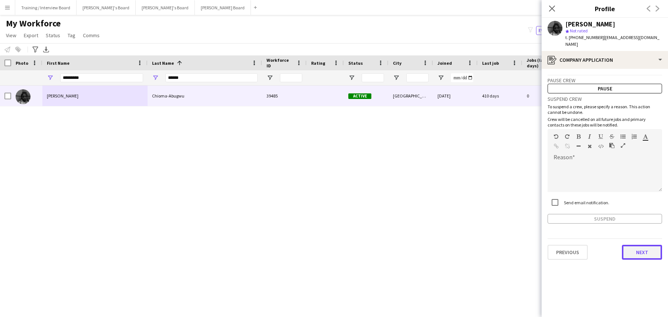
click at [628, 245] on button "Next" at bounding box center [642, 252] width 40 height 15
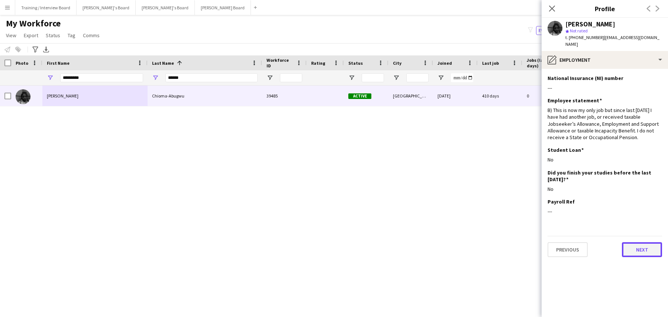
click at [638, 242] on button "Next" at bounding box center [642, 249] width 40 height 15
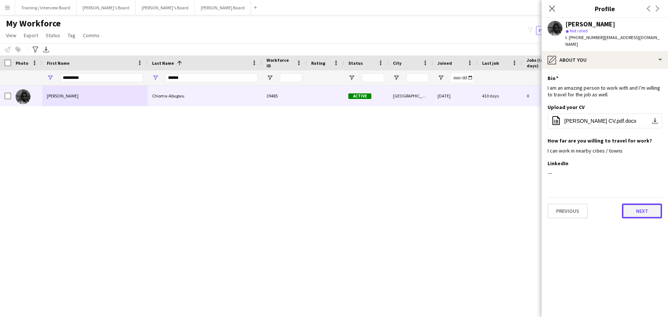
click at [653, 203] on button "Next" at bounding box center [642, 210] width 40 height 15
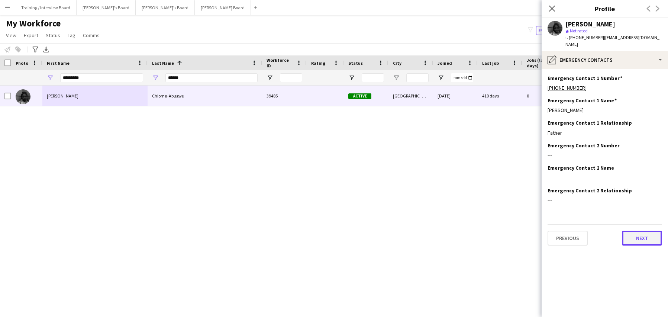
click at [629, 234] on button "Next" at bounding box center [642, 238] width 40 height 15
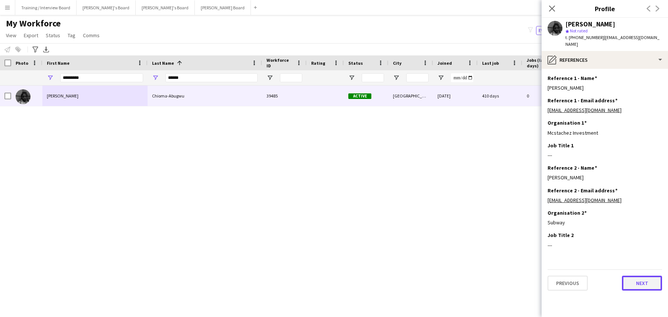
click at [636, 276] on button "Next" at bounding box center [642, 283] width 40 height 15
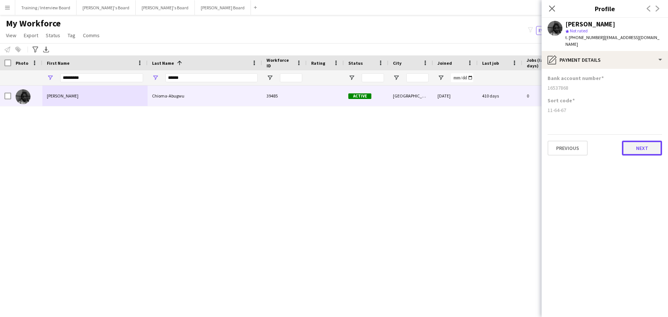
click at [629, 141] on button "Next" at bounding box center [642, 148] width 40 height 15
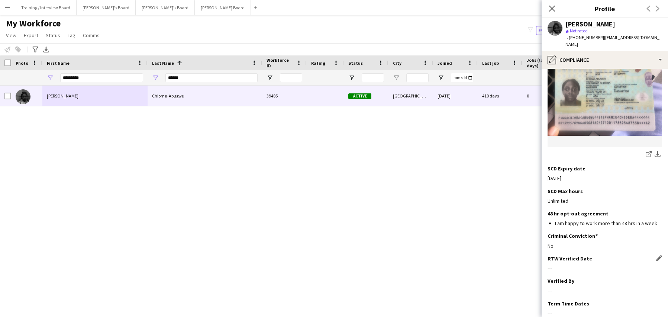
scroll to position [177, 0]
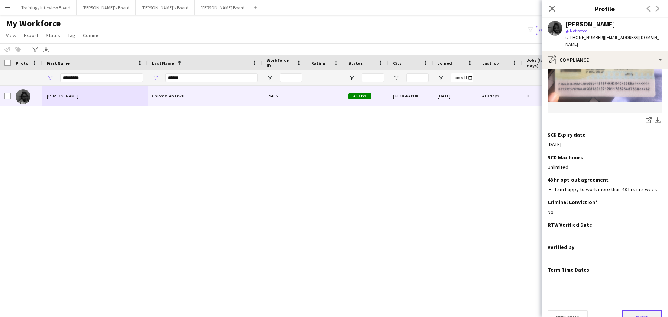
click at [622, 310] on button "Next" at bounding box center [642, 317] width 40 height 15
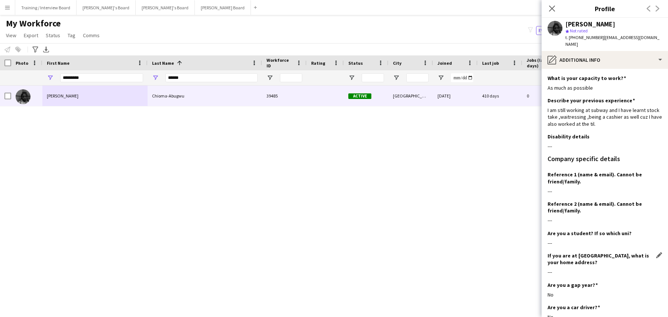
scroll to position [112, 0]
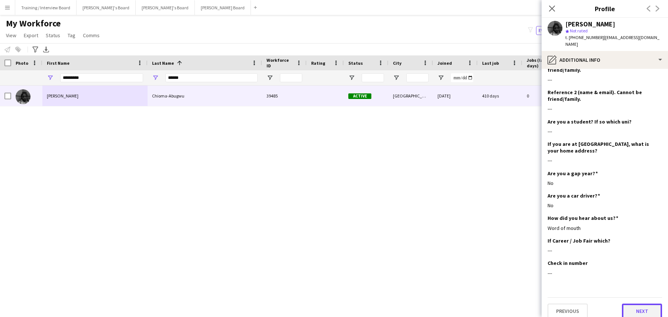
click at [634, 306] on button "Next" at bounding box center [642, 310] width 40 height 15
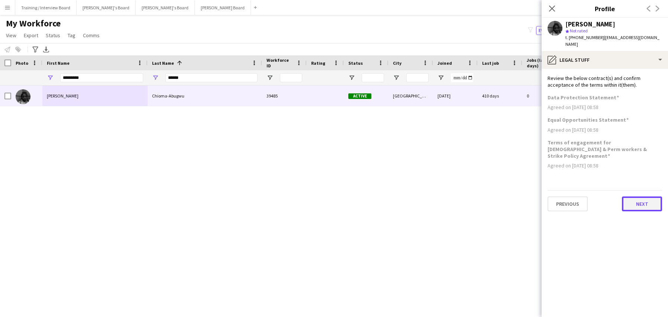
click at [638, 196] on button "Next" at bounding box center [642, 203] width 40 height 15
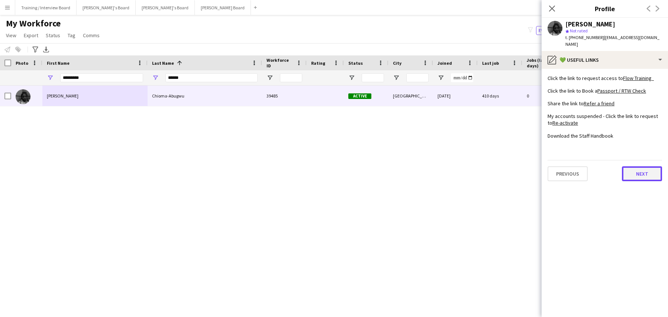
click at [643, 166] on button "Next" at bounding box center [642, 173] width 40 height 15
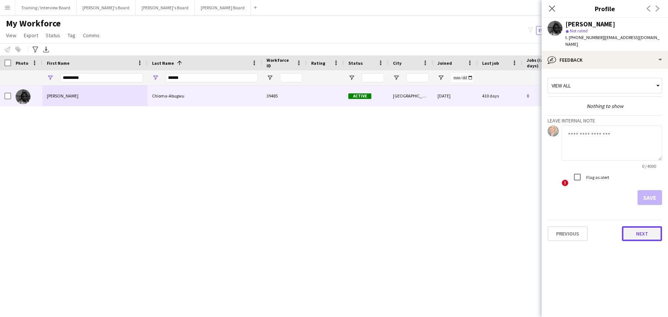
click at [640, 226] on button "Next" at bounding box center [642, 233] width 40 height 15
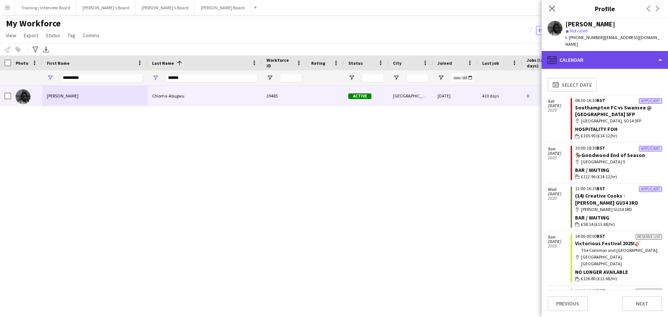
click at [663, 52] on div "calendar-full Calendar" at bounding box center [605, 60] width 126 height 18
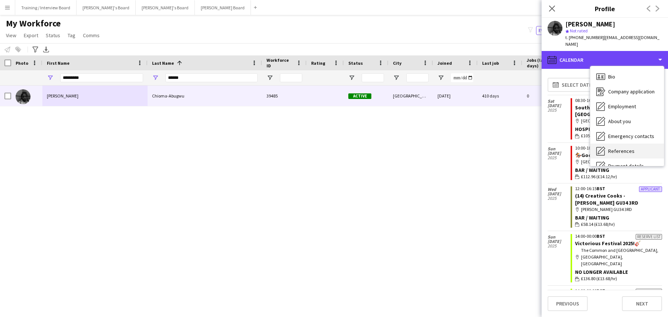
scroll to position [74, 0]
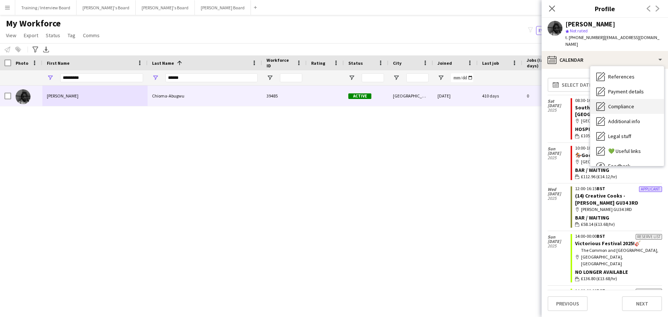
click at [622, 103] on span "Compliance" at bounding box center [621, 106] width 26 height 7
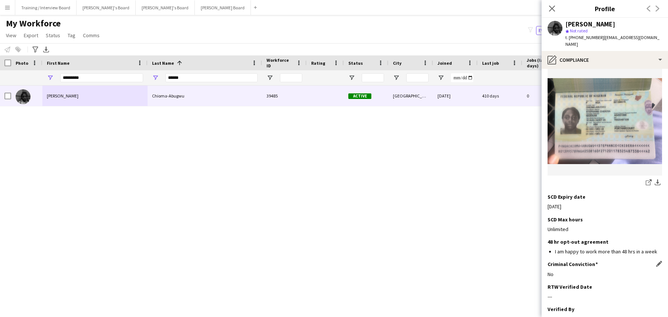
scroll to position [149, 0]
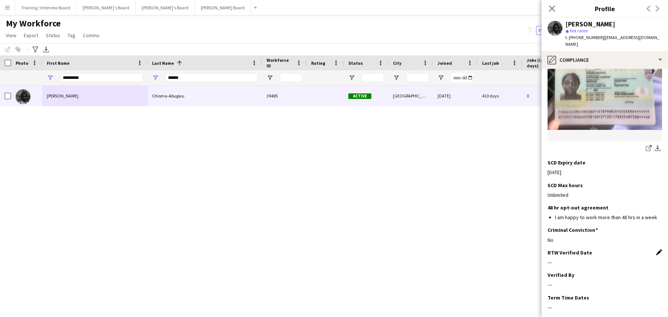
click at [656, 249] on app-icon "Edit this field" at bounding box center [659, 252] width 6 height 6
click at [599, 255] on body "Menu Boards Boards Boards All jobs Status Workforce Workforce My Workforce Recr…" at bounding box center [334, 158] width 668 height 317
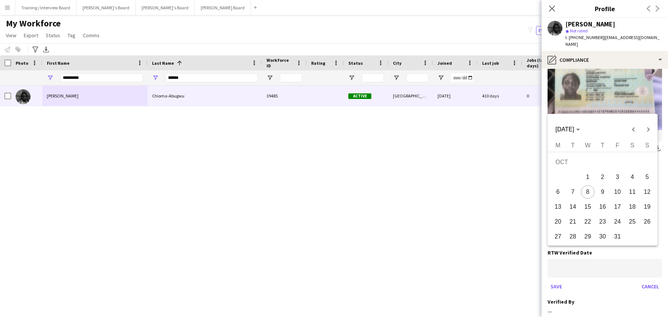
click at [588, 193] on span "8" at bounding box center [587, 191] width 13 height 13
type input "**********"
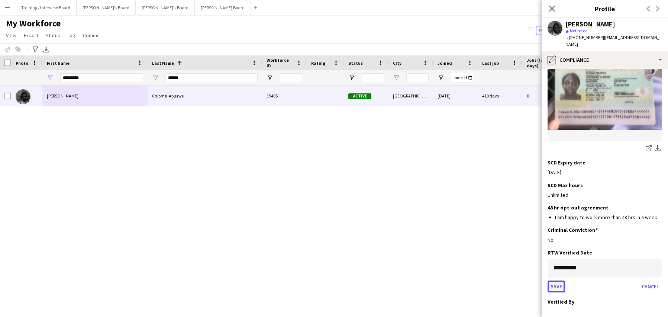
click at [564, 280] on button "Save" at bounding box center [556, 286] width 17 height 12
click at [656, 271] on app-icon "Edit this field" at bounding box center [659, 274] width 6 height 6
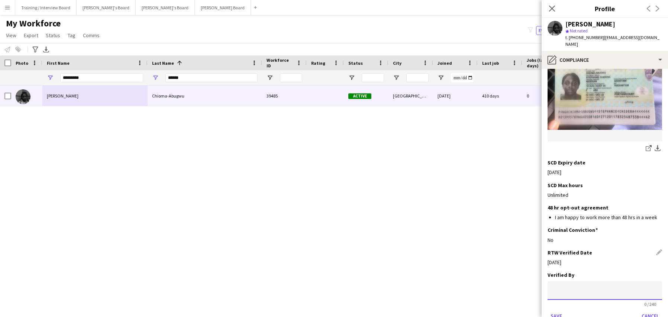
click at [580, 281] on input at bounding box center [605, 290] width 115 height 19
type input "**"
click at [560, 310] on button "Save" at bounding box center [556, 316] width 17 height 12
click at [551, 8] on icon "Close pop-in" at bounding box center [551, 8] width 7 height 7
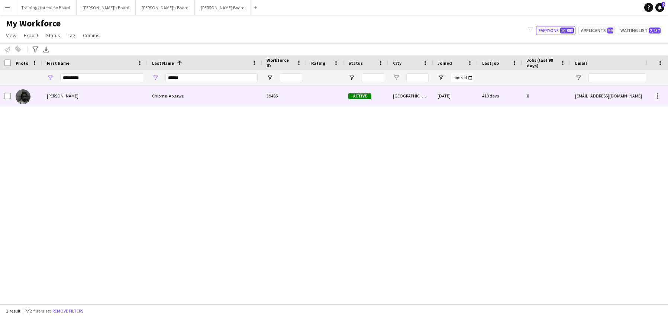
click at [248, 97] on div "Chioma-Abugwu" at bounding box center [205, 96] width 115 height 20
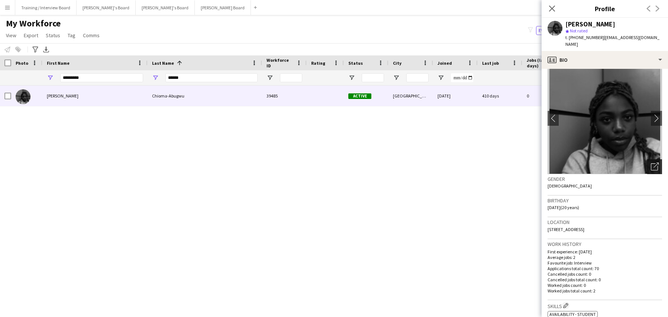
scroll to position [0, 0]
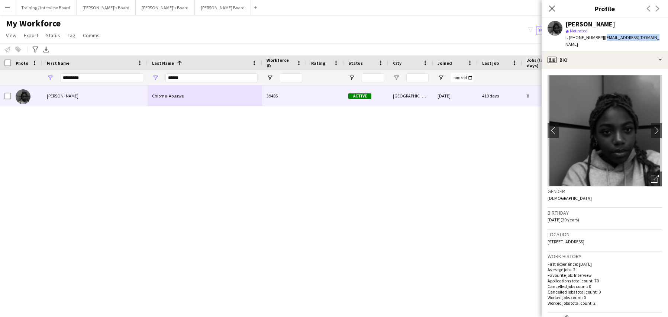
drag, startPoint x: 601, startPoint y: 38, endPoint x: 653, endPoint y: 43, distance: 53.0
click at [653, 43] on div "Stephanie Chioma-Abugwu star Not rated t. +447468023939 | chiomaabugwu@gmail.com" at bounding box center [605, 34] width 126 height 33
copy span "chiomaabugwu@gmail.com"
click at [658, 31] on div "Stephanie Chioma-Abugwu star Not rated t. +447468023939 | chiomaabugwu@gmail.com" at bounding box center [605, 34] width 126 height 33
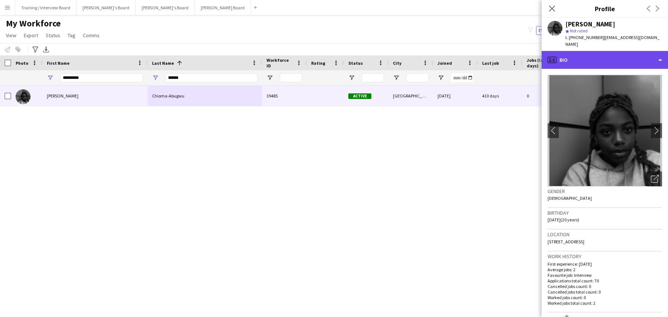
click at [662, 53] on div "profile Bio" at bounding box center [605, 60] width 126 height 18
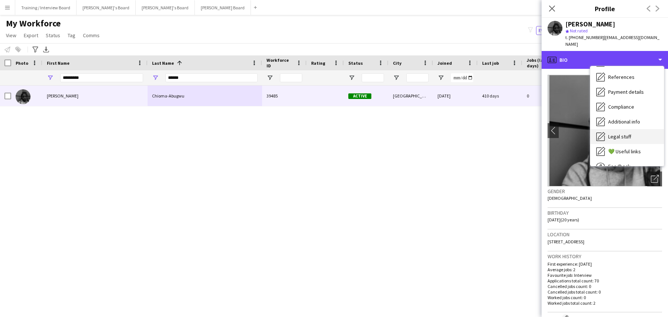
scroll to position [62, 0]
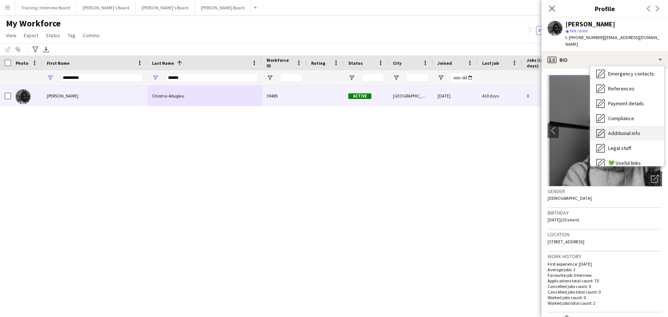
click at [627, 130] on span "Additional info" at bounding box center [624, 133] width 32 height 7
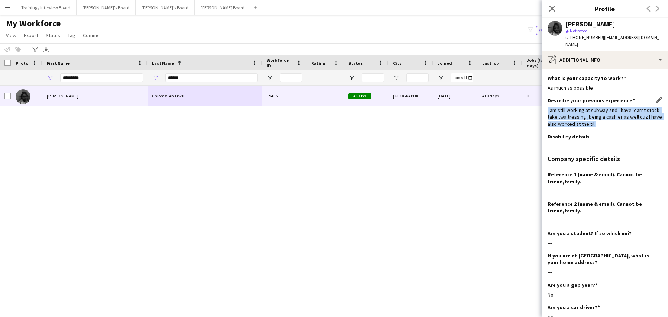
drag, startPoint x: 547, startPoint y: 100, endPoint x: 612, endPoint y: 115, distance: 66.7
click at [612, 115] on app-section-data-types "What is your capacity to work? Edit this field As much as possible Describe you…" at bounding box center [605, 193] width 126 height 248
copy div "I am still working at subway and I have learnt stock take ,waitressing ,being a…"
click at [638, 86] on div "What is your capacity to work? Edit this field As much as possible" at bounding box center [605, 86] width 115 height 22
click at [551, 8] on icon at bounding box center [551, 8] width 7 height 7
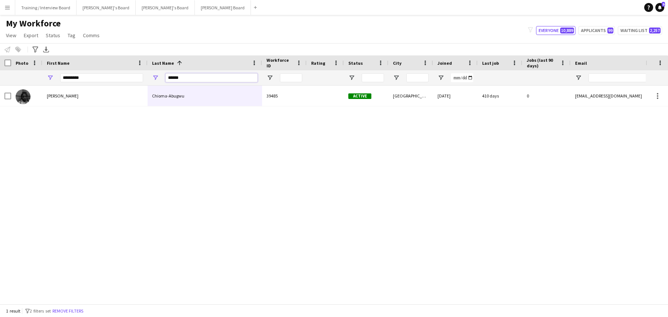
click at [195, 78] on input "******" at bounding box center [211, 77] width 92 height 9
type input "*"
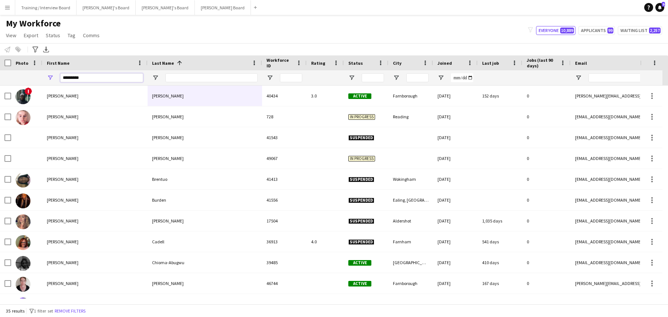
click at [117, 81] on input "*********" at bounding box center [101, 77] width 83 height 9
type input "*"
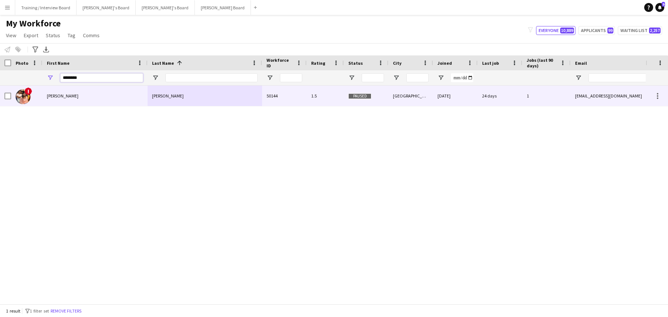
type input "********"
click at [136, 99] on div "Balpreet" at bounding box center [94, 96] width 105 height 20
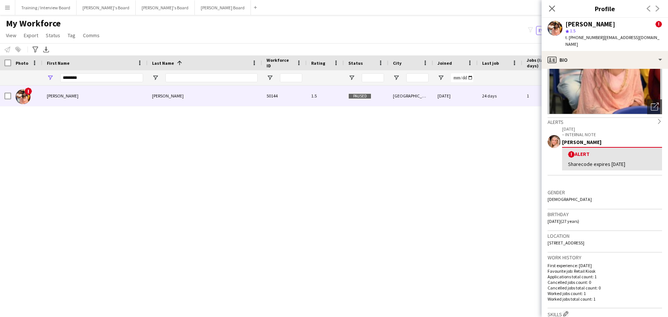
scroll to position [74, 0]
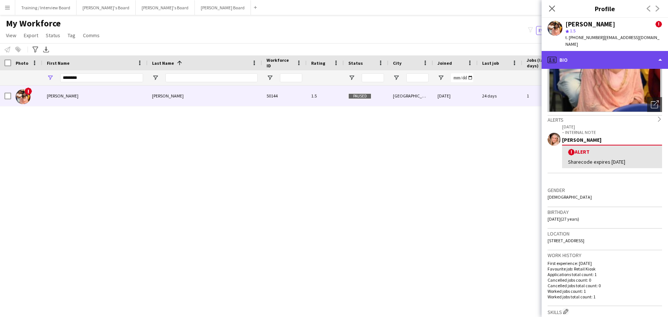
click at [660, 51] on div "profile Bio" at bounding box center [605, 60] width 126 height 18
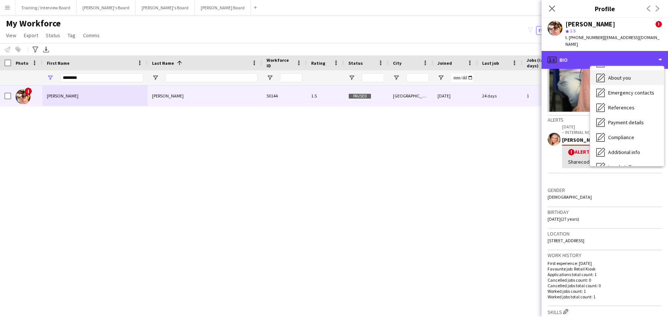
scroll to position [100, 0]
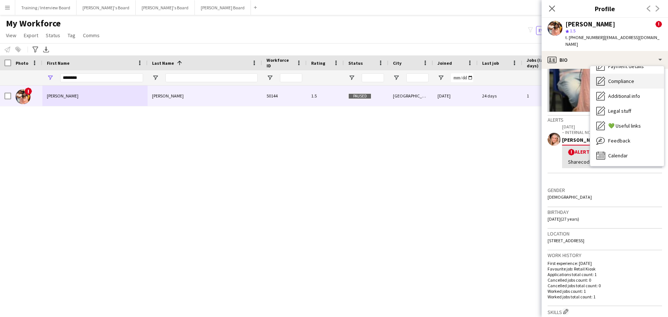
click at [626, 78] on span "Compliance" at bounding box center [621, 81] width 26 height 7
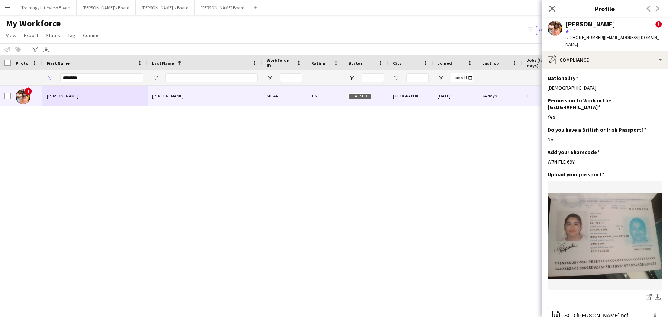
click at [657, 141] on app-section-data-types "Nationality Edit this field Indian Permission to Work in the UK Edit this field…" at bounding box center [605, 193] width 126 height 248
click at [656, 149] on app-icon "Edit this field" at bounding box center [659, 152] width 6 height 6
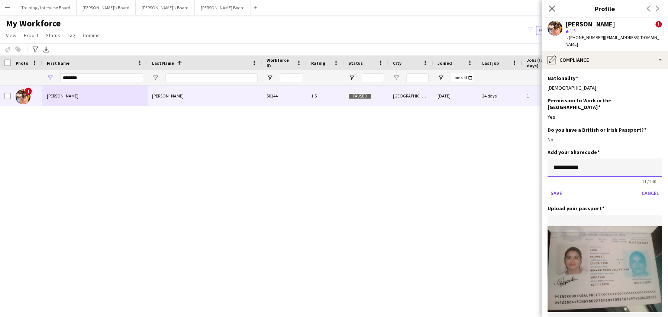
click at [590, 158] on input "**********" at bounding box center [605, 167] width 115 height 19
type input "*"
click at [568, 158] on input at bounding box center [605, 167] width 115 height 19
paste input "**********"
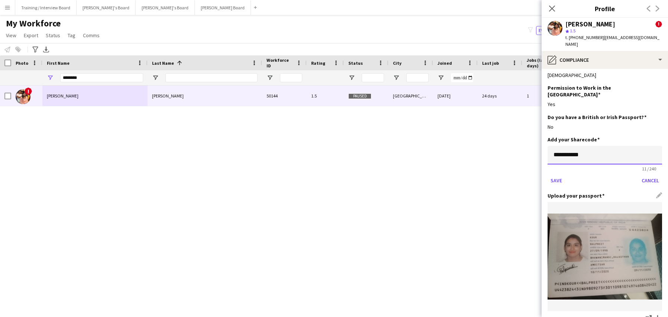
scroll to position [0, 0]
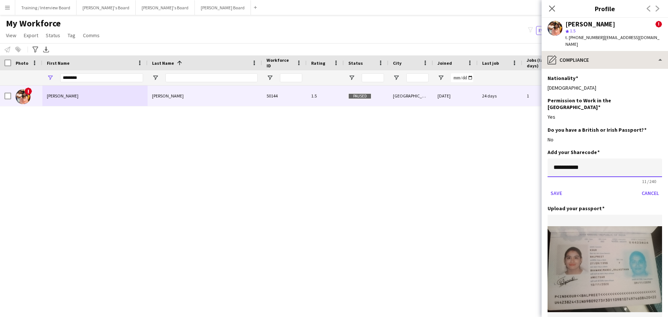
type input "**********"
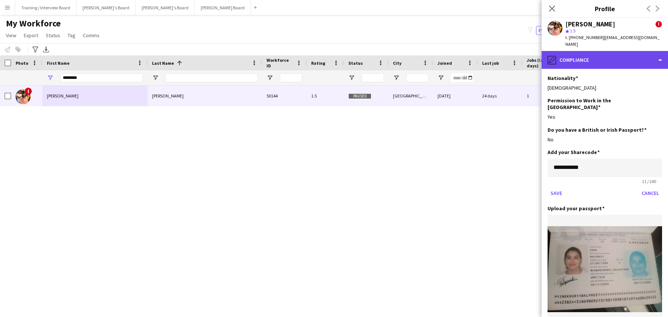
click at [660, 51] on div "pencil4 Compliance" at bounding box center [605, 60] width 126 height 18
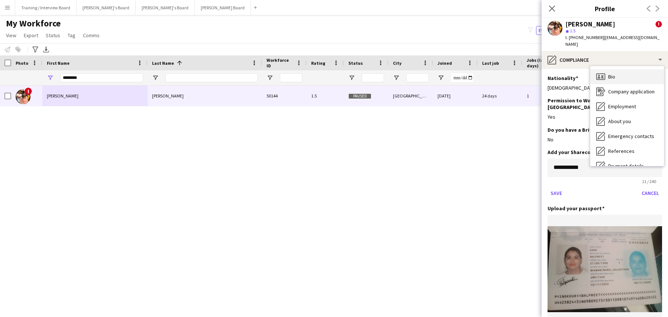
click at [617, 74] on div "Bio Bio" at bounding box center [628, 76] width 74 height 15
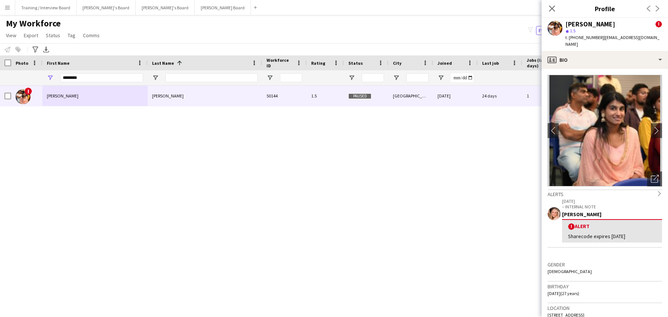
click at [614, 233] on div "Sharecode expires 30th Sept" at bounding box center [612, 236] width 88 height 7
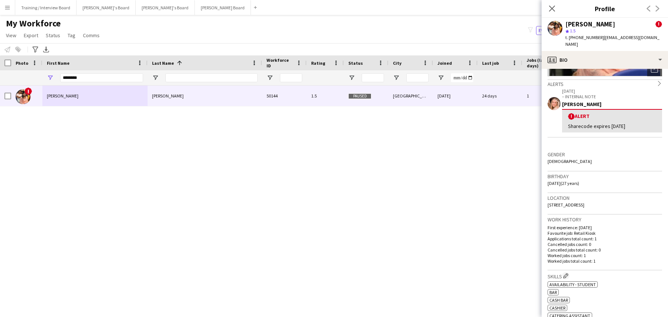
scroll to position [74, 0]
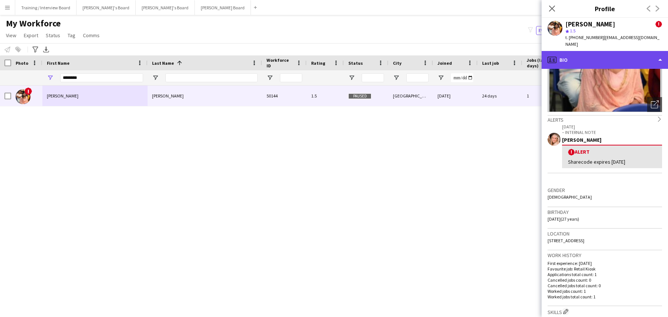
click at [661, 54] on div "profile Bio" at bounding box center [605, 60] width 126 height 18
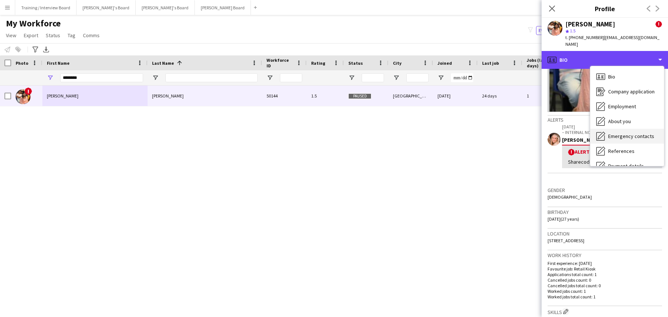
scroll to position [37, 0]
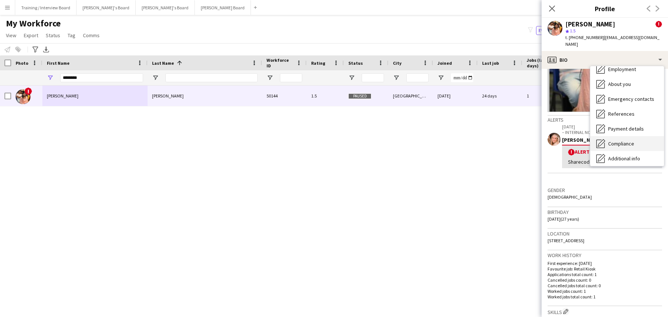
click at [628, 140] on span "Compliance" at bounding box center [621, 143] width 26 height 7
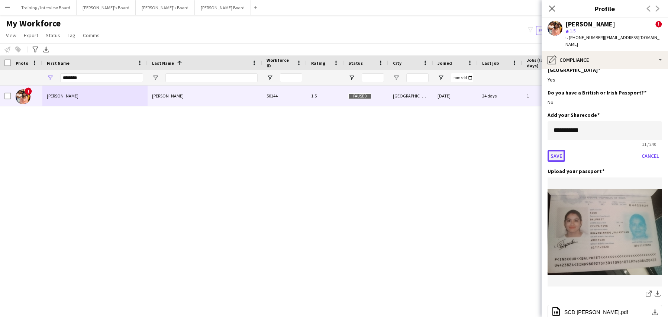
click at [561, 150] on button "Save" at bounding box center [556, 156] width 17 height 12
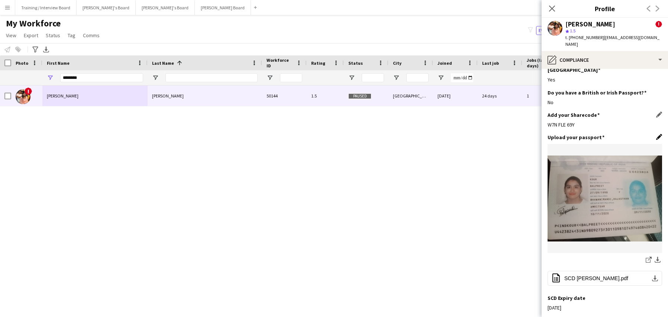
click at [656, 134] on app-icon "Edit this field" at bounding box center [659, 137] width 6 height 6
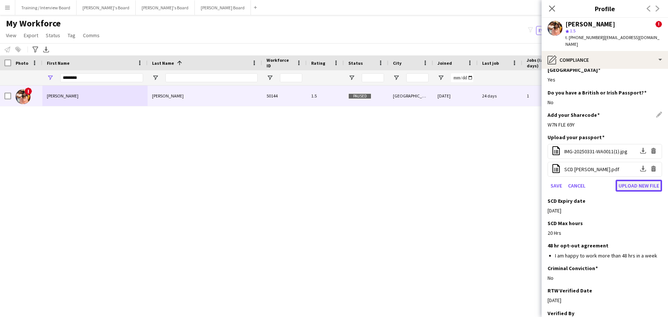
click at [634, 180] on button "Upload new file" at bounding box center [639, 186] width 46 height 12
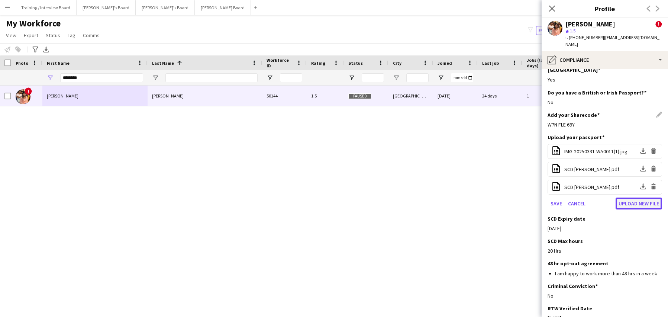
click at [633, 197] on button "Upload new file" at bounding box center [639, 203] width 46 height 12
click at [563, 197] on button "Save" at bounding box center [556, 203] width 17 height 12
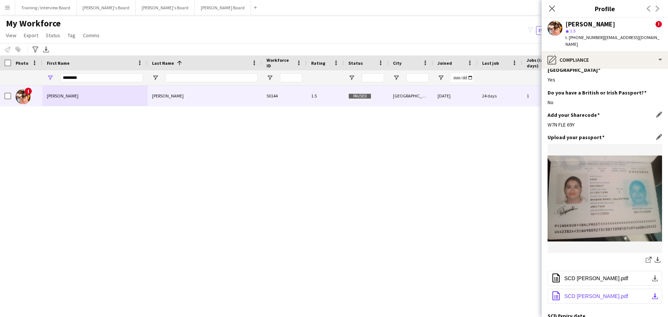
scroll to position [74, 0]
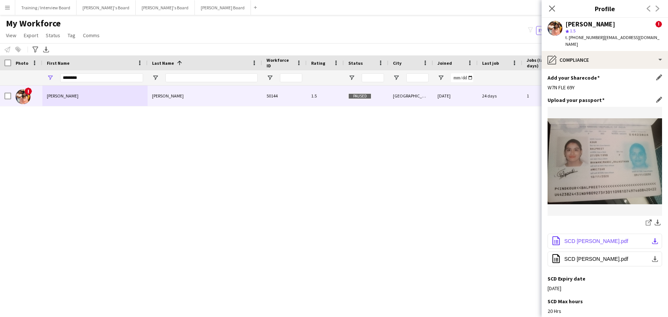
click at [652, 238] on app-icon "download-bottom" at bounding box center [655, 241] width 6 height 6
click at [555, 236] on app-icon "office-file-sheet" at bounding box center [556, 241] width 9 height 10
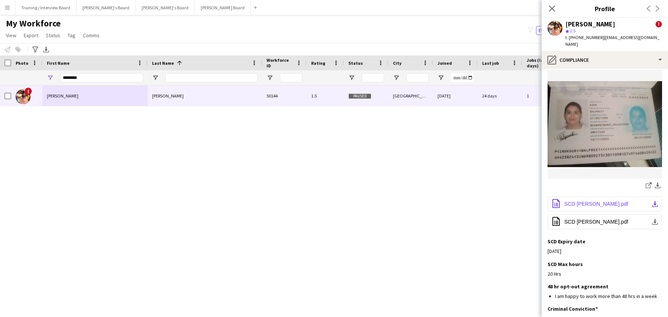
click at [652, 201] on app-icon "download-bottom" at bounding box center [655, 204] width 6 height 6
click at [597, 219] on span "SCD BALPREET KOUR.pdf" at bounding box center [596, 222] width 64 height 6
click at [650, 238] on div "SCD Expiry date Edit this field" at bounding box center [605, 241] width 115 height 7
click at [656, 238] on app-icon "Edit this field" at bounding box center [659, 241] width 6 height 6
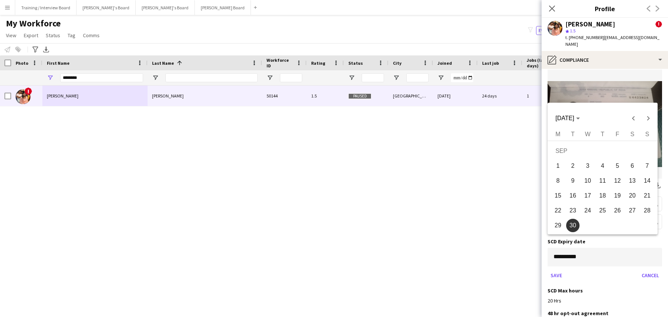
click at [586, 246] on body "Menu Boards Boards Boards All jobs Status Workforce Workforce My Workforce Recr…" at bounding box center [334, 158] width 668 height 317
click at [583, 119] on span "Choose month and year" at bounding box center [568, 118] width 30 height 18
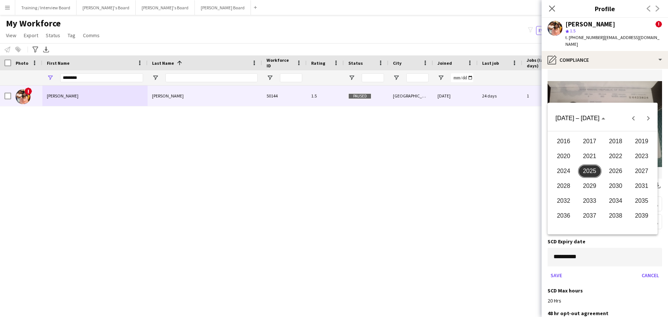
click at [612, 173] on span "2026" at bounding box center [615, 170] width 23 height 13
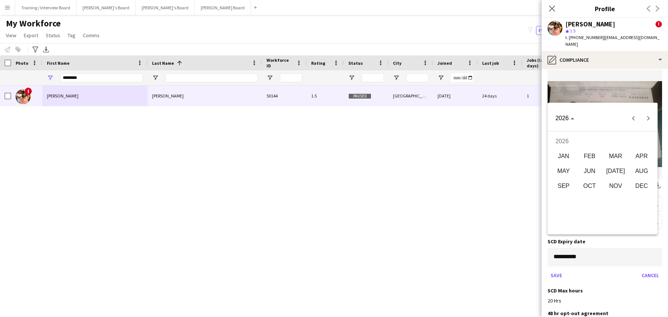
click at [644, 155] on span "APR" at bounding box center [641, 155] width 23 height 13
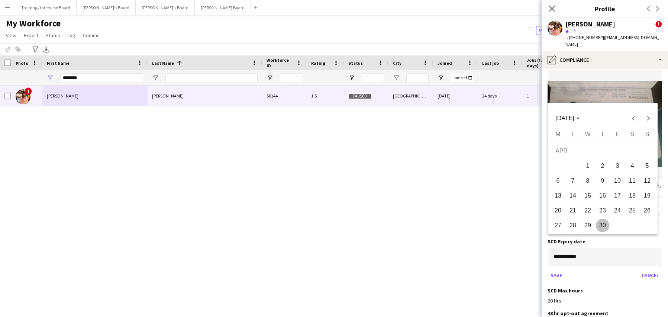
click at [591, 182] on span "8" at bounding box center [587, 180] width 13 height 13
type input "**********"
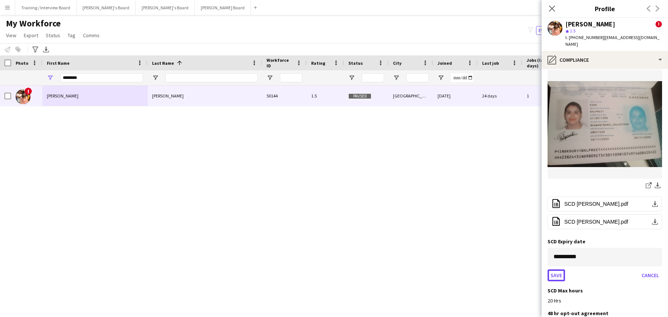
click at [554, 269] on button "Save" at bounding box center [556, 275] width 17 height 12
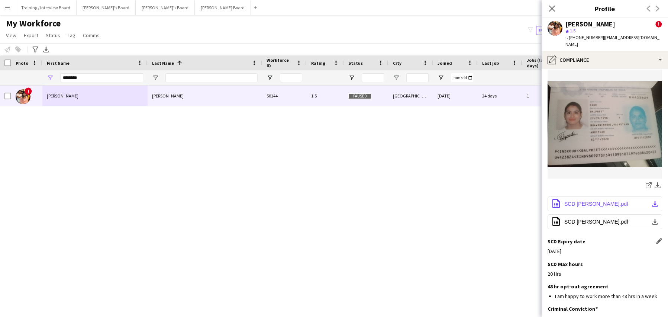
click at [570, 201] on span "SCD BALPREET KOUR.pdf" at bounding box center [596, 204] width 64 height 6
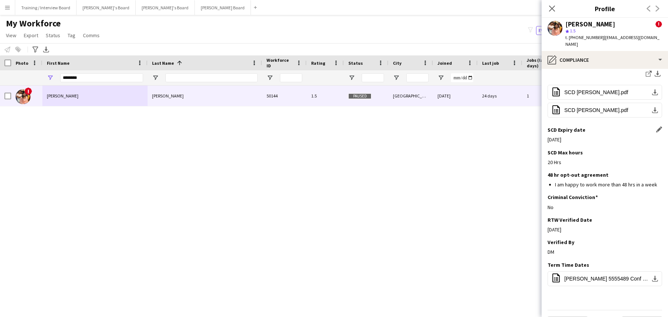
scroll to position [229, 0]
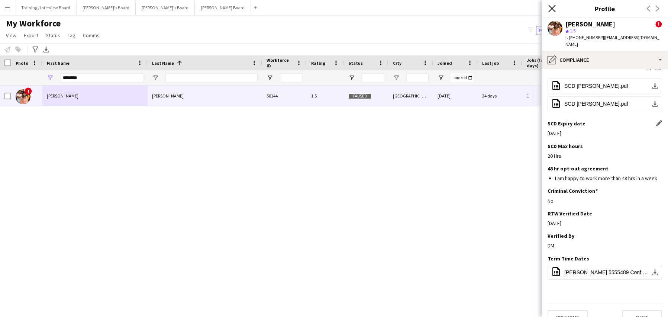
click at [553, 6] on icon "Close pop-in" at bounding box center [551, 8] width 7 height 7
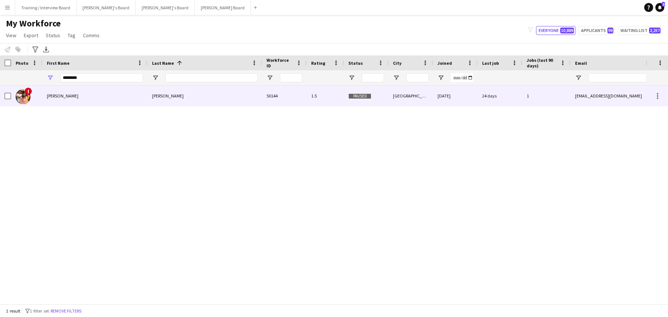
click at [85, 100] on div "Balpreet" at bounding box center [94, 96] width 105 height 20
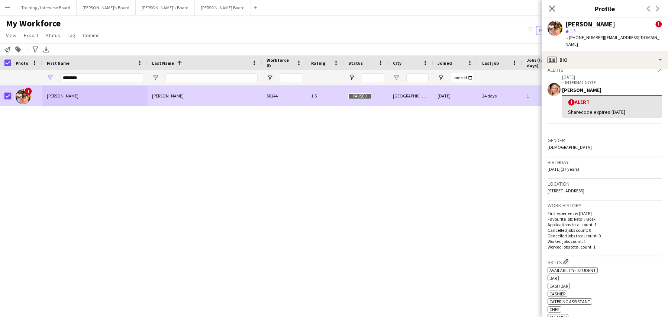
scroll to position [61, 0]
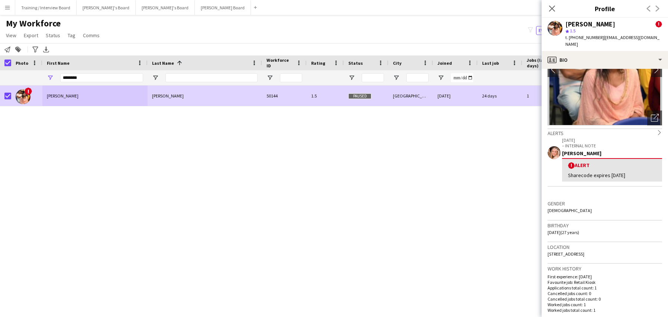
click at [605, 172] on div "Sharecode expires 30th Sept" at bounding box center [612, 175] width 88 height 7
click at [572, 162] on span "!" at bounding box center [571, 165] width 7 height 7
click at [571, 162] on span "!" at bounding box center [571, 165] width 7 height 7
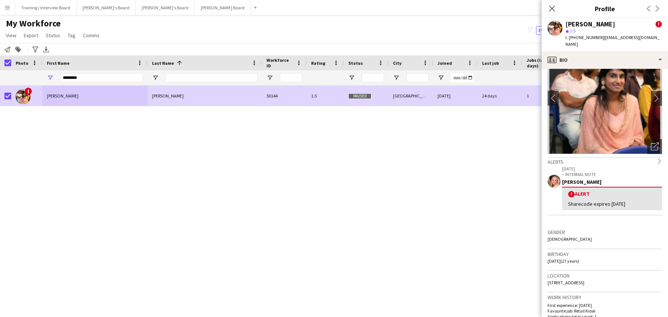
scroll to position [0, 0]
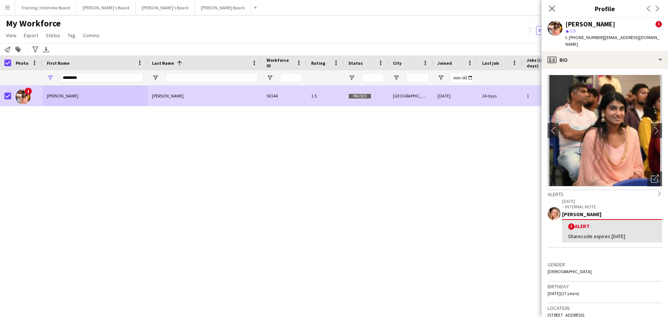
click at [658, 191] on icon at bounding box center [659, 193] width 3 height 5
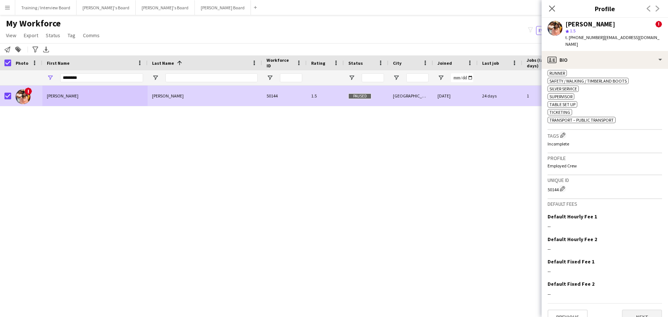
scroll to position [445, 0]
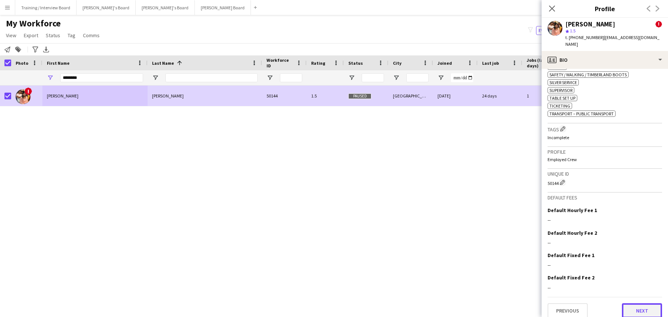
click at [625, 305] on button "Next" at bounding box center [642, 310] width 40 height 15
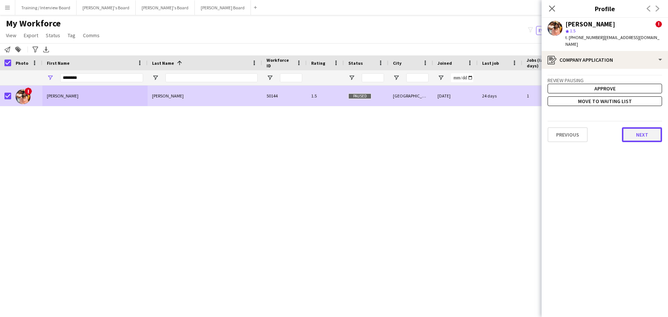
click at [634, 132] on button "Next" at bounding box center [642, 134] width 40 height 15
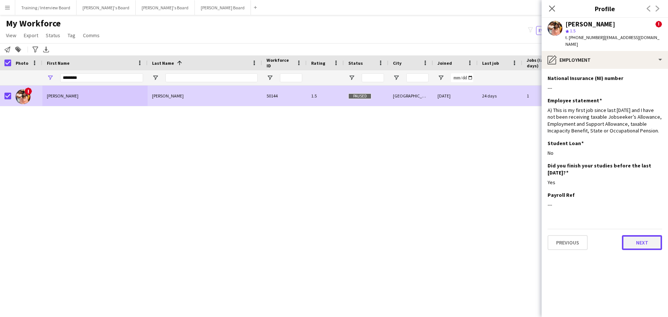
click at [646, 242] on button "Next" at bounding box center [642, 242] width 40 height 15
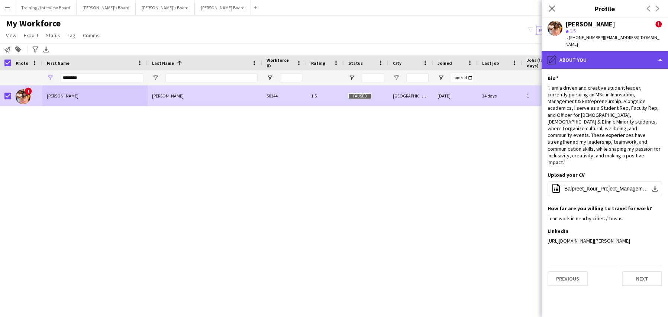
click at [662, 56] on div "pencil4 About you" at bounding box center [605, 60] width 126 height 18
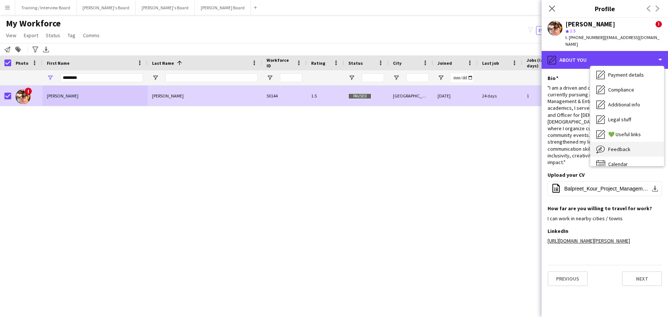
scroll to position [100, 0]
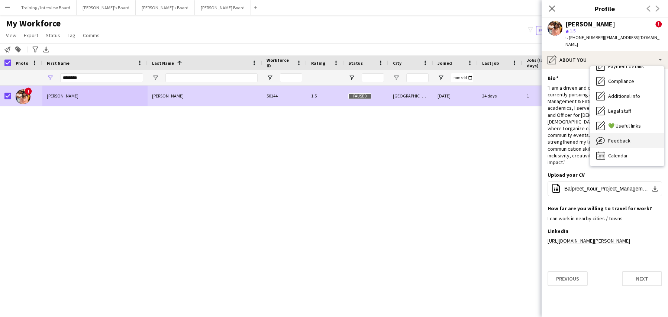
click at [618, 137] on span "Feedback" at bounding box center [619, 140] width 22 height 7
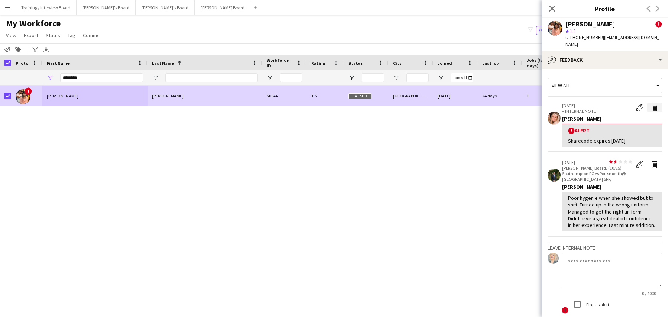
click at [651, 104] on app-icon "Delete alert" at bounding box center [654, 107] width 7 height 7
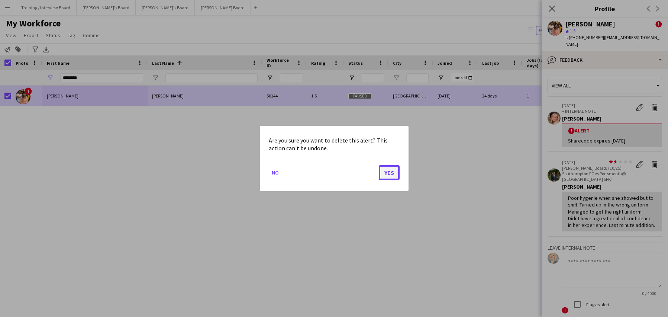
click at [398, 173] on button "Yes" at bounding box center [389, 172] width 21 height 15
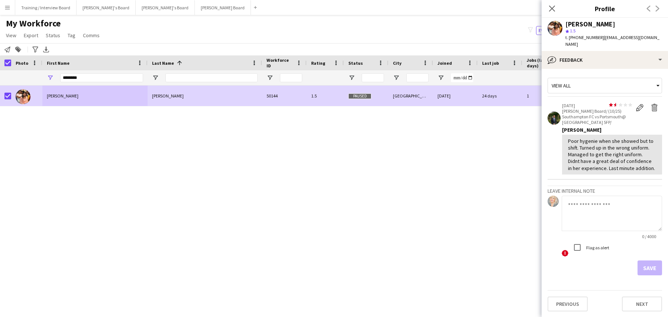
click at [578, 208] on textarea at bounding box center [612, 213] width 100 height 35
type textarea "*"
click at [593, 200] on textarea "**********" at bounding box center [612, 213] width 100 height 35
type textarea "**********"
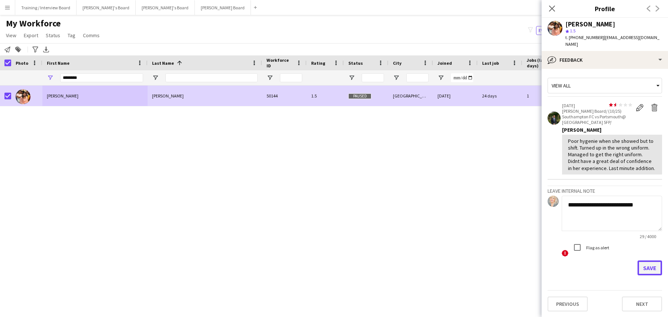
click at [647, 260] on button "Save" at bounding box center [650, 267] width 25 height 15
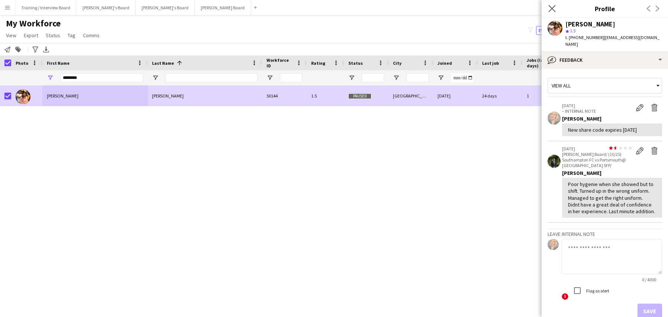
click at [553, 4] on app-icon "Close pop-in" at bounding box center [552, 8] width 11 height 11
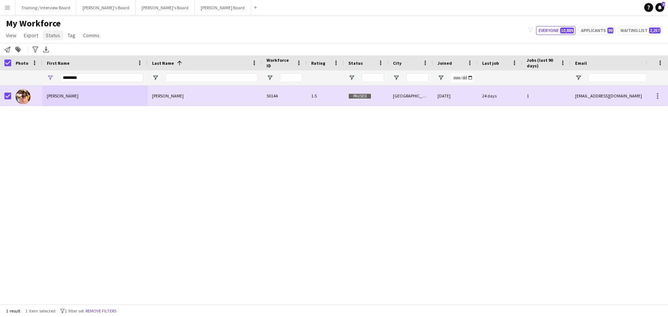
click at [53, 34] on span "Status" at bounding box center [53, 35] width 15 height 7
click at [59, 51] on link "Edit" at bounding box center [69, 52] width 52 height 16
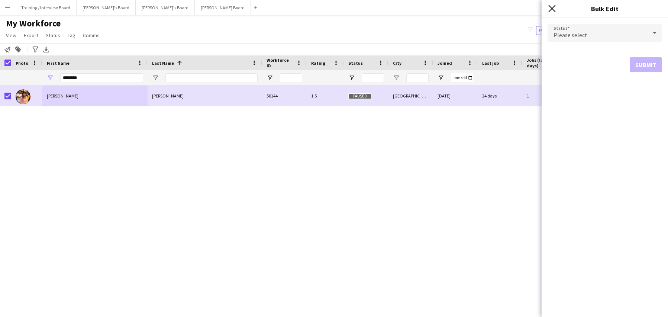
click at [555, 8] on icon "Close pop-in" at bounding box center [551, 8] width 7 height 7
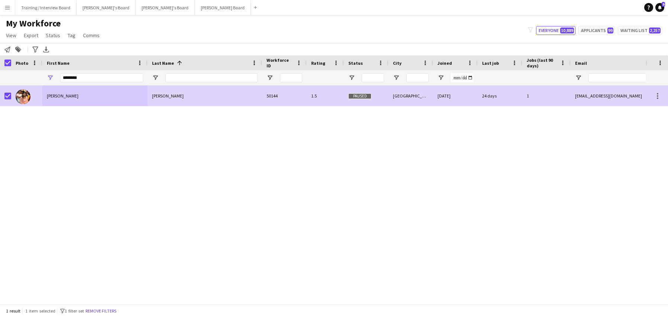
click at [170, 96] on div "Kour" at bounding box center [205, 96] width 115 height 20
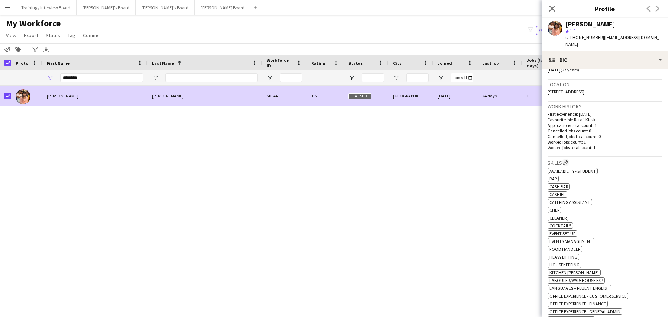
scroll to position [186, 0]
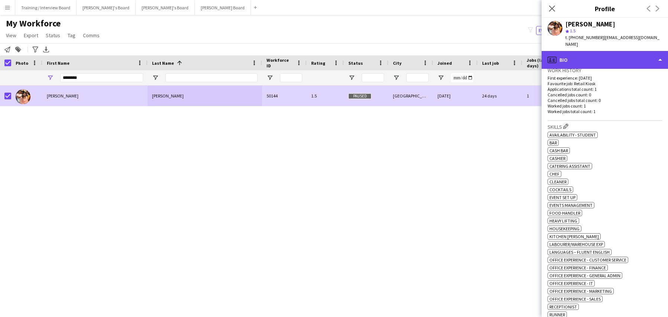
click at [660, 52] on div "profile Bio" at bounding box center [605, 60] width 126 height 18
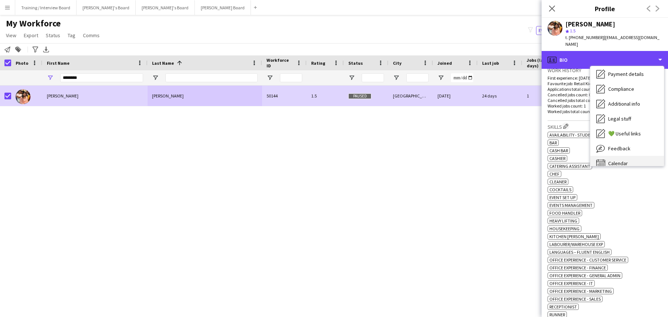
scroll to position [100, 0]
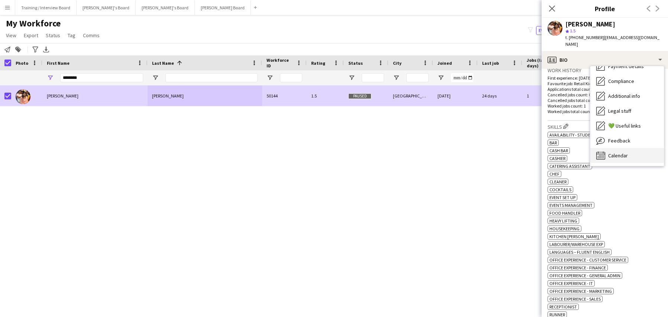
click at [622, 152] on span "Calendar" at bounding box center [618, 155] width 20 height 7
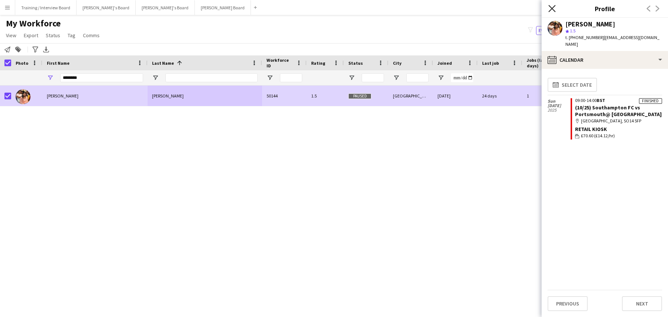
click at [550, 9] on icon "Close pop-in" at bounding box center [551, 8] width 7 height 7
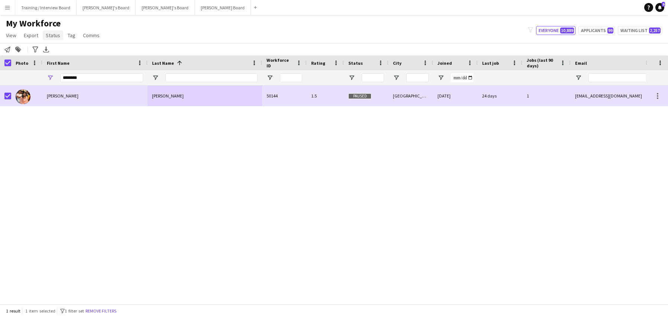
click at [55, 38] on span "Status" at bounding box center [53, 35] width 15 height 7
click at [60, 54] on link "Edit" at bounding box center [69, 52] width 52 height 16
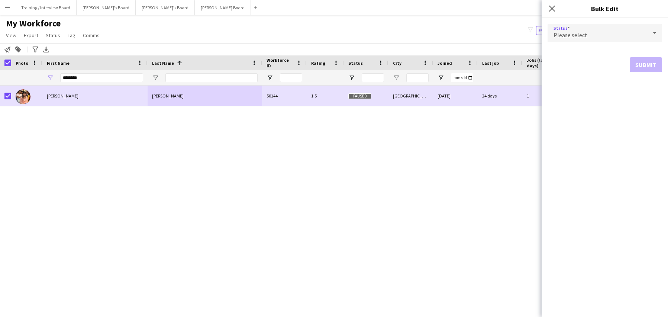
click at [659, 32] on icon at bounding box center [654, 32] width 9 height 15
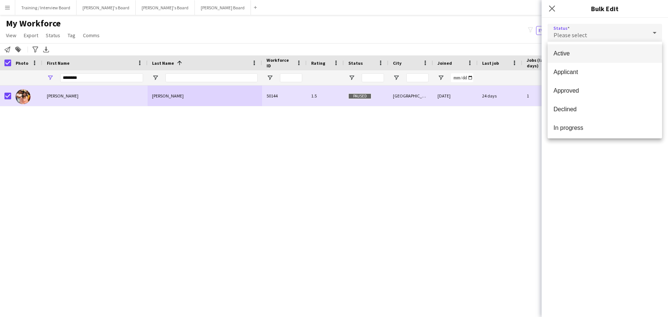
scroll to position [0, 0]
click at [570, 55] on span "Active" at bounding box center [605, 53] width 103 height 7
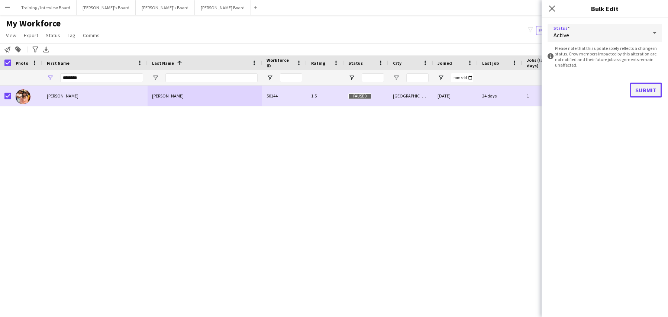
click at [649, 91] on button "Submit" at bounding box center [646, 90] width 32 height 15
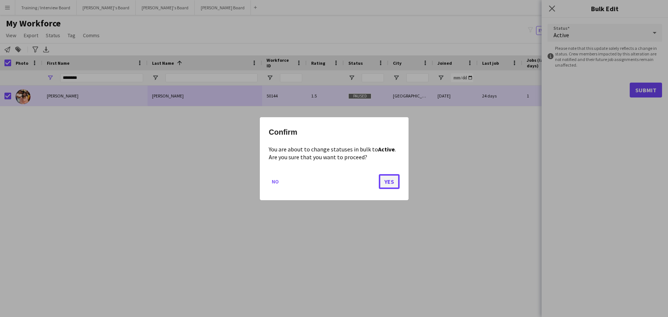
click at [394, 182] on button "Yes" at bounding box center [389, 181] width 21 height 15
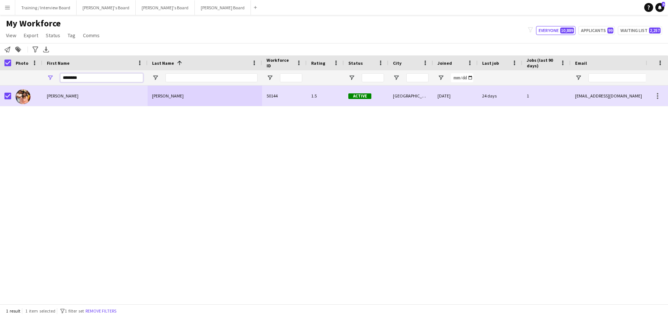
click at [97, 78] on input "********" at bounding box center [101, 77] width 83 height 9
type input "*"
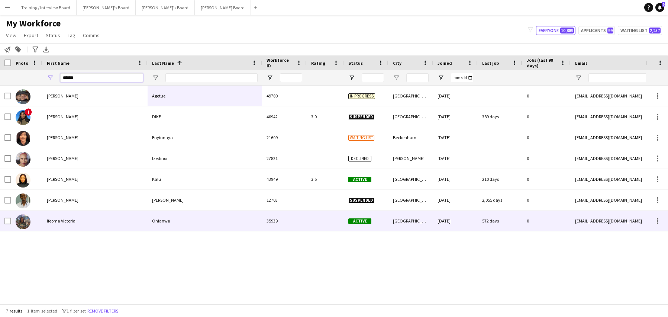
type input "******"
click at [132, 221] on div "Ifeoma Victoria" at bounding box center [94, 220] width 105 height 20
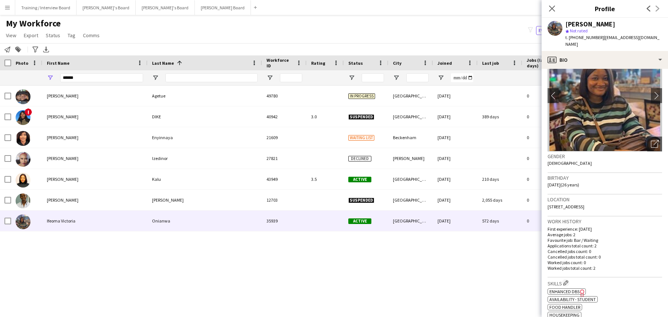
scroll to position [37, 0]
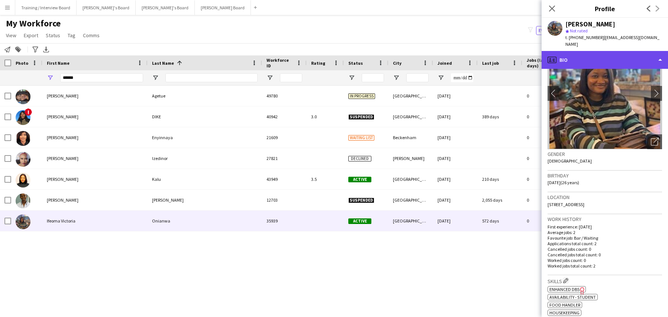
click at [658, 51] on div "profile Bio" at bounding box center [605, 60] width 126 height 18
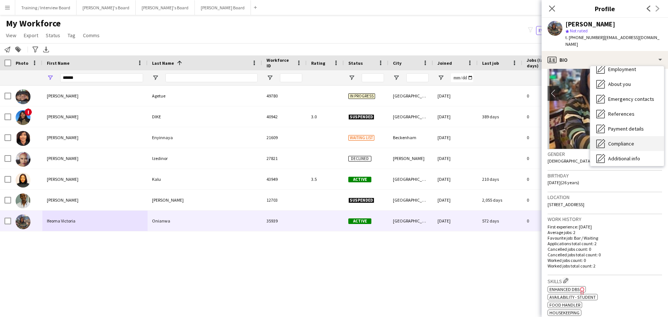
click at [630, 140] on div "Compliance Compliance" at bounding box center [628, 143] width 74 height 15
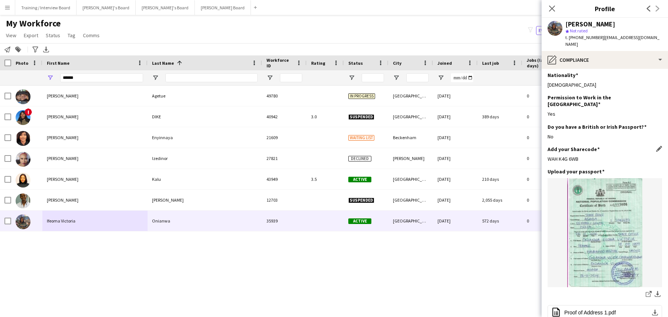
scroll to position [0, 0]
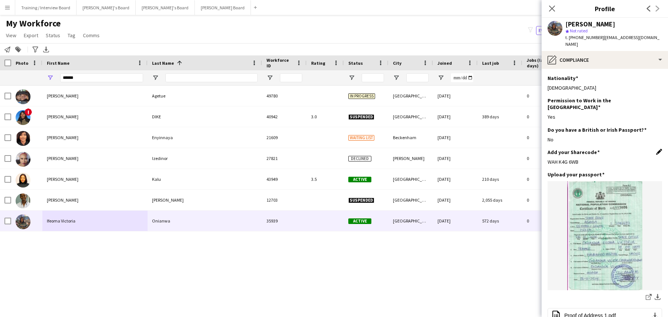
click at [656, 149] on app-icon "Edit this field" at bounding box center [659, 152] width 6 height 6
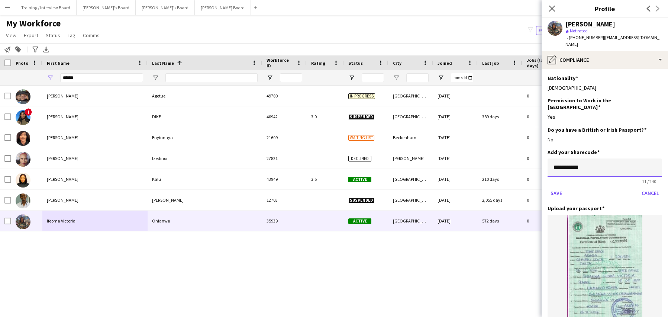
click at [591, 158] on input "**********" at bounding box center [605, 167] width 115 height 19
type input "*"
drag, startPoint x: 591, startPoint y: 158, endPoint x: 572, endPoint y: 153, distance: 19.2
click at [572, 158] on input at bounding box center [605, 167] width 115 height 19
paste input "**********"
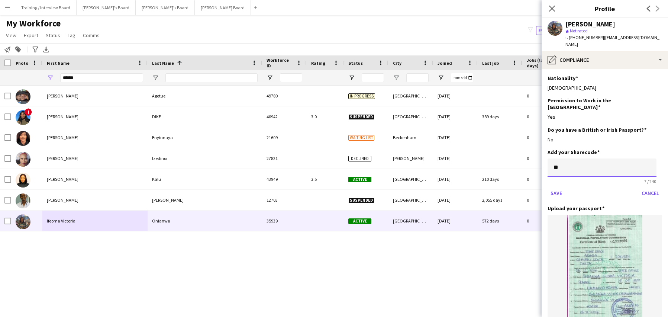
type input "*"
click at [557, 158] on input at bounding box center [602, 167] width 109 height 19
paste input "**********"
type input "**********"
click at [564, 187] on button "Save" at bounding box center [556, 193] width 17 height 12
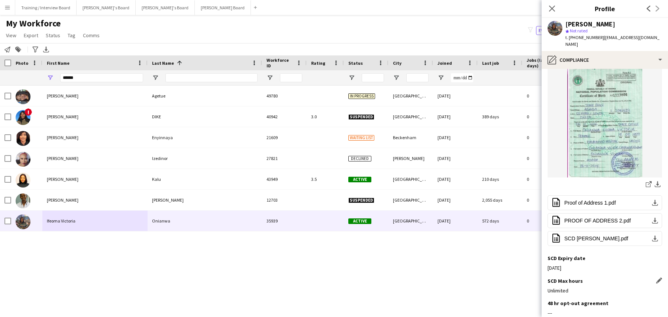
scroll to position [149, 0]
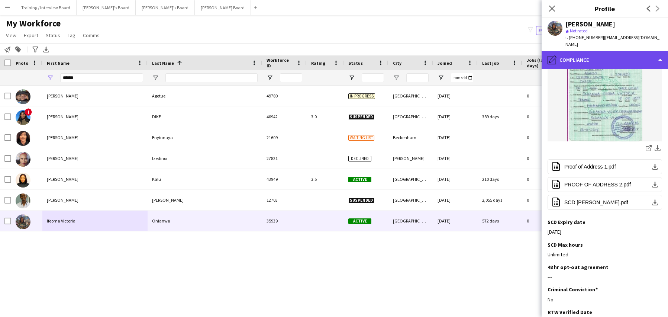
click at [663, 53] on div "pencil4 Compliance" at bounding box center [605, 60] width 126 height 18
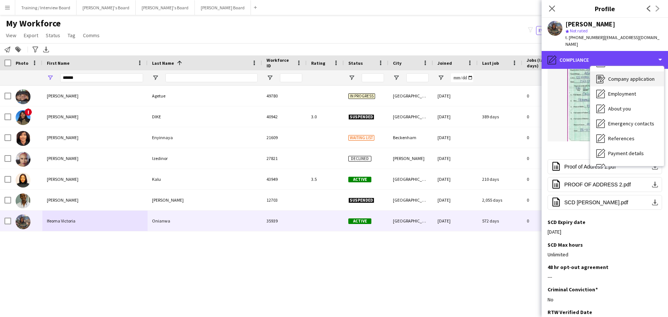
scroll to position [0, 0]
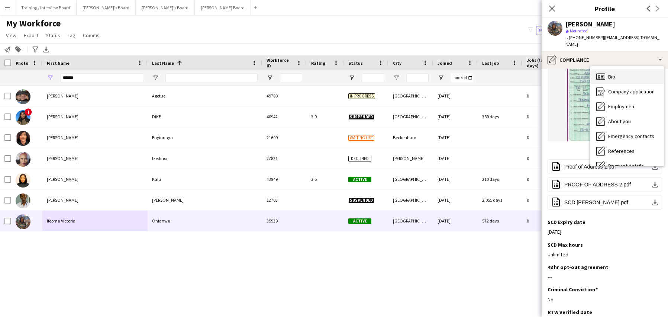
click at [628, 69] on div "Bio Bio" at bounding box center [628, 76] width 74 height 15
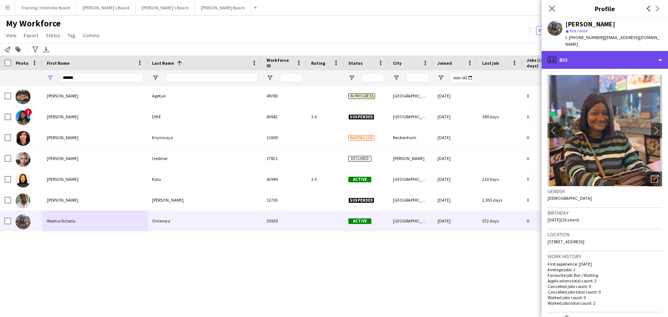
click at [662, 54] on div "profile Bio" at bounding box center [605, 60] width 126 height 18
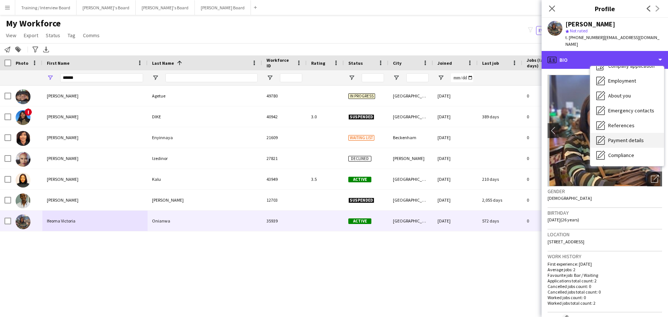
scroll to position [37, 0]
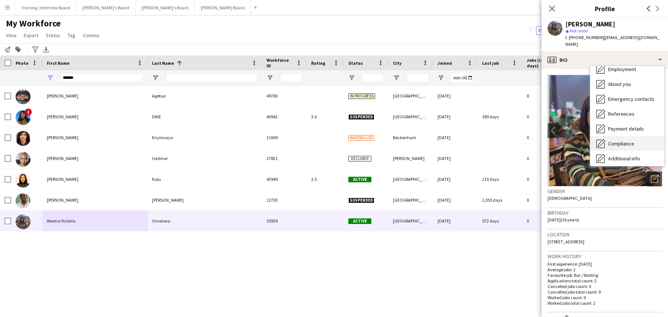
click at [621, 140] on span "Compliance" at bounding box center [621, 143] width 26 height 7
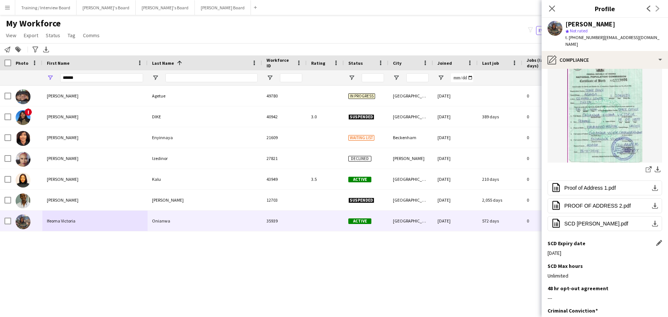
scroll to position [186, 0]
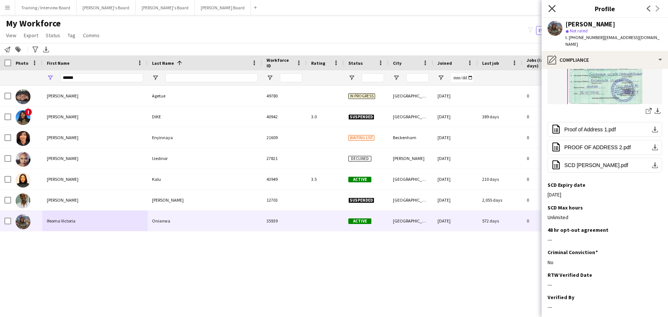
click at [551, 7] on icon at bounding box center [551, 8] width 7 height 7
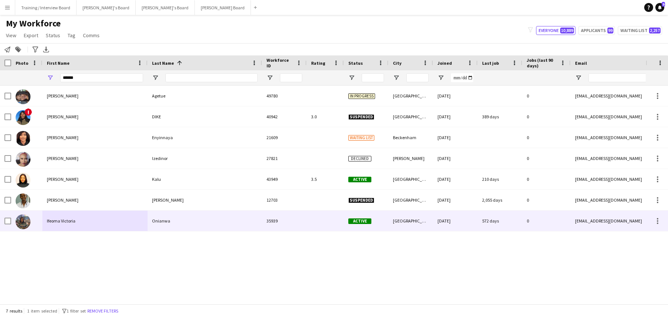
click at [125, 219] on div "Ifeoma Victoria" at bounding box center [94, 220] width 105 height 20
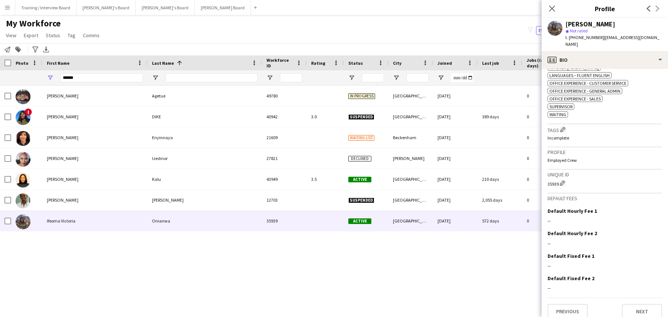
scroll to position [297, 0]
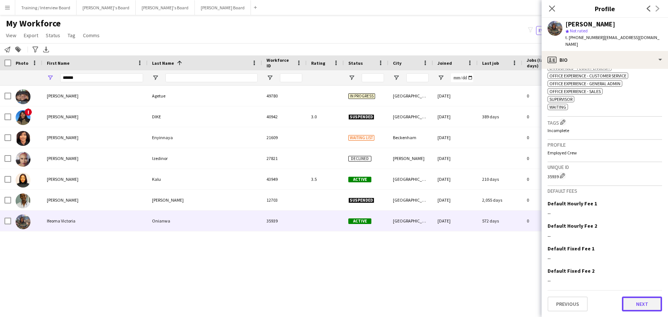
click at [633, 301] on button "Next" at bounding box center [642, 303] width 40 height 15
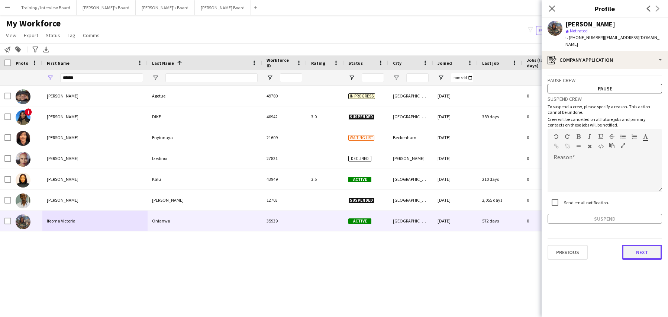
click at [644, 245] on button "Next" at bounding box center [642, 252] width 40 height 15
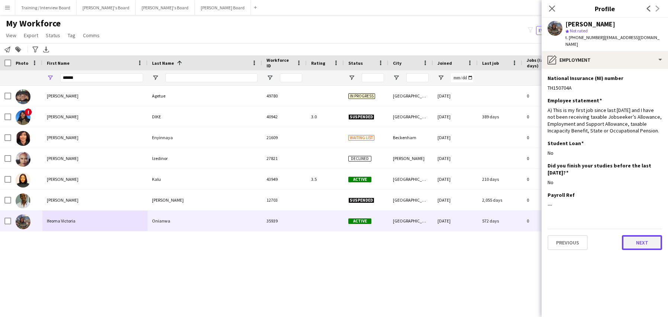
click at [645, 238] on button "Next" at bounding box center [642, 242] width 40 height 15
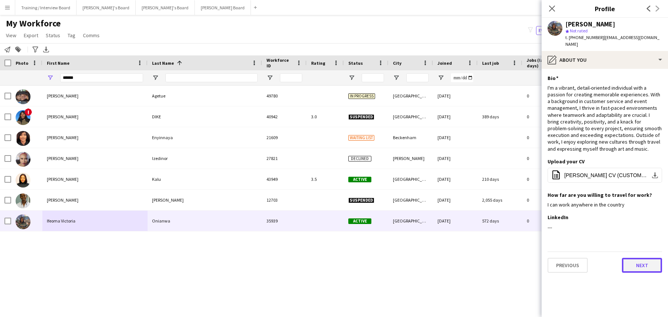
click at [649, 258] on button "Next" at bounding box center [642, 265] width 40 height 15
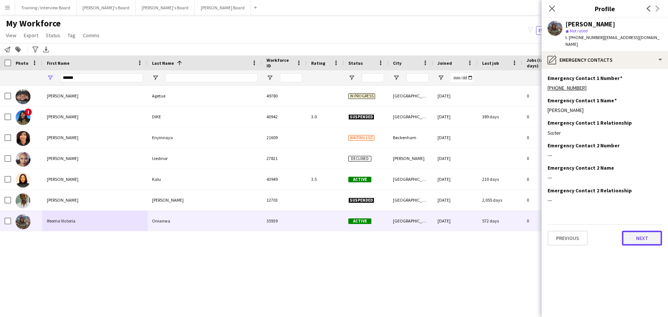
click at [643, 231] on button "Next" at bounding box center [642, 238] width 40 height 15
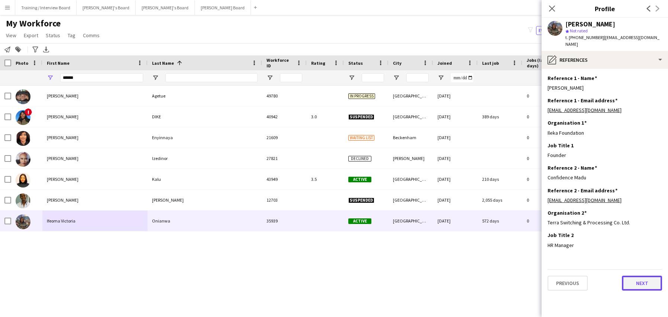
click at [643, 276] on button "Next" at bounding box center [642, 283] width 40 height 15
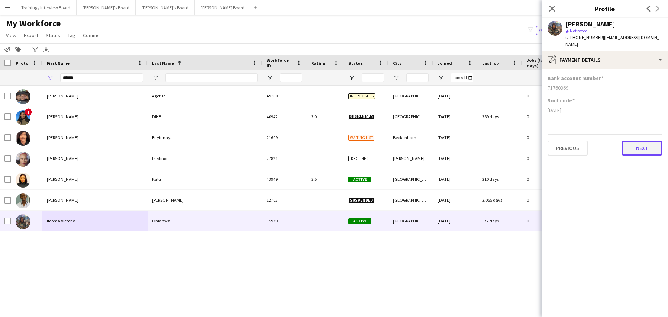
click at [638, 142] on button "Next" at bounding box center [642, 148] width 40 height 15
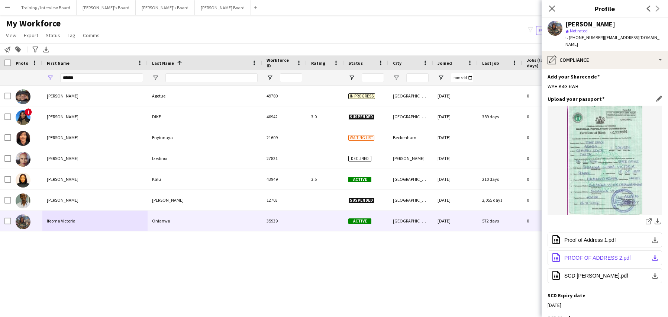
scroll to position [112, 0]
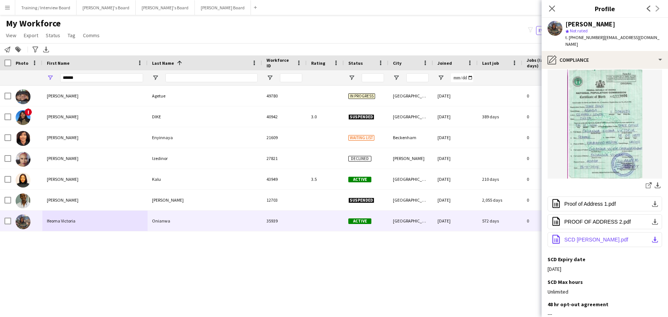
click at [602, 236] on span "SCD Ifeoma Onianwa.pdf" at bounding box center [596, 239] width 64 height 6
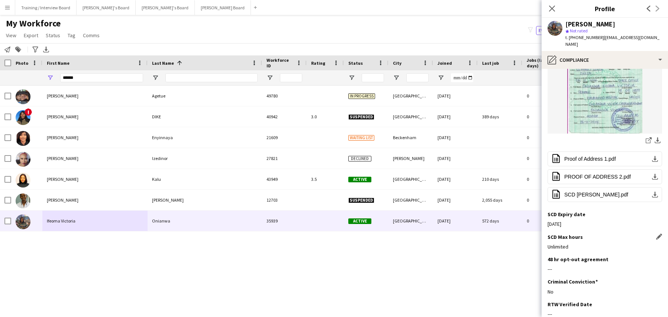
scroll to position [223, 0]
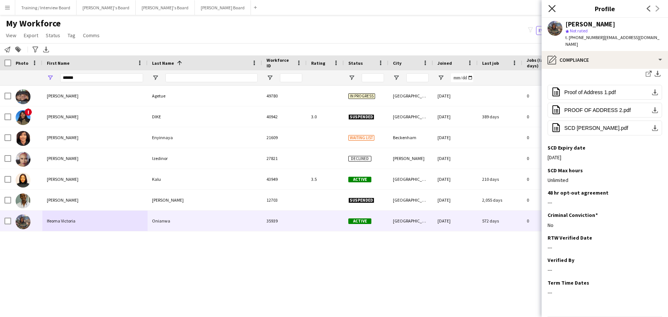
click at [551, 7] on icon at bounding box center [551, 8] width 7 height 7
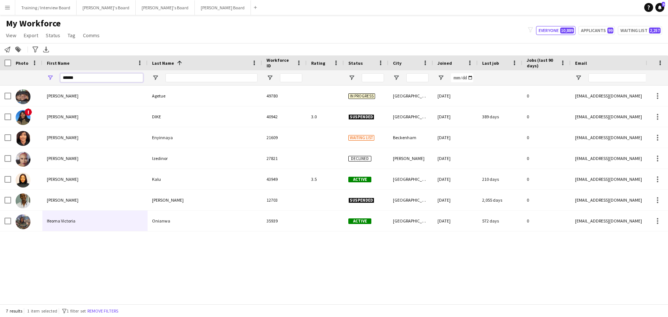
click at [97, 80] on input "******" at bounding box center [101, 77] width 83 height 9
type input "*"
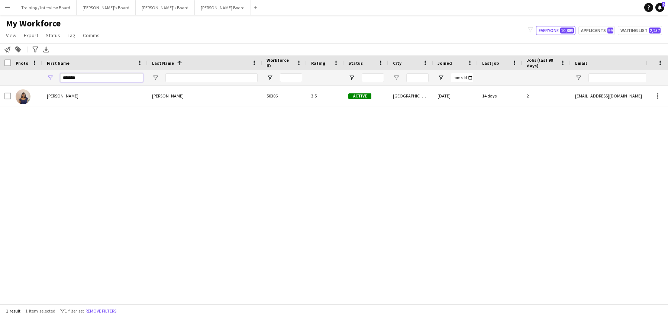
type input "*******"
click at [170, 77] on input "Last Name Filter Input" at bounding box center [211, 77] width 92 height 9
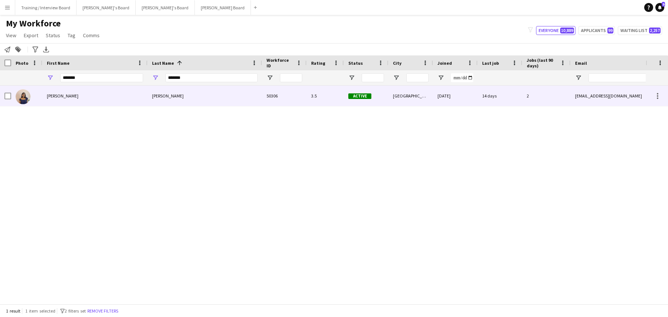
click at [206, 98] on div "Fonseca" at bounding box center [205, 96] width 115 height 20
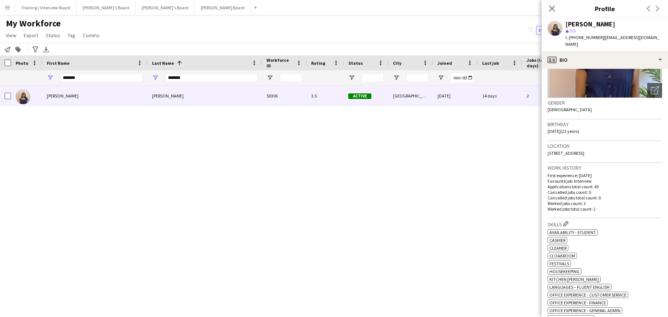
scroll to position [112, 0]
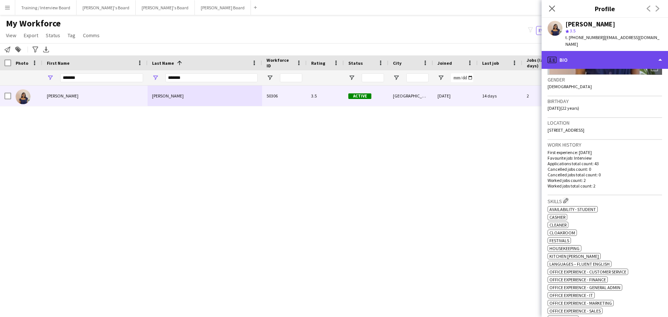
click at [658, 54] on div "profile Bio" at bounding box center [605, 60] width 126 height 18
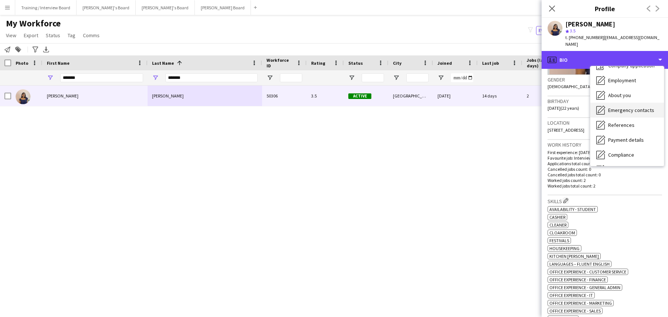
scroll to position [37, 0]
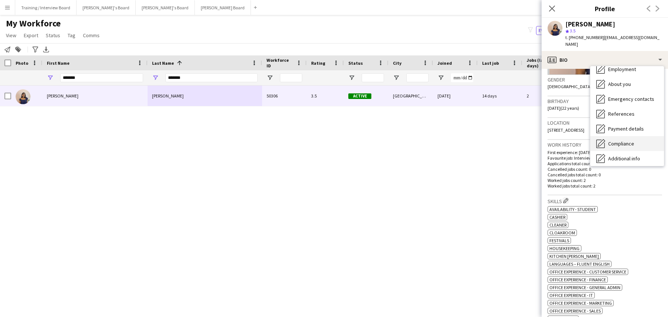
click at [631, 140] on span "Compliance" at bounding box center [621, 143] width 26 height 7
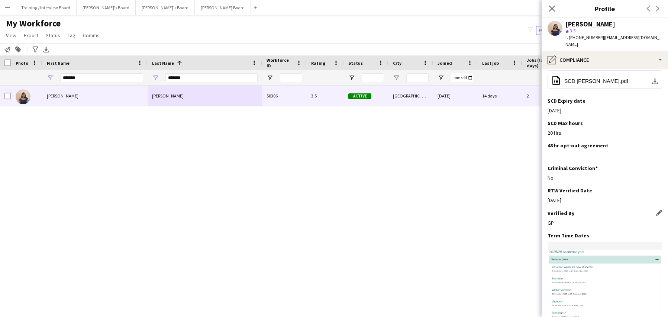
scroll to position [149, 0]
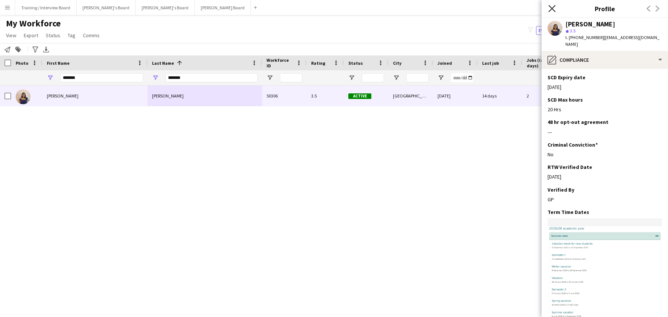
click at [553, 10] on icon "Close pop-in" at bounding box center [551, 8] width 7 height 7
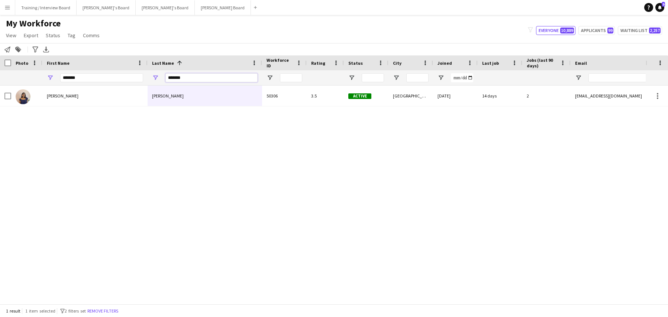
click at [198, 75] on input "*******" at bounding box center [211, 77] width 92 height 9
type input "*"
click at [100, 77] on input "*******" at bounding box center [101, 77] width 83 height 9
type input "*"
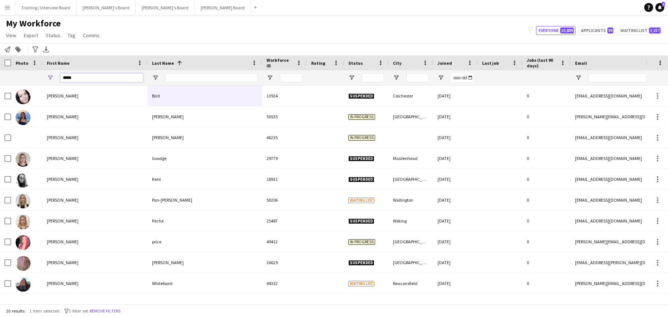
type input "*****"
click at [186, 73] on input "Last Name Filter Input" at bounding box center [211, 77] width 92 height 9
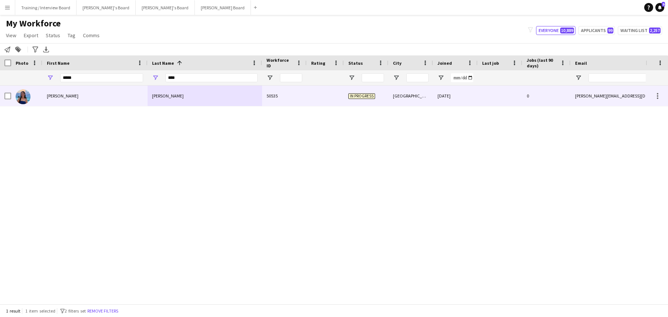
click at [114, 92] on div "Jenna" at bounding box center [94, 96] width 105 height 20
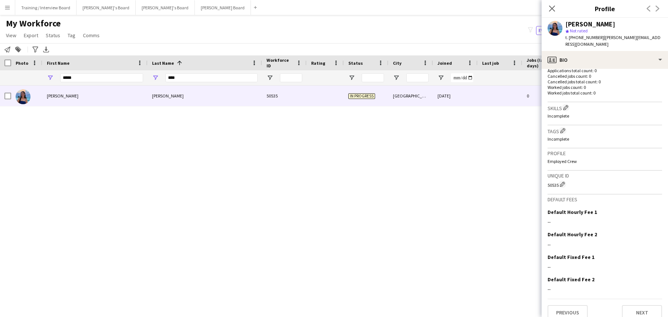
scroll to position [195, 0]
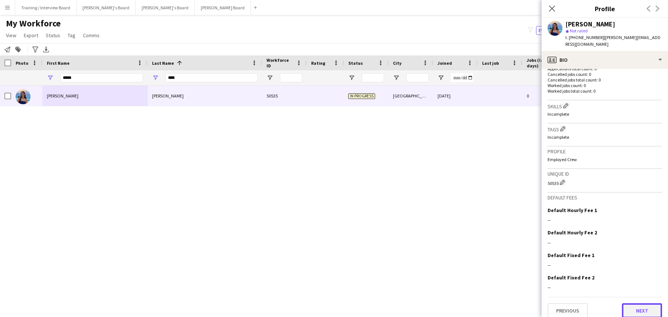
click at [650, 306] on button "Next" at bounding box center [642, 310] width 40 height 15
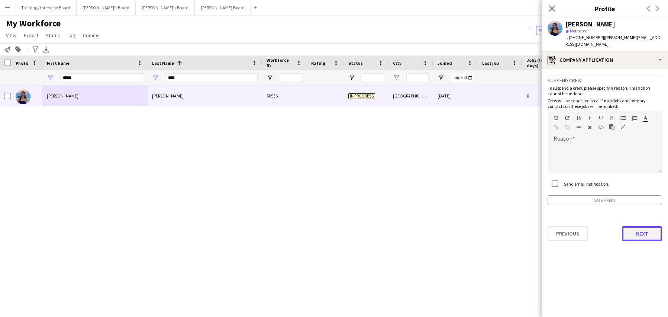
click at [641, 226] on button "Next" at bounding box center [642, 233] width 40 height 15
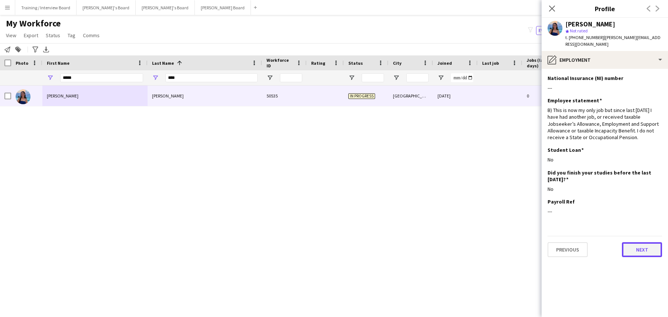
click at [643, 247] on button "Next" at bounding box center [642, 249] width 40 height 15
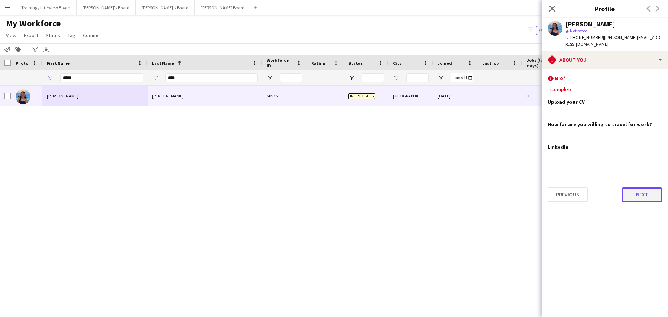
click at [643, 190] on button "Next" at bounding box center [642, 194] width 40 height 15
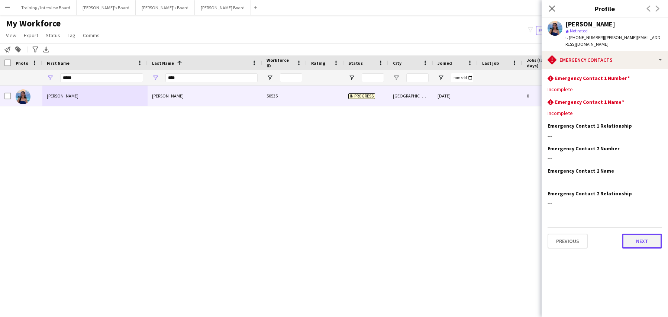
click at [648, 234] on button "Next" at bounding box center [642, 241] width 40 height 15
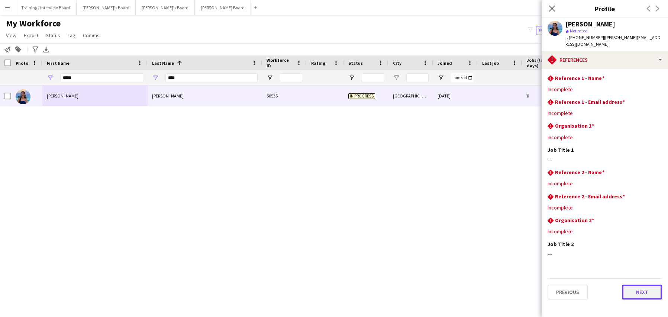
click at [631, 284] on button "Next" at bounding box center [642, 291] width 40 height 15
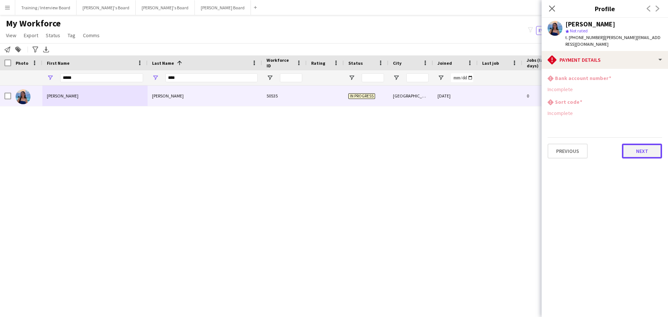
click at [649, 144] on button "Next" at bounding box center [642, 151] width 40 height 15
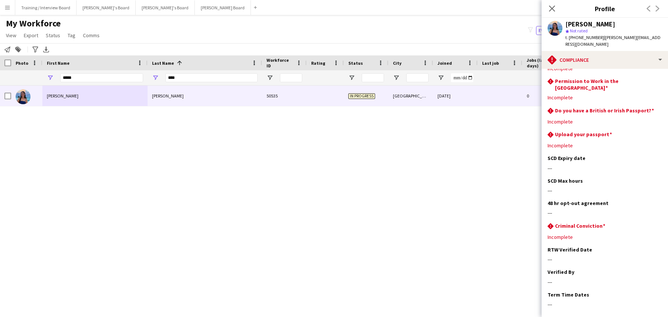
scroll to position [47, 0]
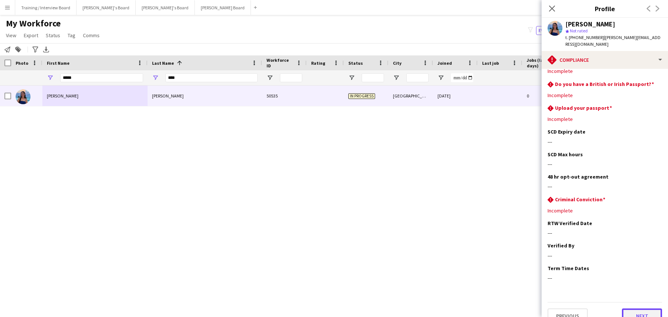
click at [644, 308] on button "Next" at bounding box center [642, 315] width 40 height 15
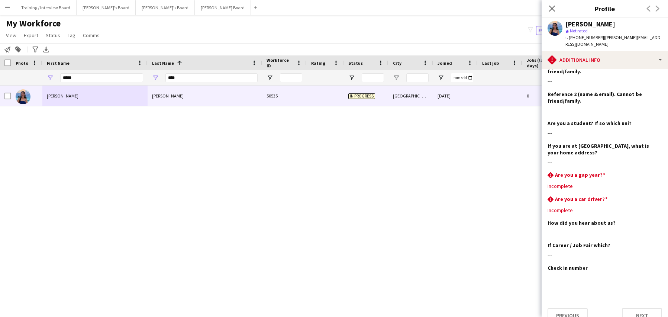
scroll to position [104, 0]
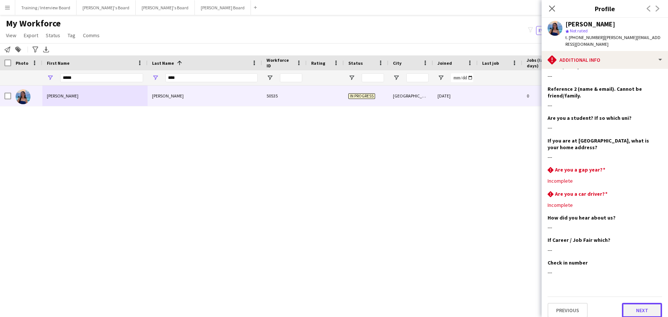
click at [627, 303] on button "Next" at bounding box center [642, 310] width 40 height 15
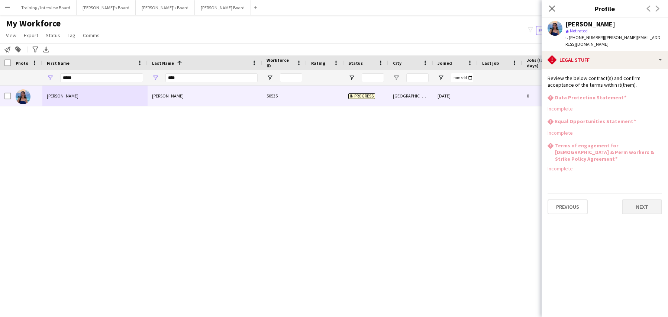
scroll to position [0, 0]
click at [635, 199] on button "Next" at bounding box center [642, 206] width 40 height 15
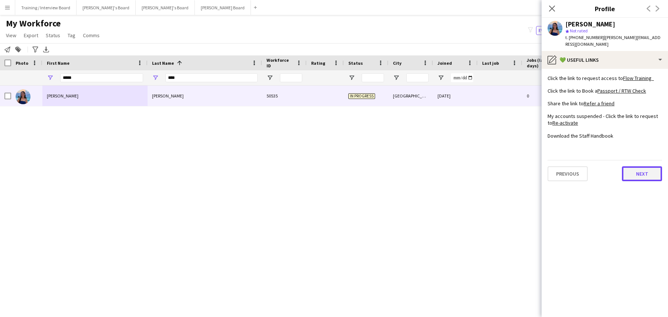
click at [630, 166] on button "Next" at bounding box center [642, 173] width 40 height 15
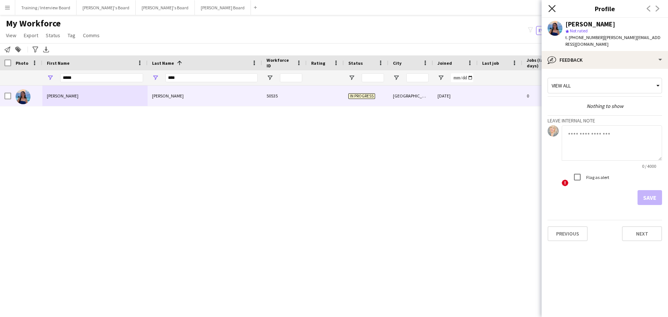
click at [552, 6] on icon "Close pop-in" at bounding box center [551, 8] width 7 height 7
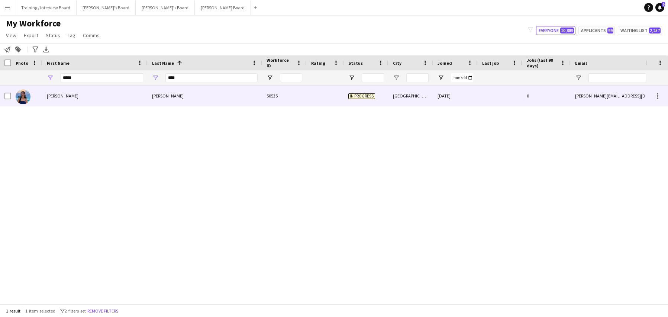
click at [273, 102] on div "50535" at bounding box center [284, 96] width 45 height 20
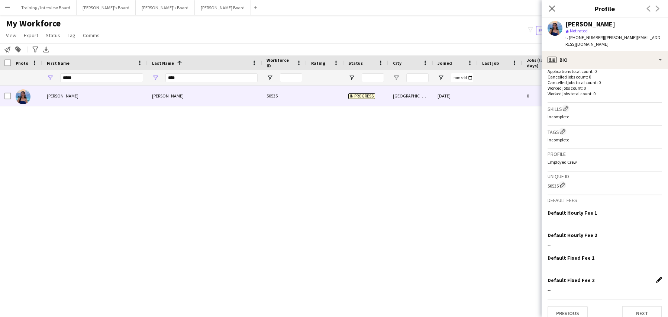
scroll to position [195, 0]
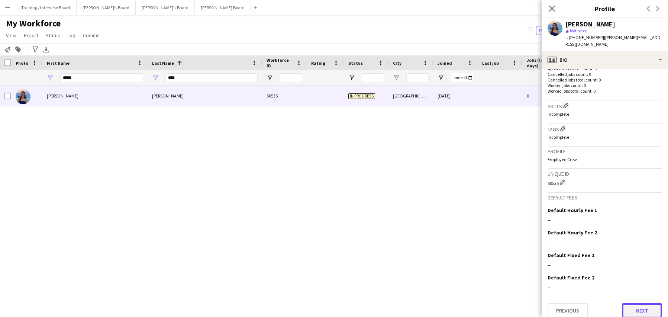
click at [650, 303] on button "Next" at bounding box center [642, 310] width 40 height 15
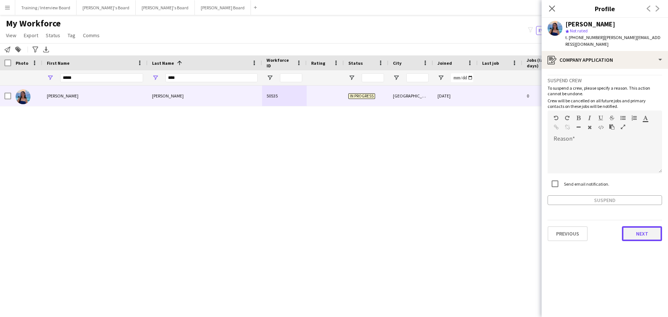
click at [649, 228] on button "Next" at bounding box center [642, 233] width 40 height 15
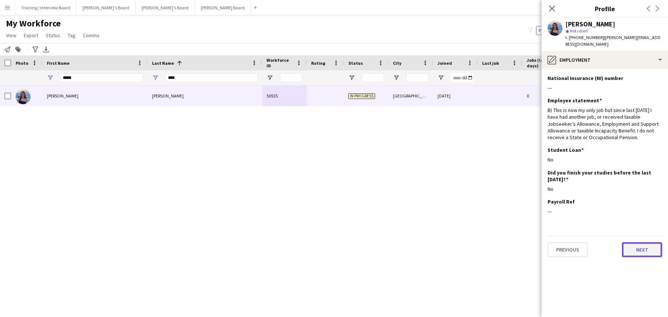
click at [635, 242] on button "Next" at bounding box center [642, 249] width 40 height 15
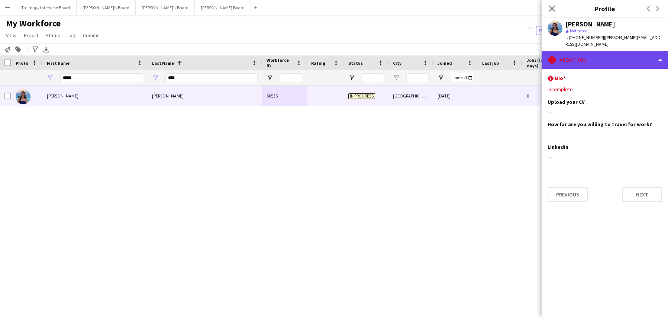
click at [657, 53] on div "rhombus-alert About you" at bounding box center [605, 60] width 126 height 18
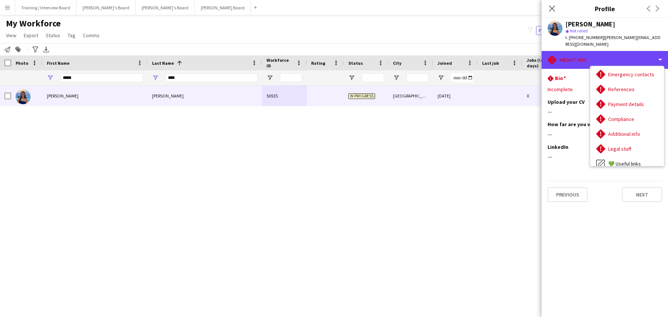
scroll to position [74, 0]
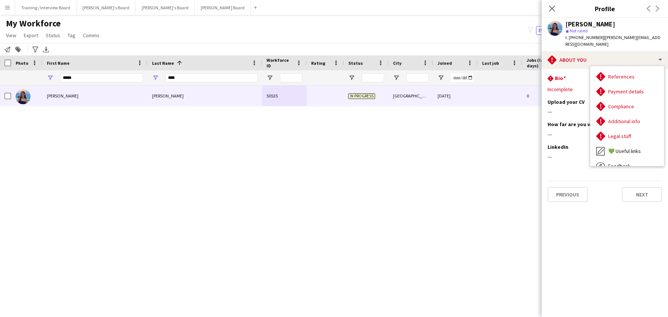
click at [611, 190] on div "Previous Next" at bounding box center [605, 191] width 115 height 21
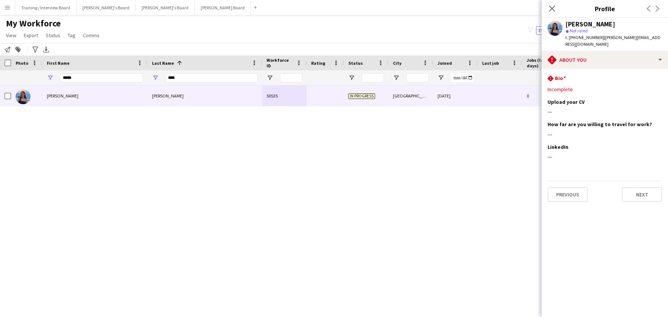
click at [550, 4] on div "Close pop-in" at bounding box center [552, 8] width 21 height 17
click at [550, 10] on icon "Close pop-in" at bounding box center [551, 8] width 7 height 7
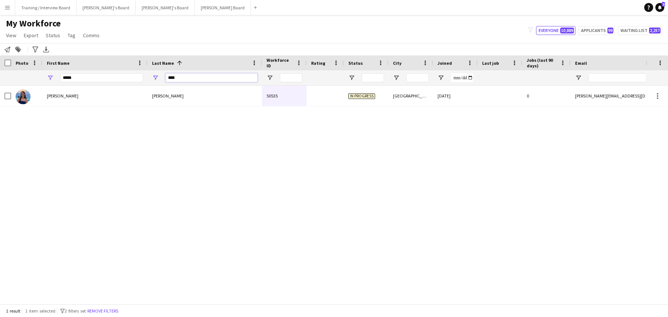
click at [186, 77] on input "****" at bounding box center [211, 77] width 92 height 9
type input "*"
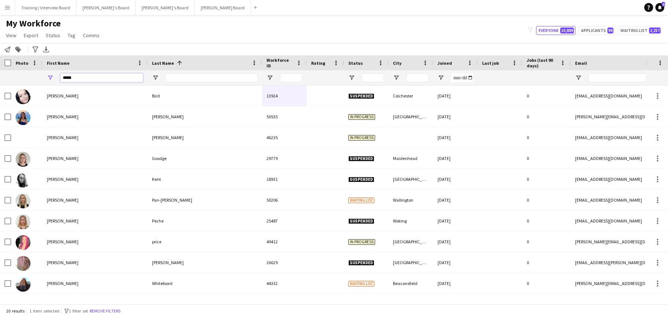
click at [79, 78] on input "*****" at bounding box center [101, 77] width 83 height 9
type input "*"
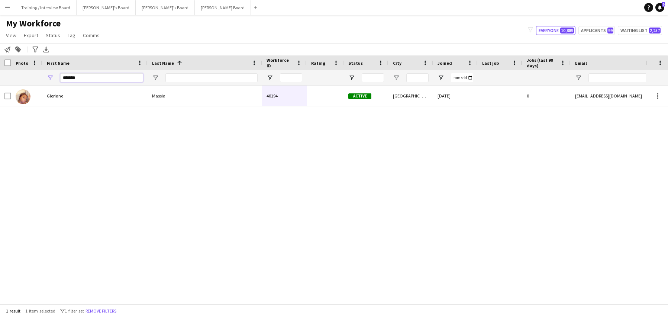
type input "*******"
click at [189, 78] on input "Last Name Filter Input" at bounding box center [211, 77] width 92 height 9
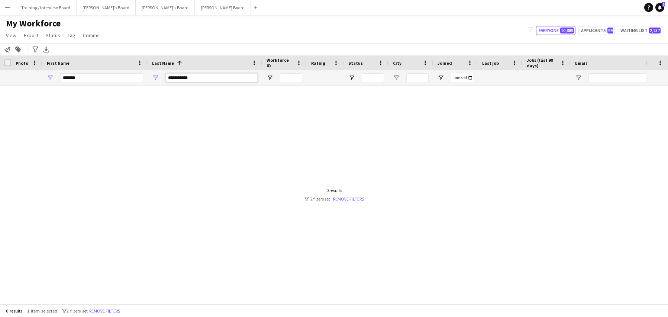
click at [199, 79] on input "**********" at bounding box center [211, 77] width 92 height 9
type input "*"
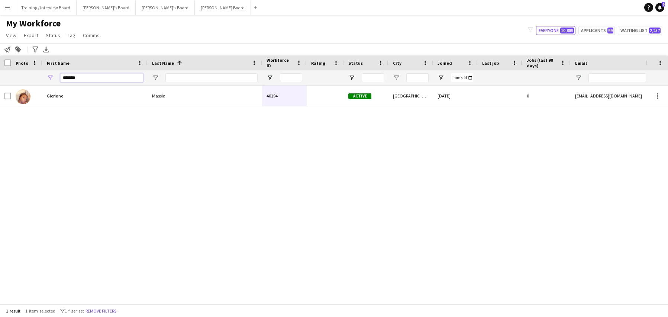
click at [86, 76] on input "*******" at bounding box center [101, 77] width 83 height 9
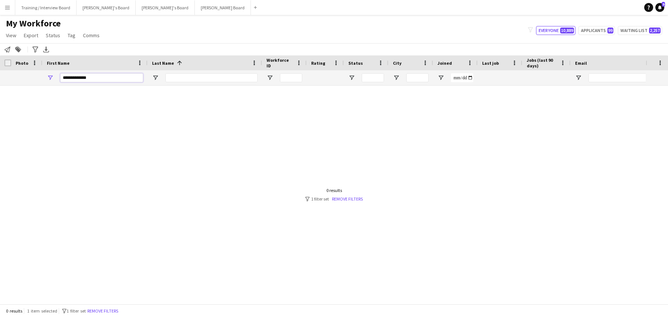
type input "**********"
click at [174, 71] on div at bounding box center [211, 77] width 92 height 15
click at [173, 78] on input "Last Name Filter Input" at bounding box center [211, 77] width 92 height 9
type input "*"
click at [98, 81] on input "**********" at bounding box center [101, 77] width 83 height 9
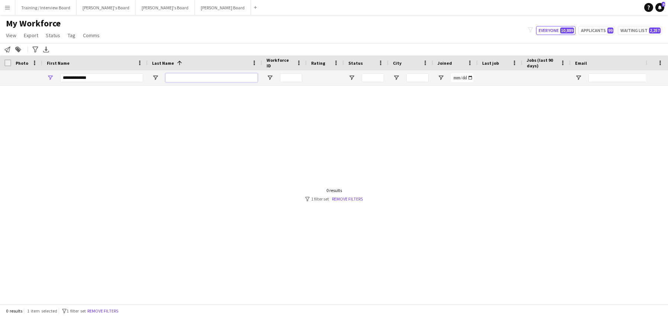
click at [170, 77] on input "Last Name Filter Input" at bounding box center [211, 77] width 92 height 9
type input "*****"
click at [112, 74] on input "**********" at bounding box center [101, 77] width 83 height 9
type input "*"
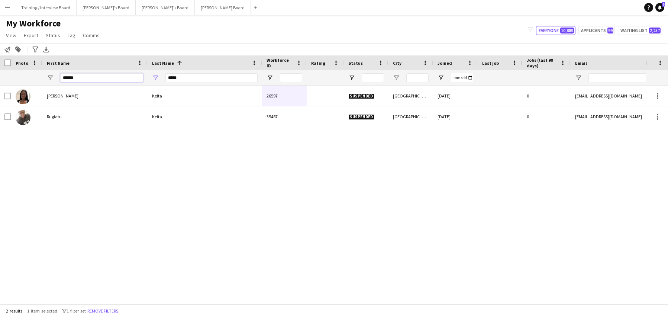
type input "*******"
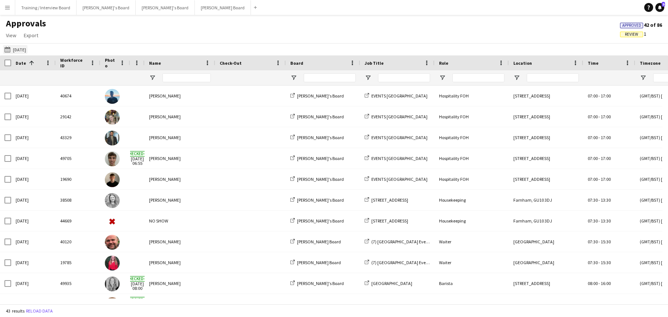
click at [3, 49] on button "06-10-2025 06-10-2025" at bounding box center [15, 49] width 25 height 9
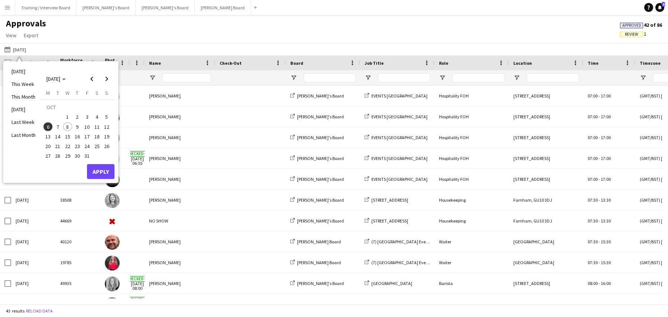
click at [69, 127] on span "8" at bounding box center [67, 126] width 9 height 9
click at [108, 172] on button "Apply" at bounding box center [101, 171] width 28 height 15
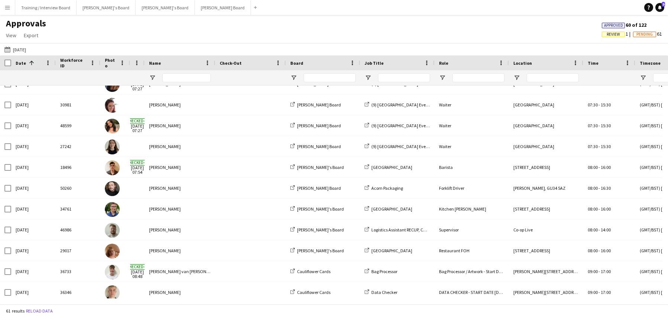
scroll to position [483, 0]
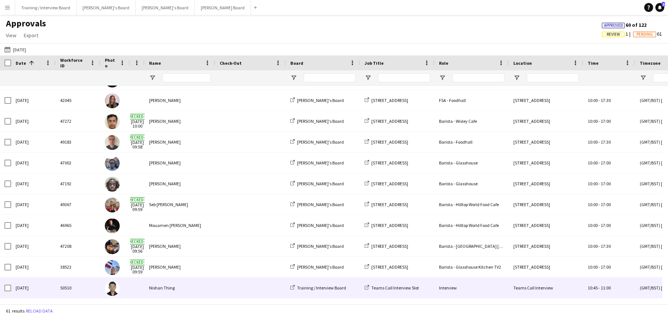
click at [154, 290] on div "Nishan Thing" at bounding box center [180, 287] width 71 height 20
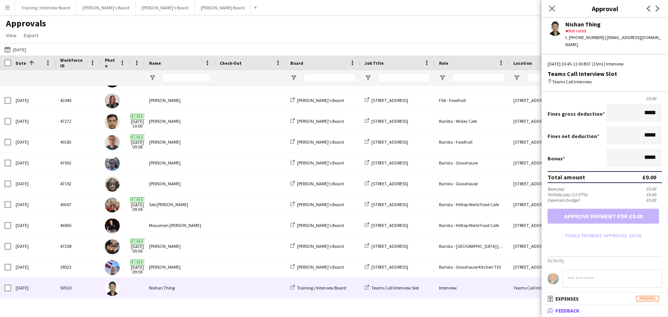
click at [561, 312] on span "Feedback" at bounding box center [568, 310] width 24 height 7
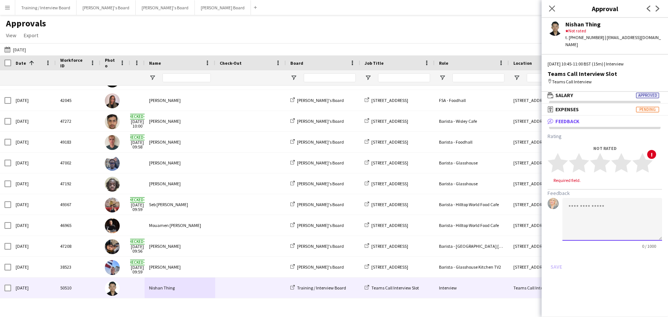
click at [576, 206] on textarea at bounding box center [613, 219] width 100 height 43
click at [643, 203] on textarea "**********" at bounding box center [613, 219] width 100 height 43
click at [606, 211] on textarea "**********" at bounding box center [613, 219] width 100 height 43
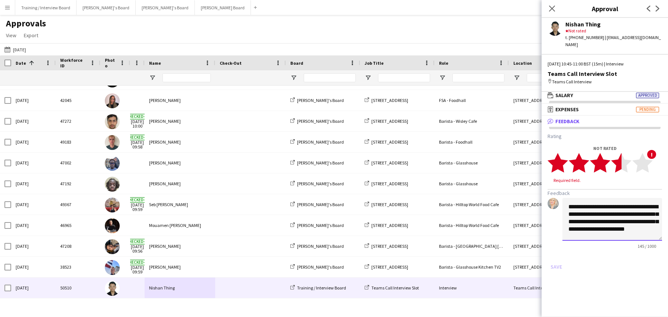
type textarea "**********"
click at [613, 152] on icon "star" at bounding box center [621, 162] width 20 height 20
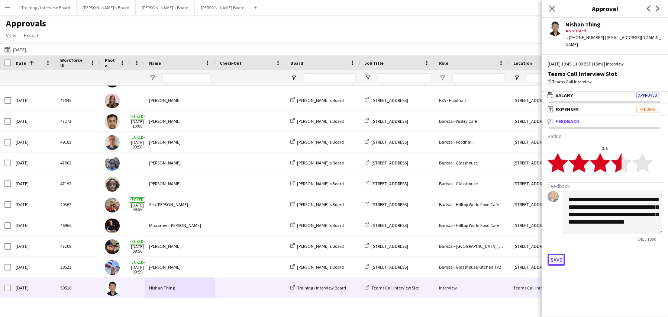
click at [563, 254] on button "Save" at bounding box center [556, 260] width 17 height 12
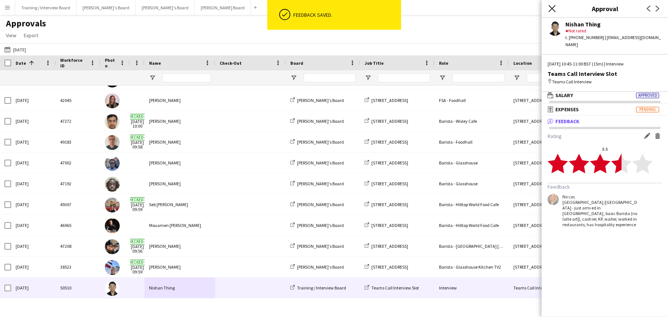
click at [550, 7] on icon "Close pop-in" at bounding box center [551, 8] width 7 height 7
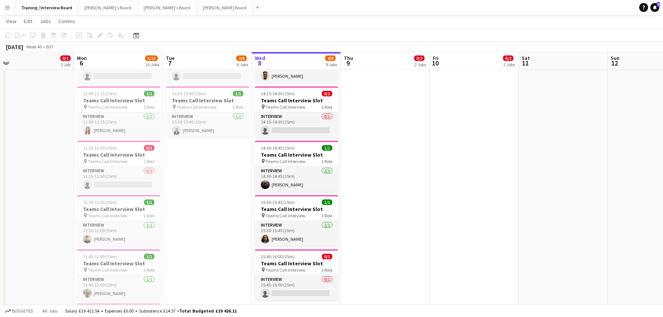
scroll to position [0, 186]
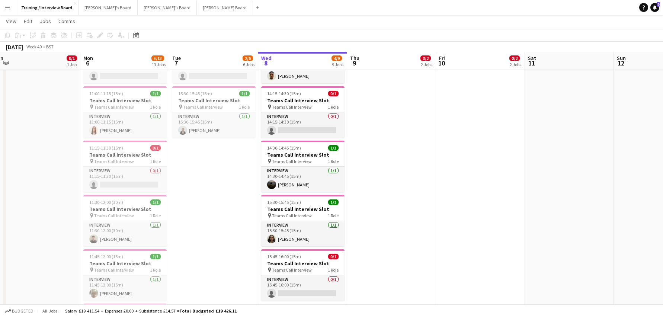
drag, startPoint x: 194, startPoint y: 64, endPoint x: 362, endPoint y: 60, distance: 168.5
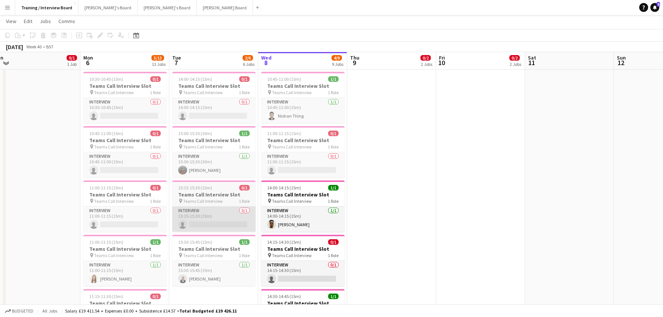
scroll to position [149, 0]
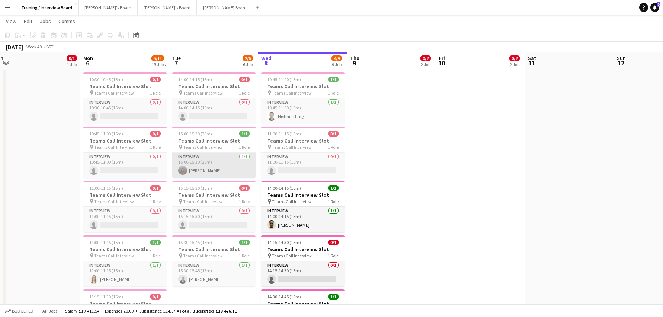
click at [202, 171] on app-card-role "Interview [DATE] 15:00-15:30 (30m) [PERSON_NAME]" at bounding box center [213, 164] width 83 height 25
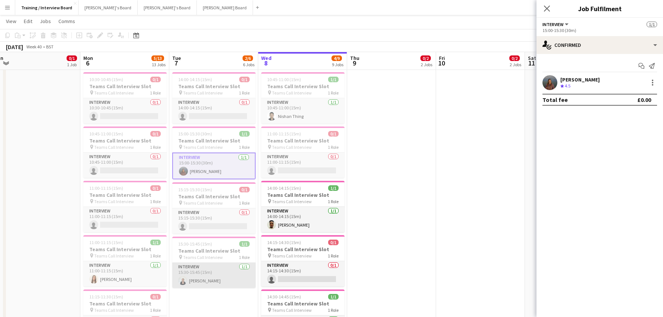
click at [205, 278] on app-card-role "Interview [DATE] 15:30-15:45 (15m) [PERSON_NAME]" at bounding box center [213, 275] width 83 height 25
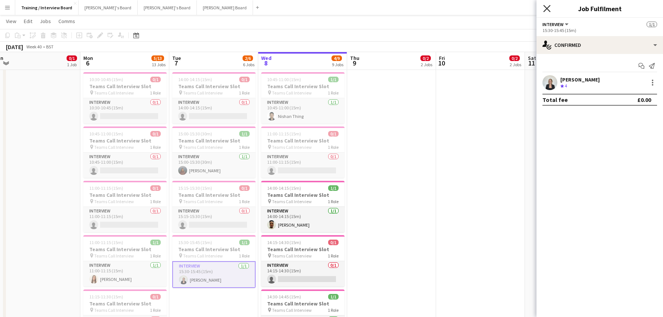
click at [548, 10] on icon at bounding box center [546, 8] width 7 height 7
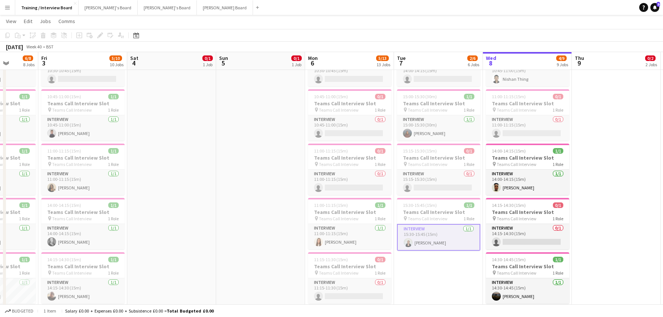
scroll to position [0, 220]
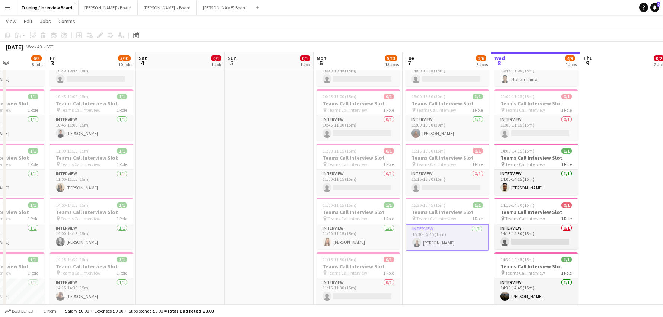
drag, startPoint x: 110, startPoint y: 56, endPoint x: 379, endPoint y: 48, distance: 269.3
drag, startPoint x: 176, startPoint y: 61, endPoint x: 273, endPoint y: 54, distance: 97.3
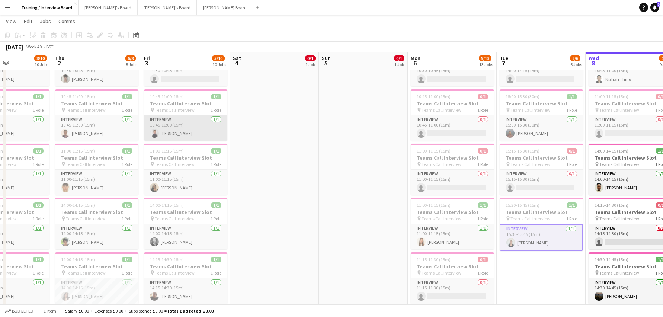
click at [171, 134] on app-card-role "Interview [DATE] 10:45-11:00 (15m) [PERSON_NAME]" at bounding box center [185, 127] width 83 height 25
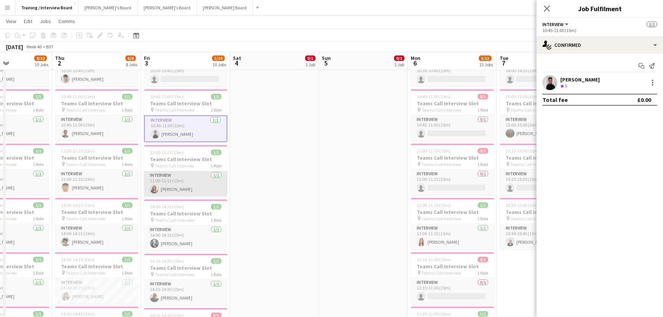
click at [176, 187] on app-card-role "Interview [DATE] 11:00-11:15 (15m) [PERSON_NAME]" at bounding box center [185, 183] width 83 height 25
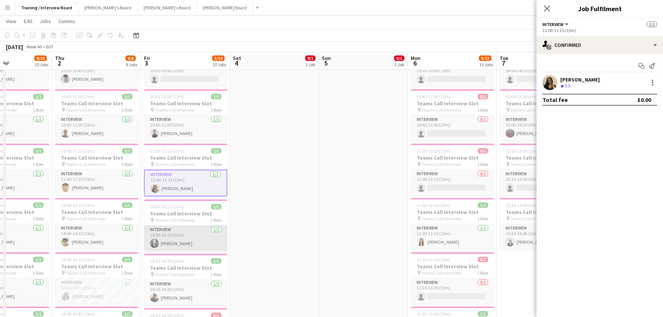
click at [176, 240] on app-card-role "Interview [DATE] 14:00-14:15 (15m) [PERSON_NAME]" at bounding box center [185, 237] width 83 height 25
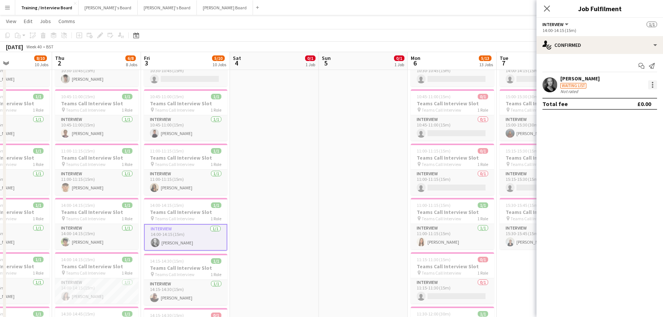
click at [651, 84] on div at bounding box center [651, 84] width 1 height 1
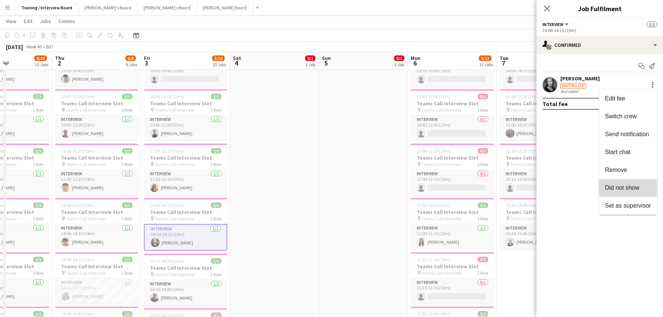
click at [621, 189] on span "Did not show" at bounding box center [622, 187] width 35 height 6
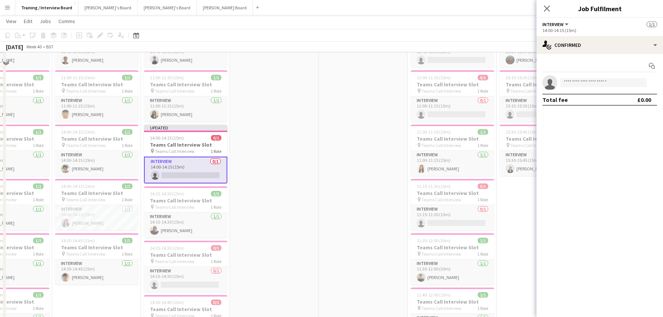
scroll to position [297, 0]
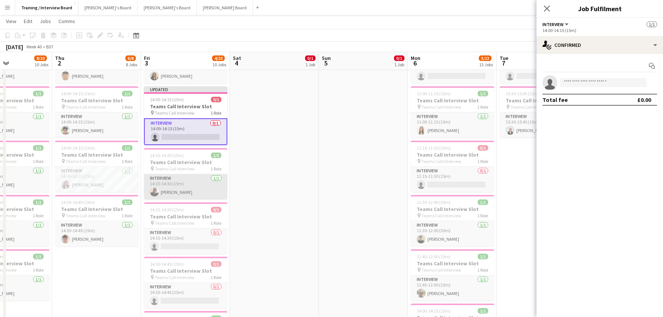
click at [180, 192] on app-card-role "Interview [DATE] 14:15-14:30 (15m) [PERSON_NAME]" at bounding box center [185, 186] width 83 height 25
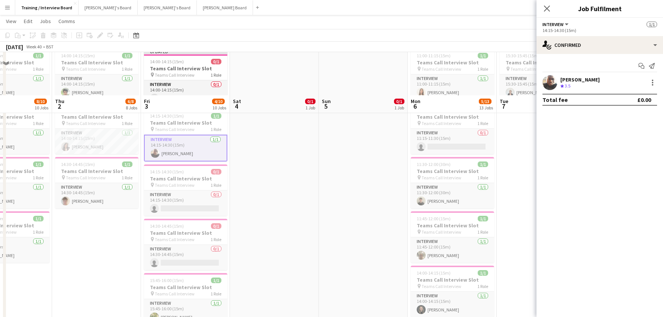
scroll to position [409, 0]
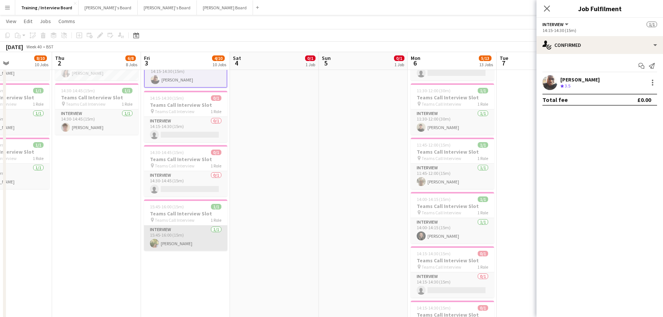
click at [170, 242] on app-card-role "Interview [DATE] 15:45-16:00 (15m) [PERSON_NAME]" at bounding box center [185, 237] width 83 height 25
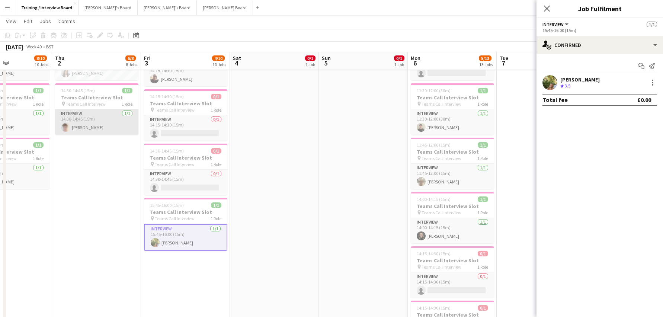
click at [75, 129] on app-card-role "Interview [DATE] 14:30-14:45 (15m) [PERSON_NAME]" at bounding box center [96, 121] width 83 height 25
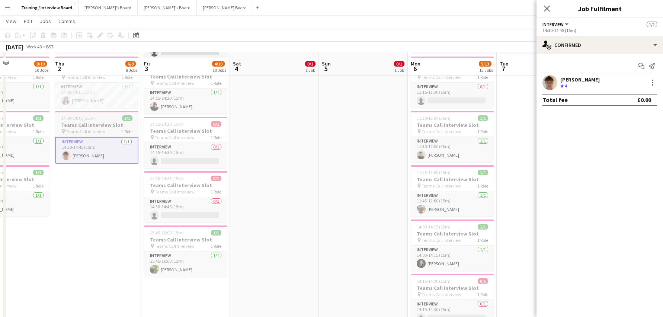
scroll to position [372, 0]
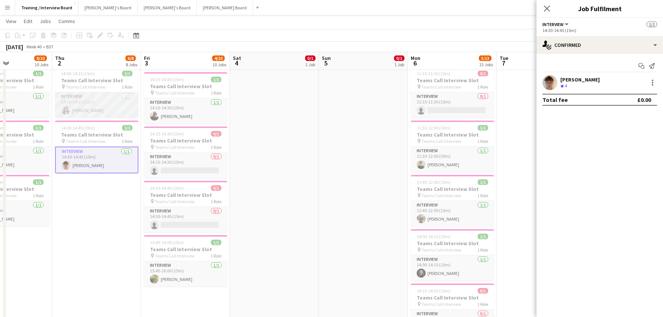
click at [86, 109] on app-card-role "Interview [DATE] 14:00-14:15 (15m) [PERSON_NAME]" at bounding box center [96, 104] width 83 height 25
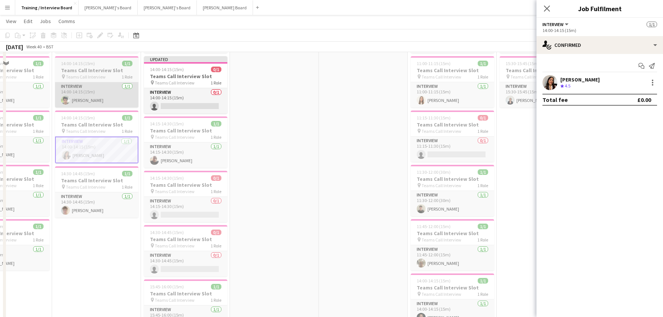
scroll to position [297, 0]
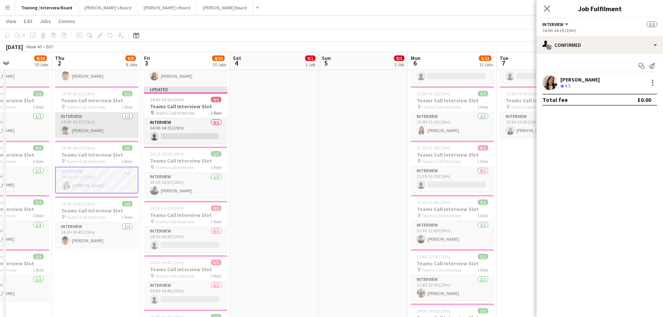
click at [81, 129] on app-card-role "Interview [DATE] 14:00-14:15 (15m) [PERSON_NAME]" at bounding box center [96, 124] width 83 height 25
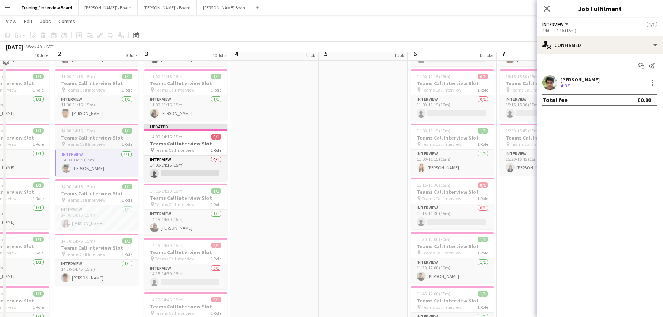
scroll to position [186, 0]
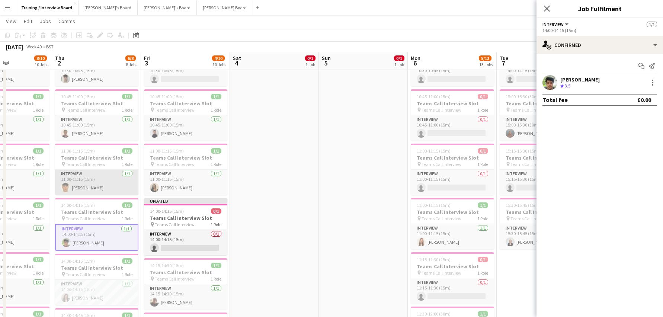
click at [83, 186] on app-card-role "Interview [DATE] 11:00-11:15 (15m) [PERSON_NAME]" at bounding box center [96, 182] width 83 height 25
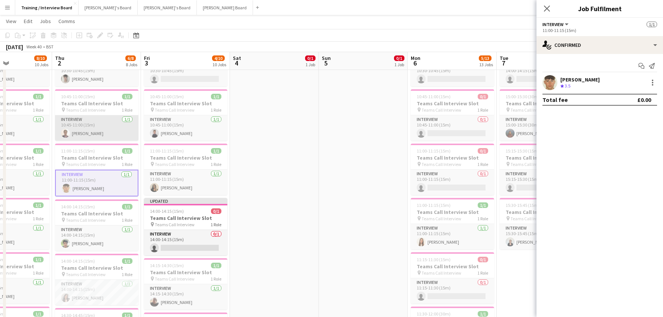
click at [97, 132] on app-card-role "Interview 1/1 10:45-11:00 (15m) Emin Manuel" at bounding box center [96, 127] width 83 height 25
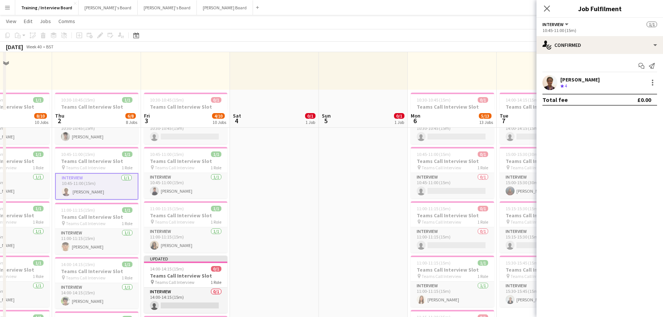
scroll to position [112, 0]
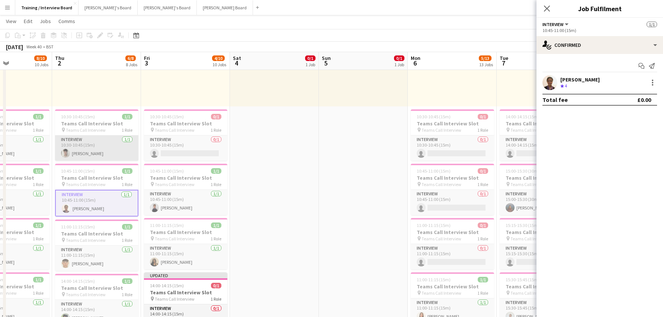
click at [83, 150] on app-card-role "Interview 1/1 10:30-10:45 (15m) Fenton Locke" at bounding box center [96, 147] width 83 height 25
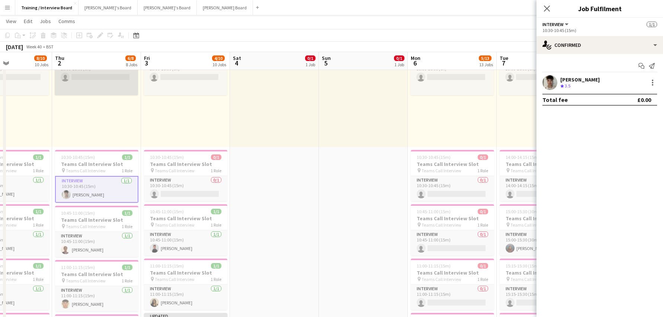
scroll to position [0, 0]
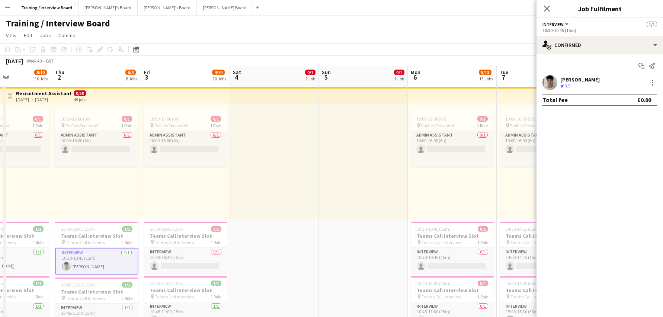
click at [543, 4] on div "Close pop-in" at bounding box center [546, 8] width 21 height 17
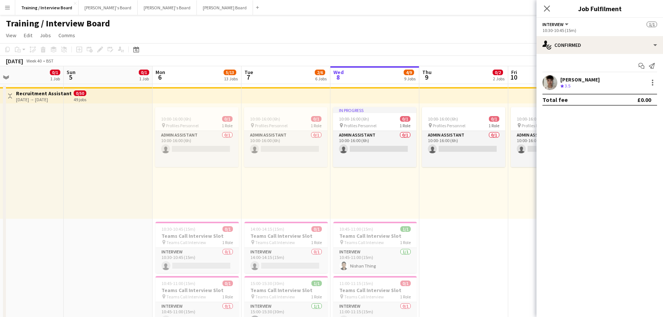
drag, startPoint x: 354, startPoint y: 97, endPoint x: 98, endPoint y: 96, distance: 255.5
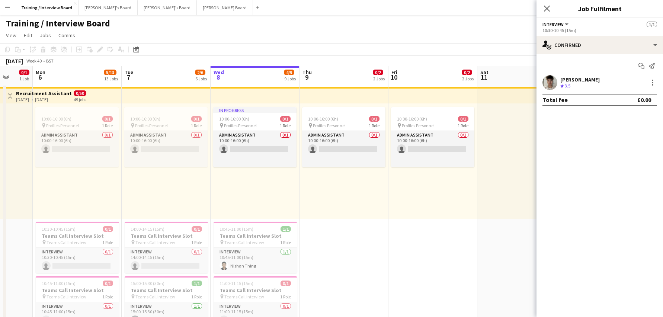
scroll to position [0, 327]
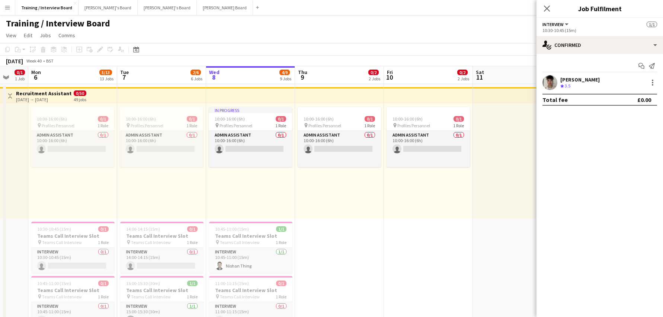
drag, startPoint x: 357, startPoint y: 99, endPoint x: 234, endPoint y: 98, distance: 123.8
click at [546, 7] on icon "Close pop-in" at bounding box center [546, 8] width 7 height 7
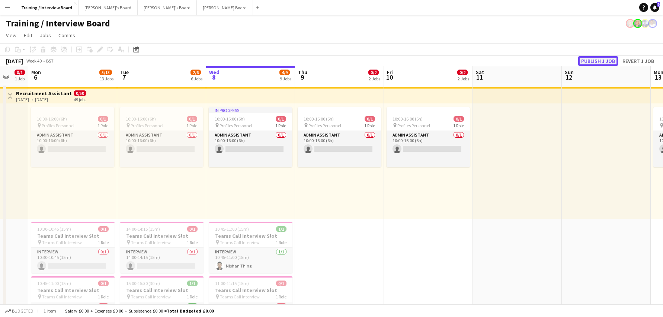
click at [599, 59] on button "Publish 1 job" at bounding box center [598, 61] width 40 height 10
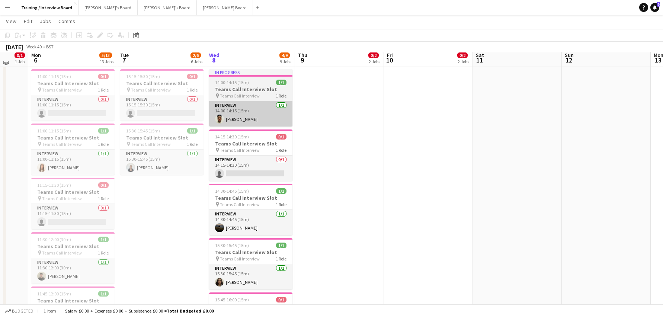
scroll to position [186, 0]
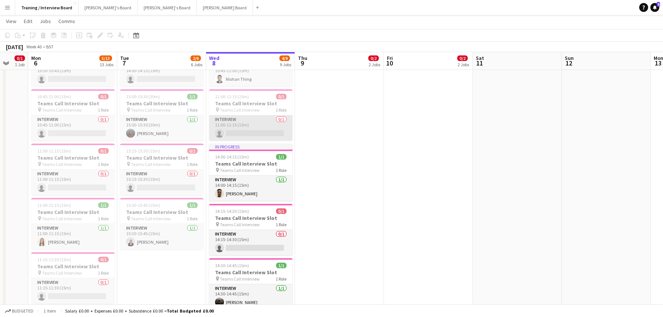
click at [244, 132] on app-card-role "Interview 0/1 11:00-11:15 (15m) single-neutral-actions" at bounding box center [250, 127] width 83 height 25
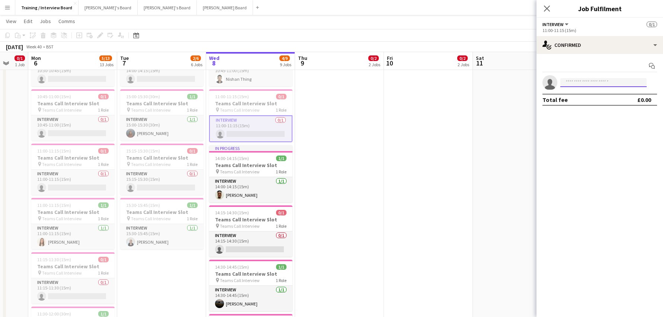
click at [577, 83] on input at bounding box center [603, 82] width 86 height 9
click at [237, 133] on app-card-role "Interview 0/1 11:00-11:15 (15m) single-neutral-actions" at bounding box center [250, 128] width 83 height 27
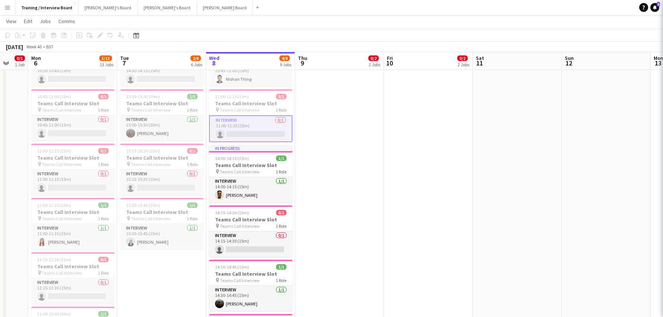
scroll to position [0, 326]
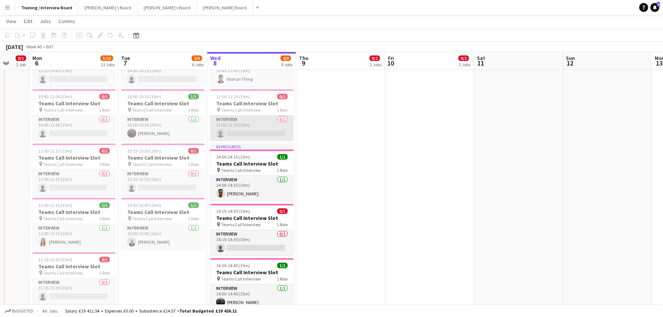
click at [257, 133] on app-card-role "Interview 0/1 11:00-11:15 (15m) single-neutral-actions" at bounding box center [251, 127] width 83 height 25
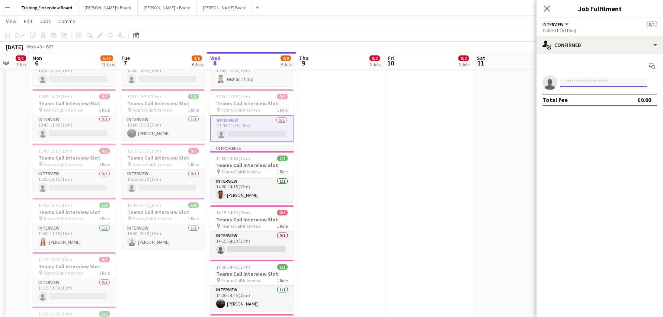
click at [585, 84] on input at bounding box center [603, 82] width 86 height 9
paste input "**********"
type input "**********"
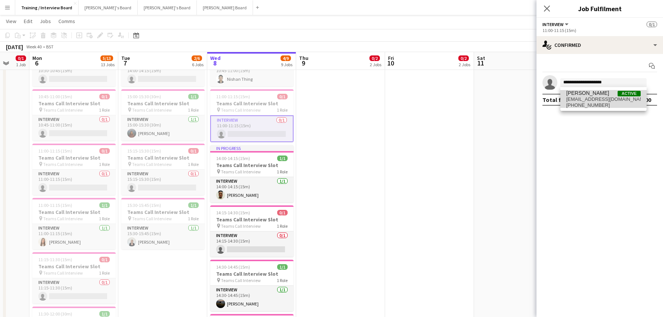
click at [585, 98] on span "chiomaabugwu@gmail.com" at bounding box center [603, 99] width 74 height 6
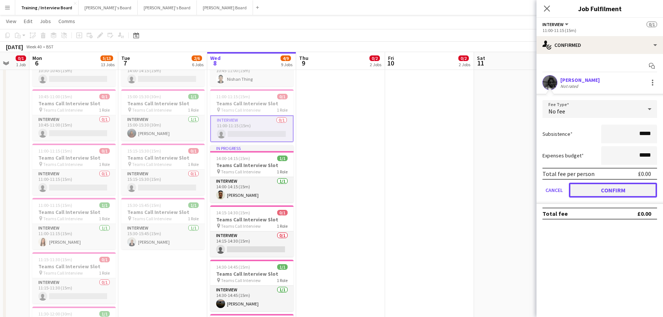
click at [602, 189] on button "Confirm" at bounding box center [613, 190] width 88 height 15
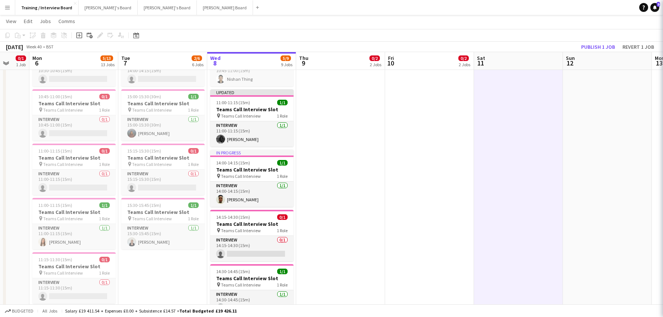
scroll to position [0, 326]
click at [598, 46] on button "Publish 1 job" at bounding box center [598, 47] width 40 height 10
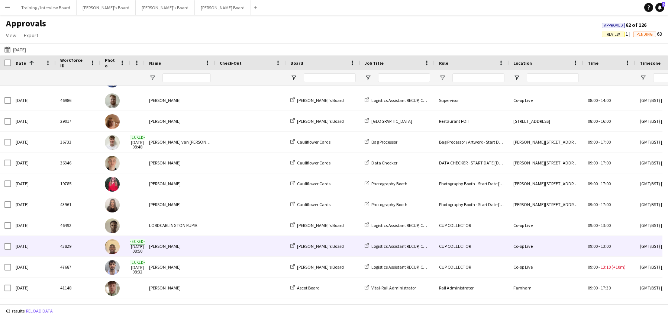
scroll to position [595, 0]
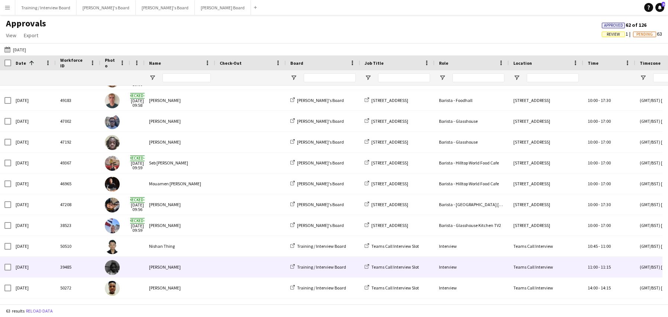
click at [178, 264] on div "[PERSON_NAME]" at bounding box center [180, 267] width 71 height 20
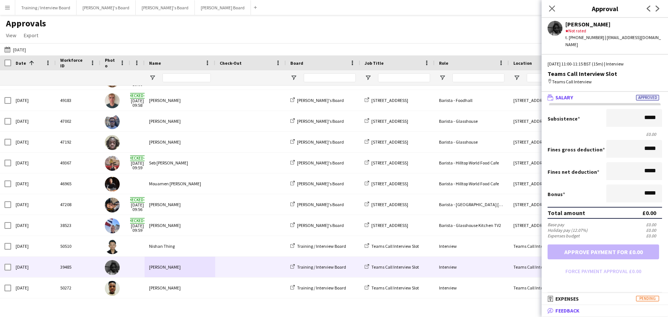
click at [563, 312] on span "Feedback" at bounding box center [568, 310] width 24 height 7
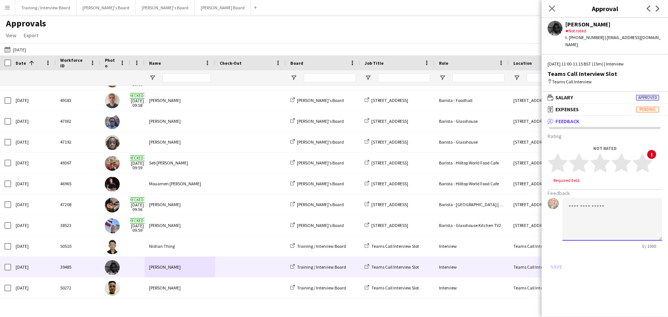
click at [584, 198] on textarea at bounding box center [613, 219] width 100 height 43
click at [617, 200] on textarea "**********" at bounding box center [613, 219] width 100 height 43
paste textarea "**********"
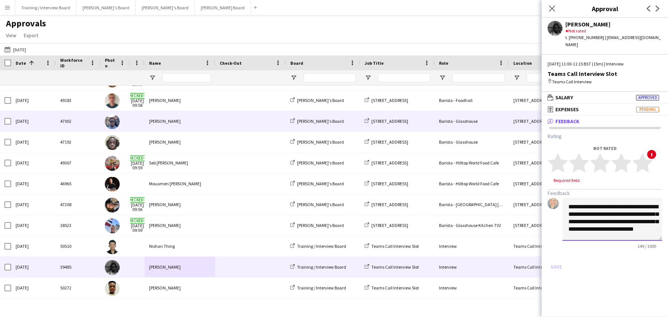
scroll to position [1, 0]
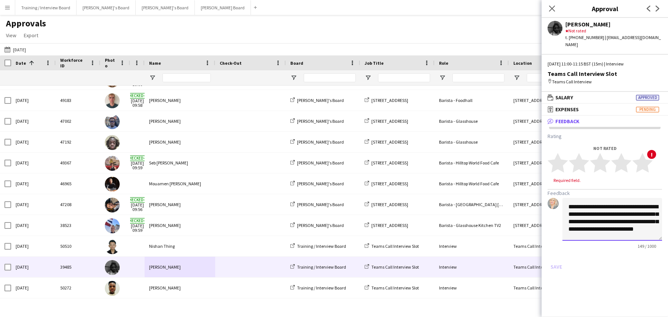
click at [630, 198] on textarea "**********" at bounding box center [613, 219] width 100 height 43
click at [631, 206] on textarea "**********" at bounding box center [613, 219] width 100 height 43
click at [647, 207] on textarea "**********" at bounding box center [613, 219] width 100 height 43
click at [575, 216] on textarea "**********" at bounding box center [613, 219] width 100 height 43
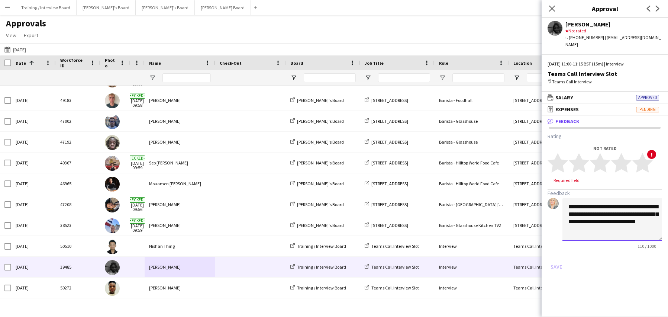
click at [628, 222] on textarea "**********" at bounding box center [613, 219] width 100 height 43
click at [579, 226] on textarea "**********" at bounding box center [613, 219] width 100 height 43
click at [658, 212] on textarea "**********" at bounding box center [613, 219] width 100 height 43
type textarea "**********"
click at [612, 157] on icon "star" at bounding box center [621, 162] width 20 height 20
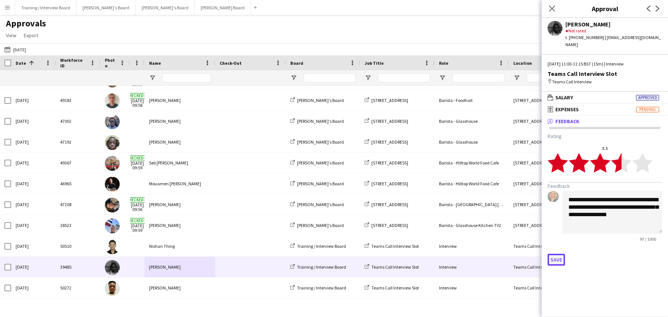
click at [558, 254] on button "Save" at bounding box center [556, 260] width 17 height 12
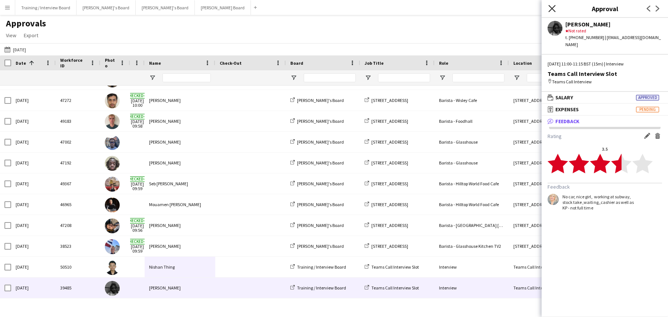
click at [552, 9] on icon at bounding box center [551, 8] width 7 height 7
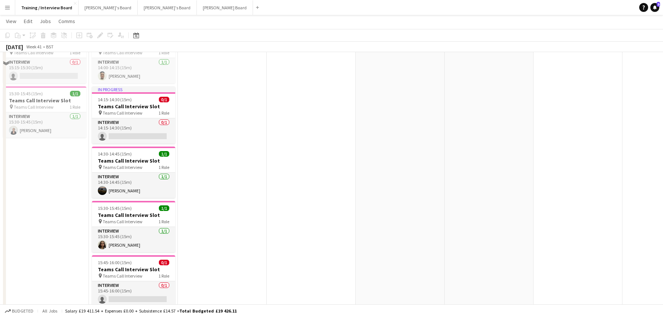
scroll to position [335, 0]
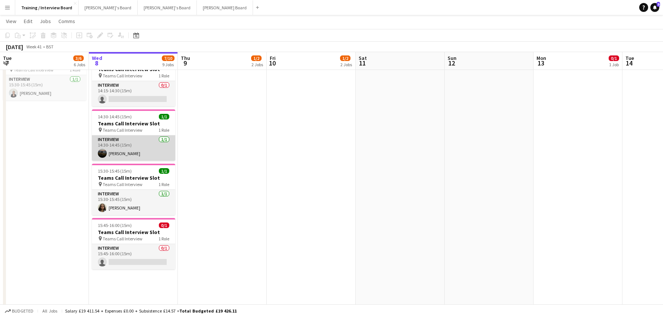
click at [127, 151] on app-card-role "Interview [DATE] 14:30-14:45 (15m) [PERSON_NAME]" at bounding box center [133, 147] width 83 height 25
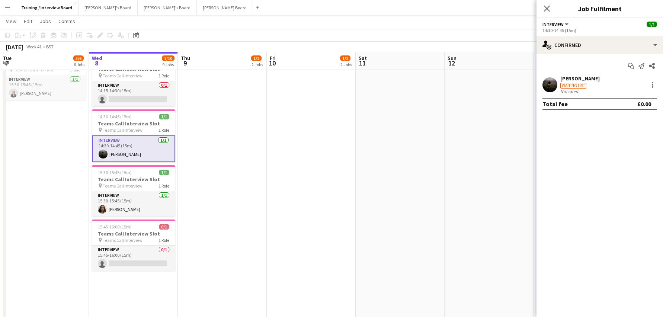
click at [581, 81] on div "[PERSON_NAME]" at bounding box center [579, 78] width 39 height 7
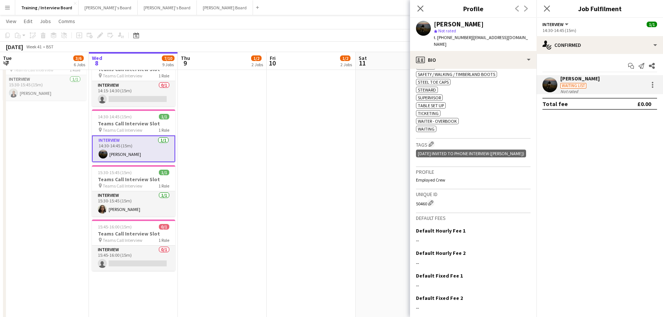
scroll to position [462, 0]
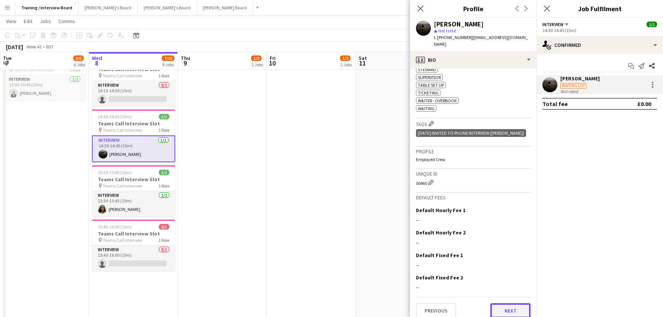
click at [506, 304] on button "Next" at bounding box center [510, 310] width 40 height 15
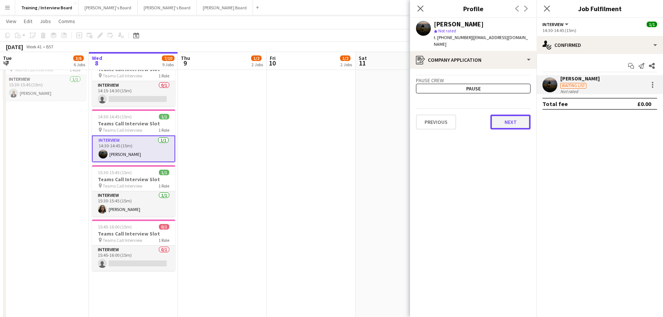
click at [527, 115] on button "Next" at bounding box center [510, 122] width 40 height 15
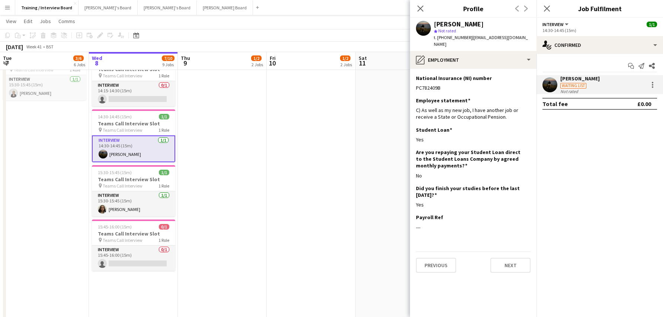
click at [503, 251] on div "Previous Next" at bounding box center [473, 261] width 115 height 21
click at [503, 258] on button "Next" at bounding box center [510, 265] width 40 height 15
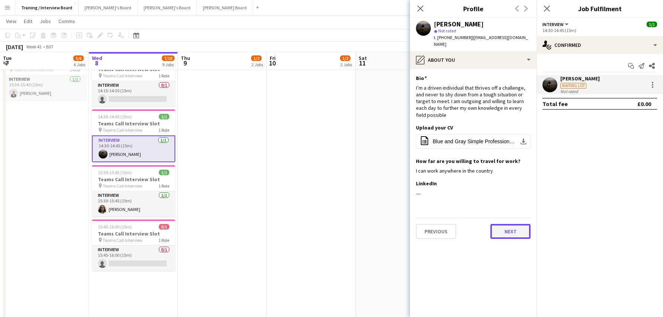
click at [517, 225] on button "Next" at bounding box center [510, 231] width 40 height 15
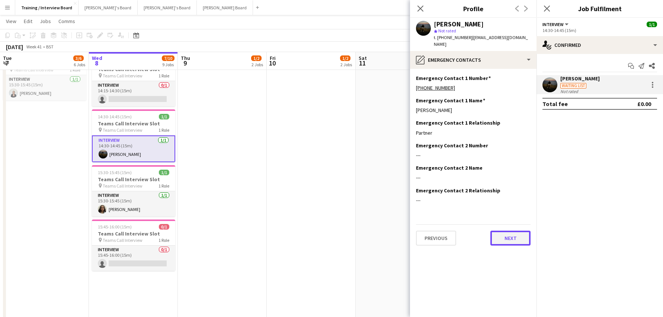
click at [507, 231] on button "Next" at bounding box center [510, 238] width 40 height 15
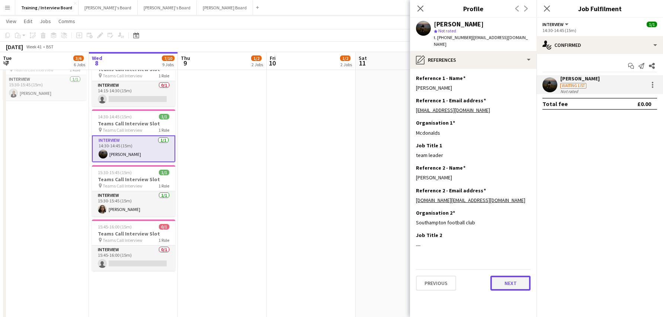
click at [511, 277] on button "Next" at bounding box center [510, 283] width 40 height 15
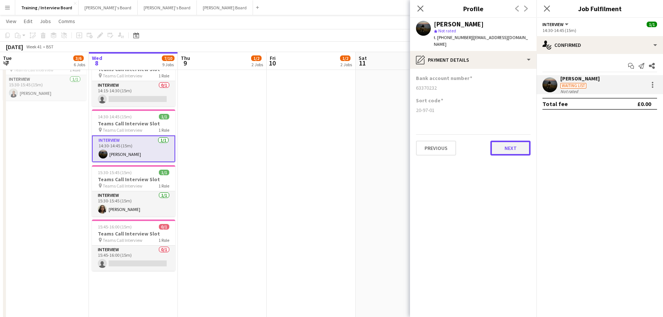
click at [519, 147] on button "Next" at bounding box center [510, 148] width 40 height 15
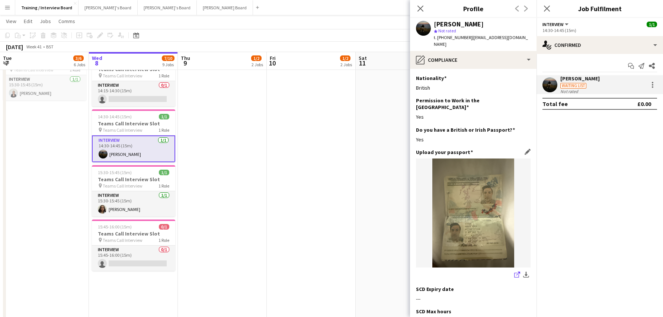
click at [514, 273] on icon at bounding box center [516, 275] width 5 height 5
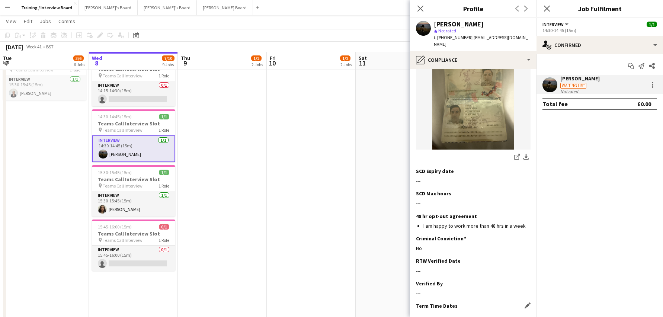
scroll to position [149, 0]
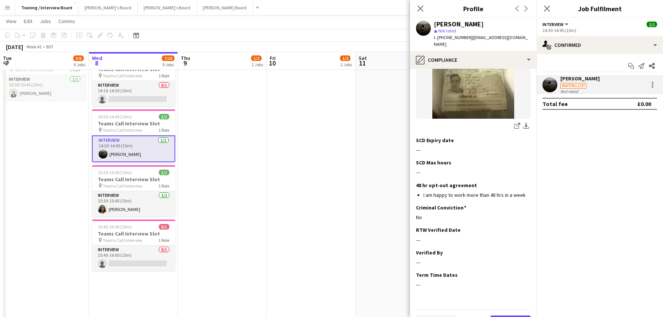
click at [509, 315] on button "Next" at bounding box center [510, 322] width 40 height 15
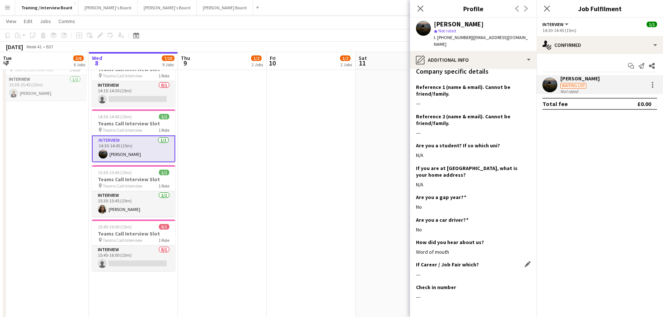
scroll to position [437, 0]
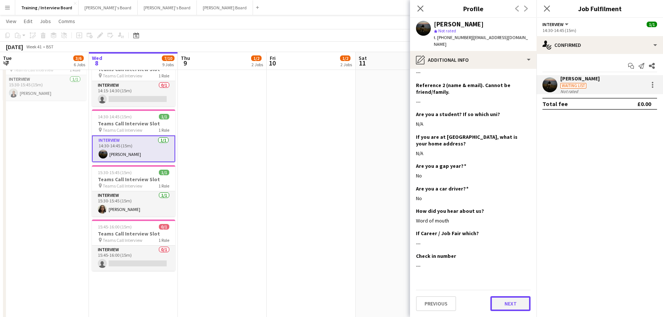
click at [498, 299] on button "Next" at bounding box center [510, 303] width 40 height 15
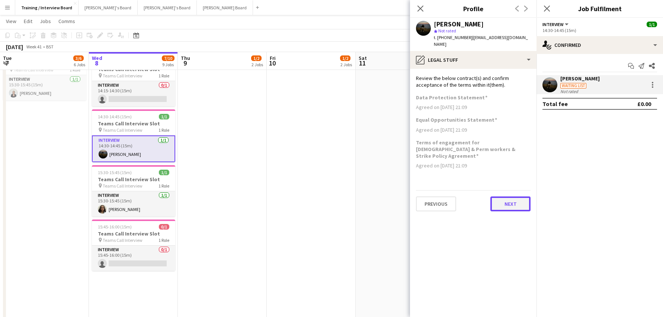
click at [507, 196] on button "Next" at bounding box center [510, 203] width 40 height 15
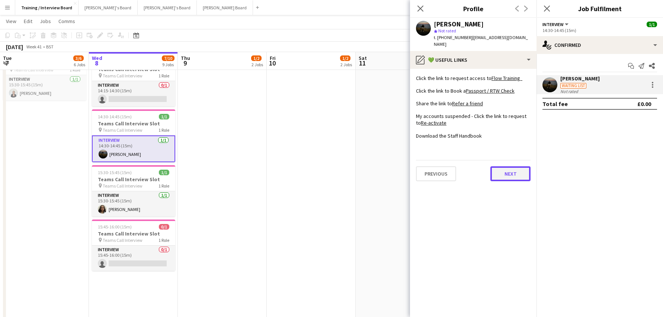
click at [512, 166] on button "Next" at bounding box center [510, 173] width 40 height 15
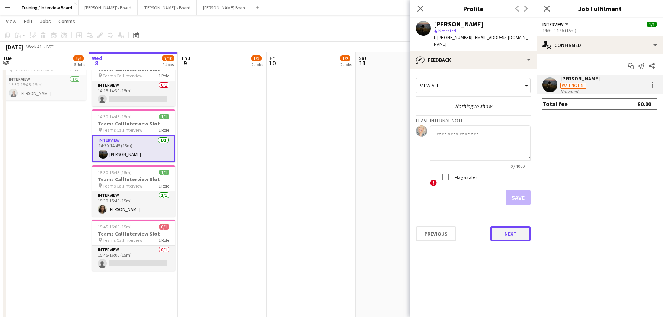
click at [512, 226] on button "Next" at bounding box center [510, 233] width 40 height 15
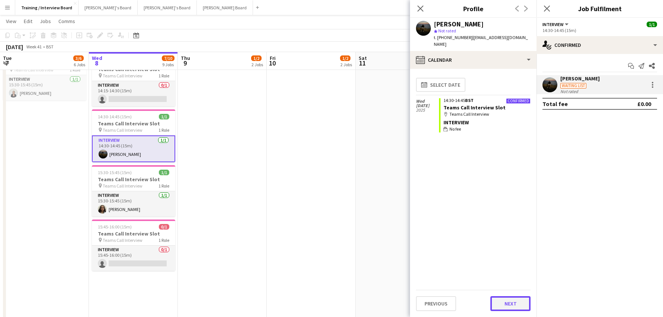
click at [515, 302] on button "Next" at bounding box center [510, 303] width 40 height 15
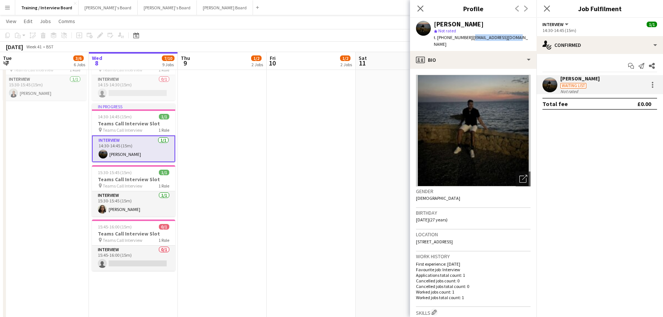
drag, startPoint x: 469, startPoint y: 35, endPoint x: 517, endPoint y: 35, distance: 48.3
click at [516, 35] on div "Andy George star Not rated t. +447925158780 | andyg645@outlook.com" at bounding box center [473, 34] width 126 height 33
copy span "andyg645@outlook.com"
click at [502, 21] on div "Andy George" at bounding box center [482, 24] width 97 height 7
click at [416, 7] on icon "Close pop-in" at bounding box center [419, 8] width 7 height 7
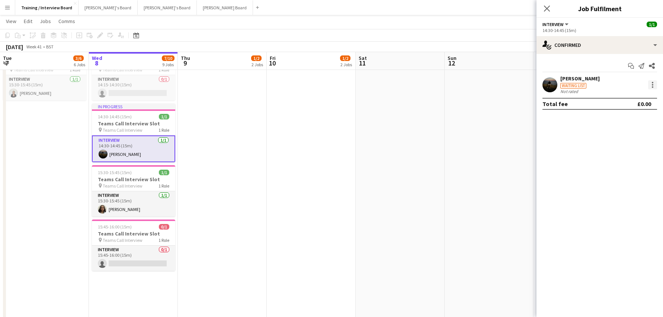
click at [653, 83] on div at bounding box center [651, 82] width 1 height 1
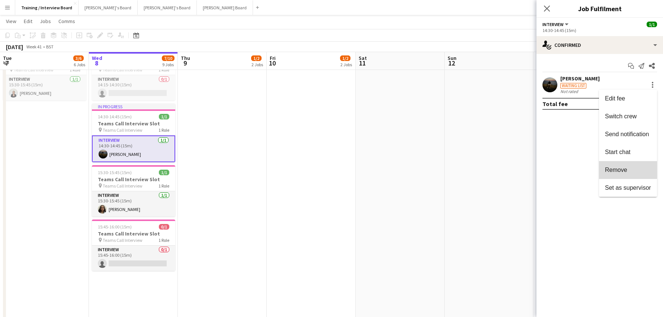
click at [616, 168] on span "Remove" at bounding box center [616, 170] width 22 height 6
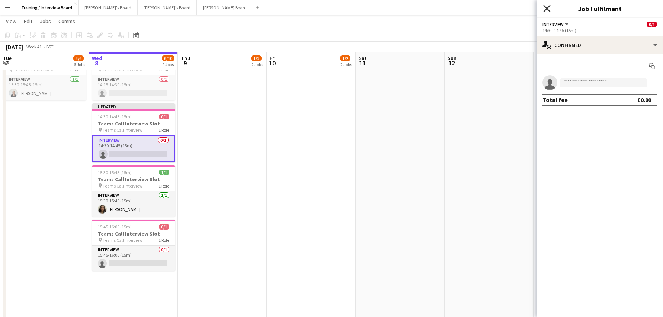
click at [549, 6] on icon at bounding box center [546, 8] width 7 height 7
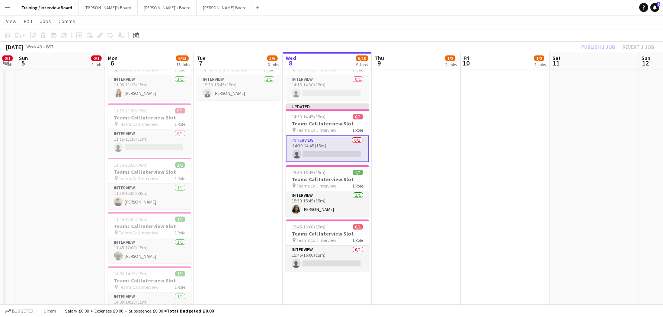
drag, startPoint x: 295, startPoint y: 65, endPoint x: 469, endPoint y: 102, distance: 178.2
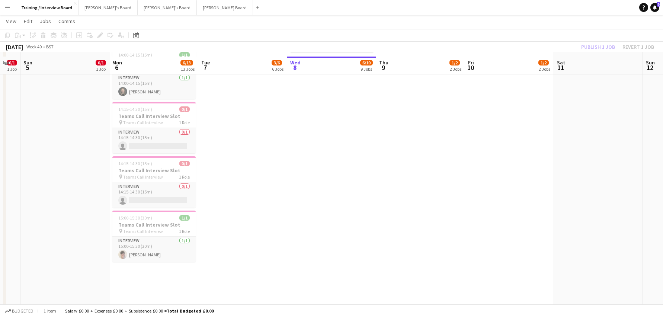
scroll to position [558, 0]
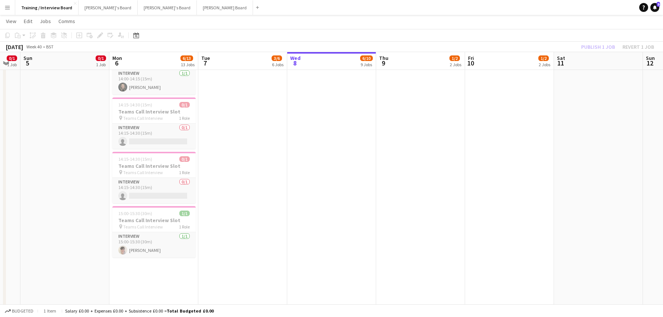
click at [584, 46] on div "Publish 1 job Revert 1 job" at bounding box center [617, 47] width 91 height 10
click at [585, 46] on button "Publish 1 job" at bounding box center [598, 47] width 40 height 10
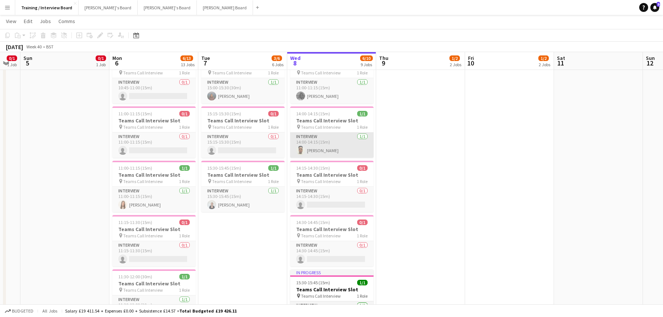
scroll to position [0, 157]
click at [313, 152] on app-card-role "Interview 1/1 14:00-14:15 (15m) Richard Hahlani" at bounding box center [331, 144] width 83 height 25
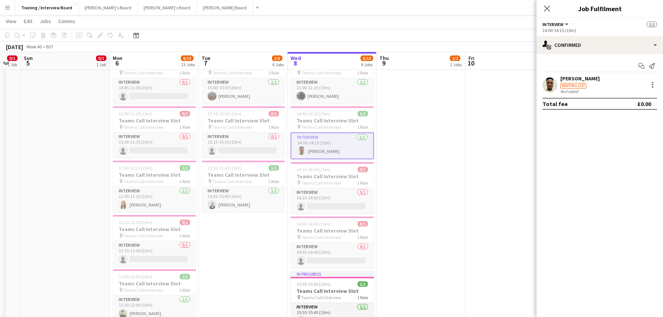
click at [590, 80] on div "Richard Hahlani" at bounding box center [579, 78] width 39 height 7
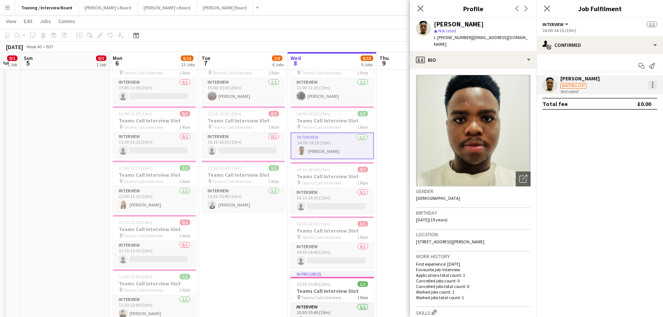
click at [651, 86] on div at bounding box center [652, 84] width 9 height 9
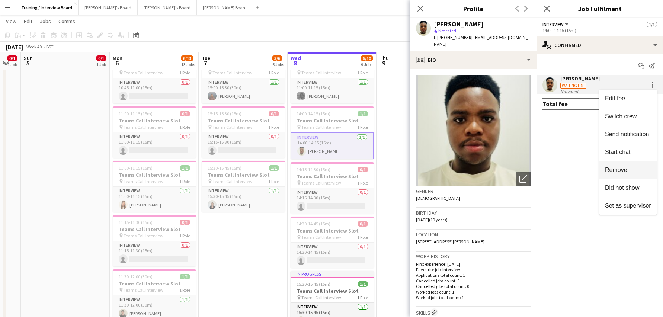
click at [613, 167] on span "Remove" at bounding box center [616, 170] width 22 height 6
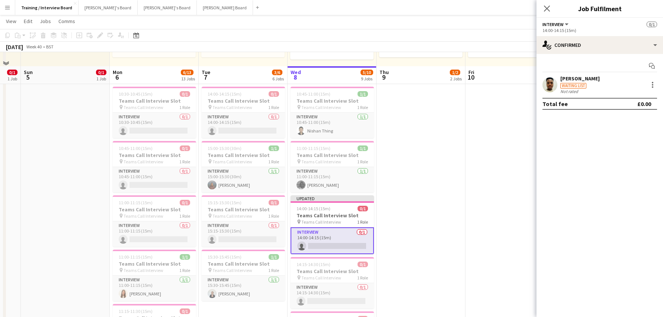
scroll to position [149, 0]
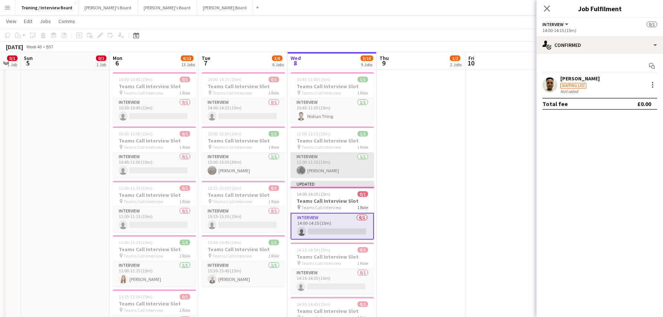
click at [324, 173] on app-card-role "Interview 1/1 11:00-11:15 (15m) Stephanie Chioma-Abugwu" at bounding box center [331, 164] width 83 height 25
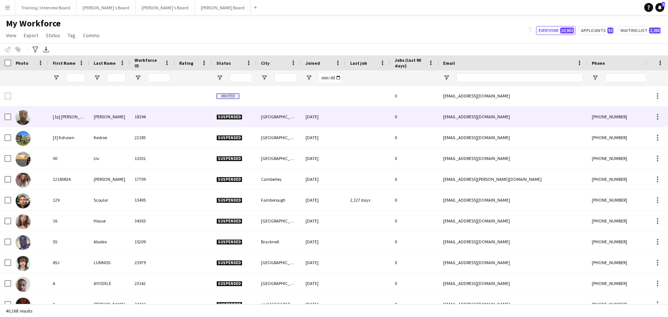
type input "*******"
type input "*****"
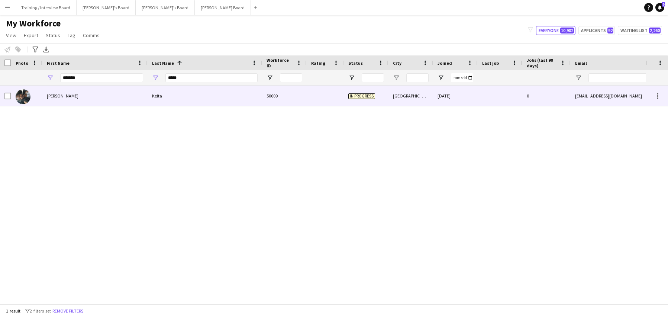
click at [120, 91] on div "[PERSON_NAME]" at bounding box center [94, 96] width 105 height 20
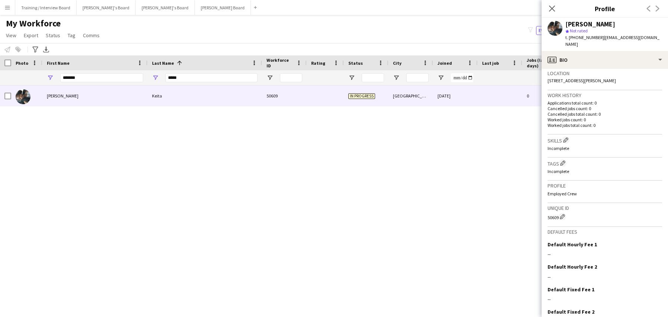
scroll to position [195, 0]
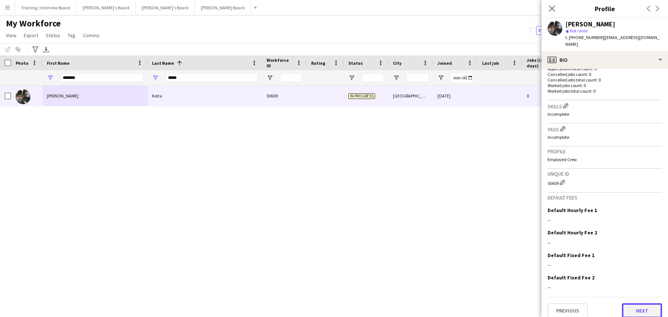
click at [649, 303] on button "Next" at bounding box center [642, 310] width 40 height 15
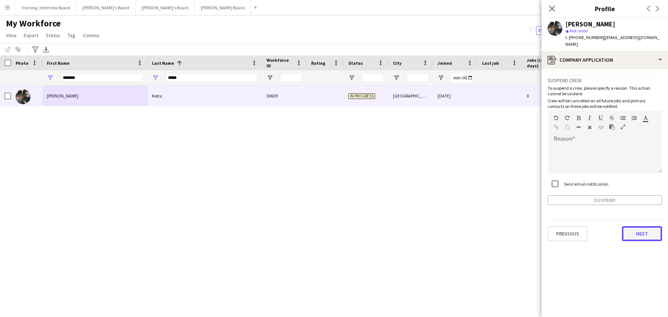
click at [638, 227] on button "Next" at bounding box center [642, 233] width 40 height 15
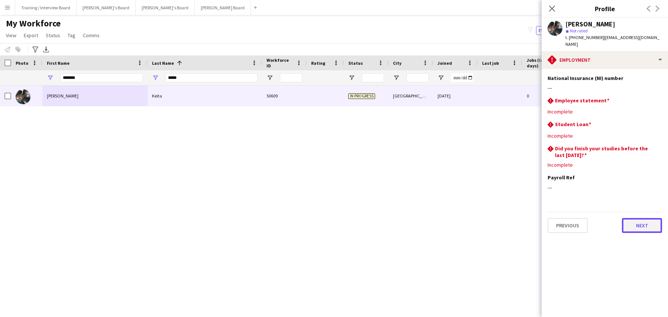
click at [647, 220] on button "Next" at bounding box center [642, 225] width 40 height 15
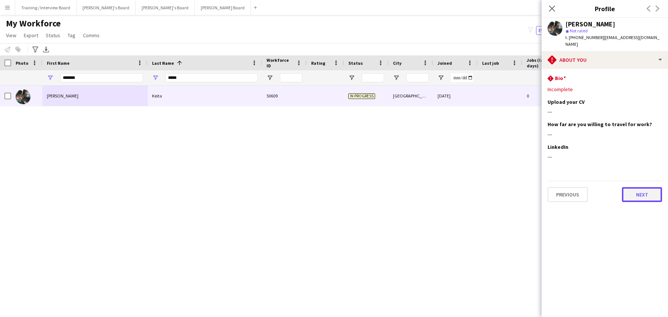
click at [654, 187] on button "Next" at bounding box center [642, 194] width 40 height 15
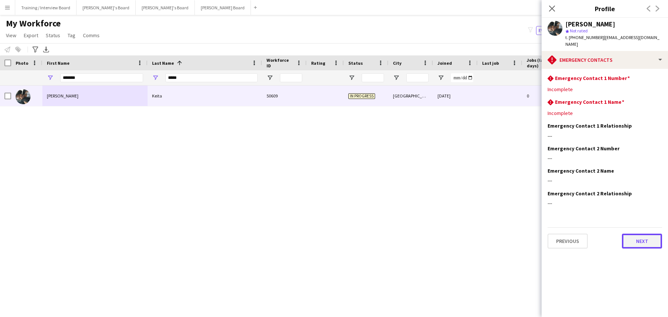
click at [629, 234] on button "Next" at bounding box center [642, 241] width 40 height 15
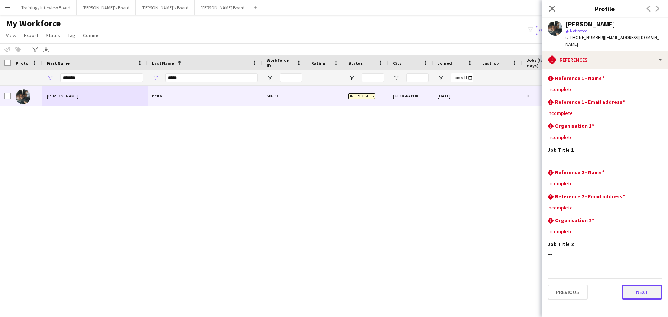
click at [660, 284] on button "Next" at bounding box center [642, 291] width 40 height 15
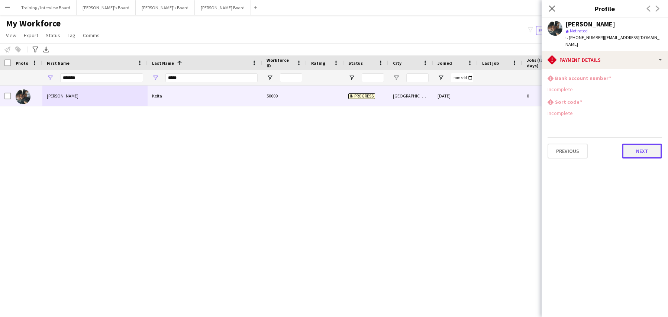
click at [643, 145] on button "Next" at bounding box center [642, 151] width 40 height 15
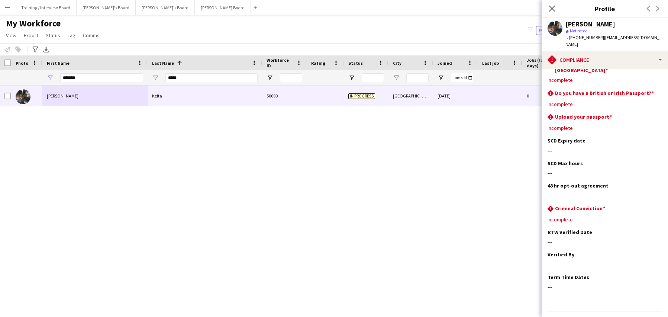
scroll to position [45, 0]
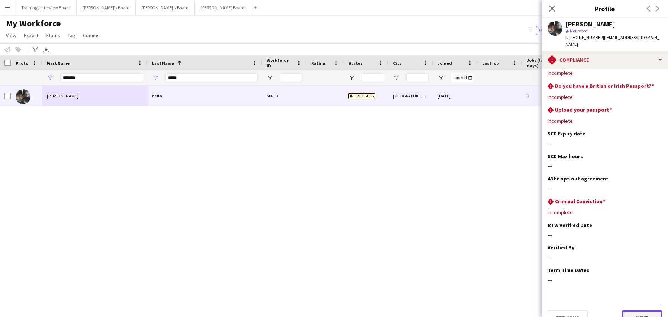
click at [646, 310] on button "Next" at bounding box center [642, 317] width 40 height 15
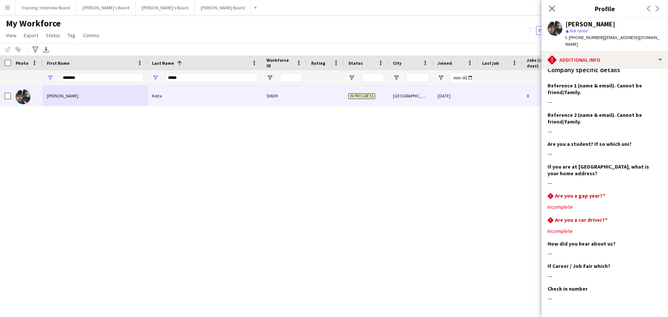
scroll to position [99, 0]
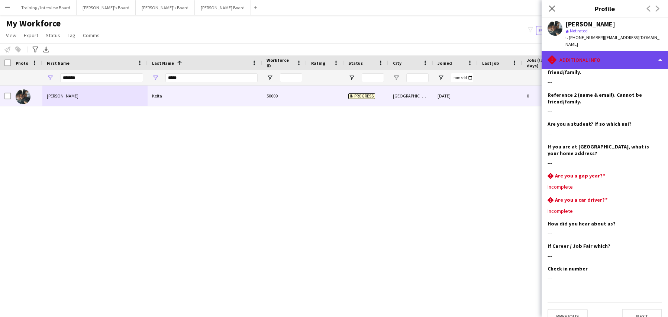
click at [664, 56] on div "rhombus-alert Additional info" at bounding box center [605, 60] width 126 height 18
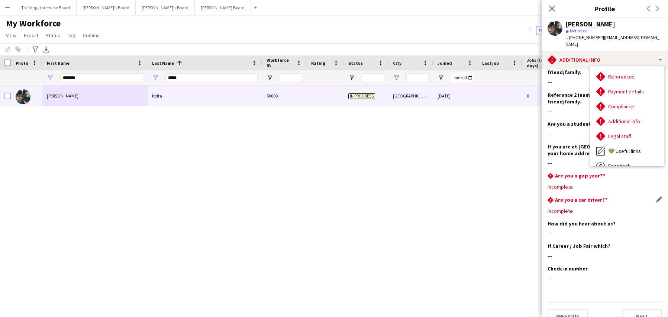
scroll to position [104, 0]
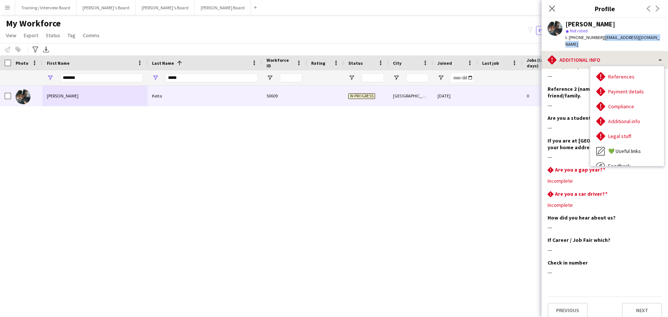
drag, startPoint x: 599, startPoint y: 35, endPoint x: 663, endPoint y: 37, distance: 64.0
click at [655, 45] on app-crew-profile "Close pop-in Profile Previous Next Loriane-Kenra Keita star Not rated t. +44736…" at bounding box center [605, 158] width 126 height 317
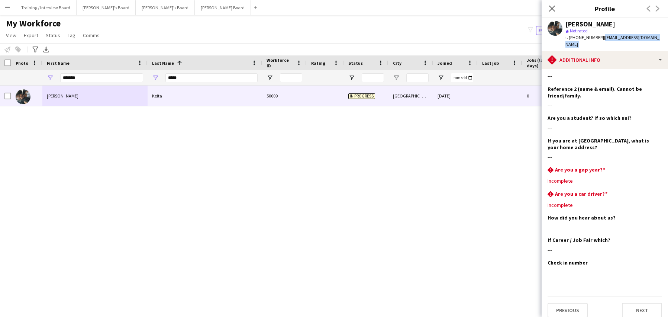
click at [663, 37] on app-profile-header "Loriane-Kenra Keita star Not rated t. +447367982618 | lorianekenraa@gmail.com" at bounding box center [605, 34] width 126 height 33
drag, startPoint x: 600, startPoint y: 38, endPoint x: 653, endPoint y: 45, distance: 53.2
click at [653, 45] on app-crew-profile "Close pop-in Profile Previous Next Loriane-Kenra Keita star Not rated t. +44736…" at bounding box center [605, 158] width 126 height 317
drag, startPoint x: 656, startPoint y: 33, endPoint x: 644, endPoint y: 26, distance: 13.7
click at [644, 26] on div "Loriane-Kenra Keita" at bounding box center [614, 24] width 97 height 7
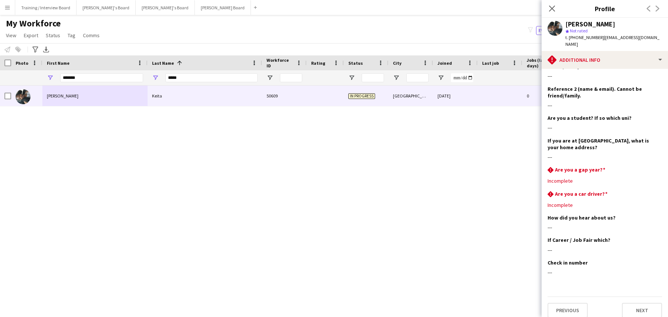
drag, startPoint x: 600, startPoint y: 36, endPoint x: 651, endPoint y: 36, distance: 51.3
click at [651, 36] on div "Loriane-Kenra Keita star Not rated t. +447367982618 | lorianekenraa@gmail.com" at bounding box center [605, 34] width 126 height 33
copy span "lorianekenraa@gmail.com"
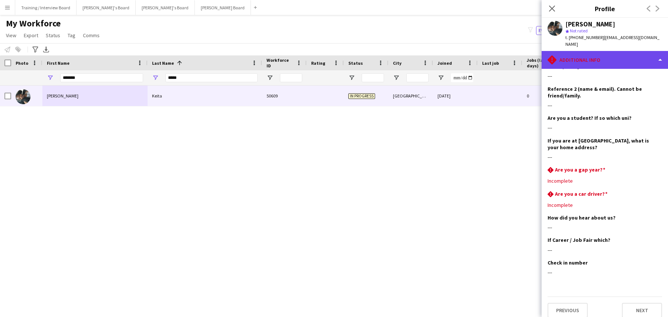
click at [663, 51] on div "rhombus-alert Additional info" at bounding box center [605, 60] width 126 height 18
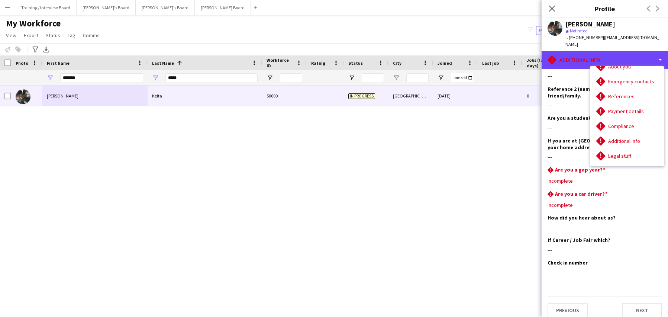
scroll to position [70, 0]
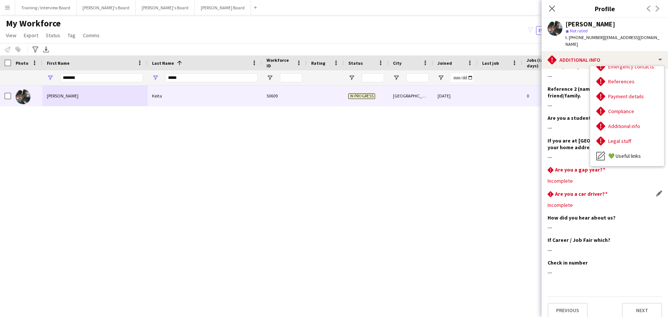
click at [622, 191] on div "rhombus-alert Are you a car driver? Edit this field" at bounding box center [605, 194] width 115 height 8
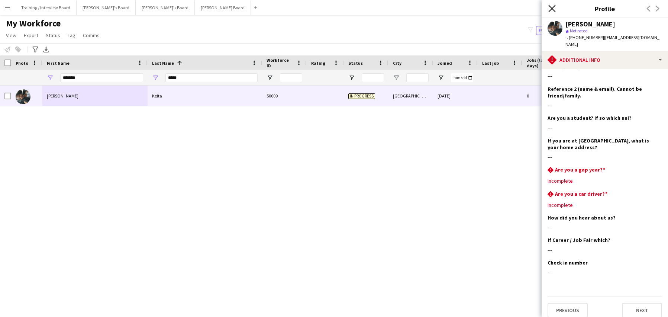
click at [551, 6] on icon "Close pop-in" at bounding box center [551, 8] width 7 height 7
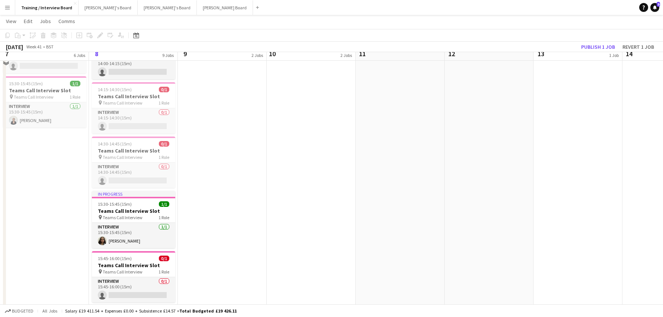
scroll to position [335, 0]
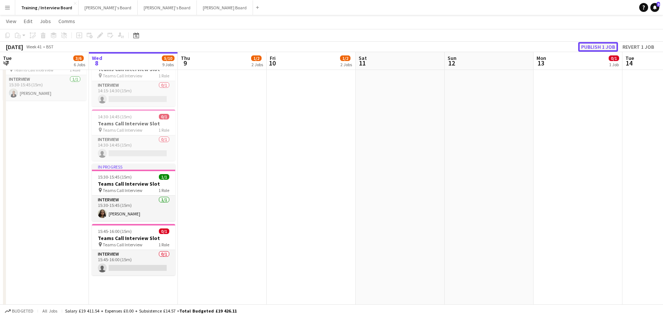
click at [599, 47] on button "Publish 1 job" at bounding box center [598, 47] width 40 height 10
